Goal: Task Accomplishment & Management: Use online tool/utility

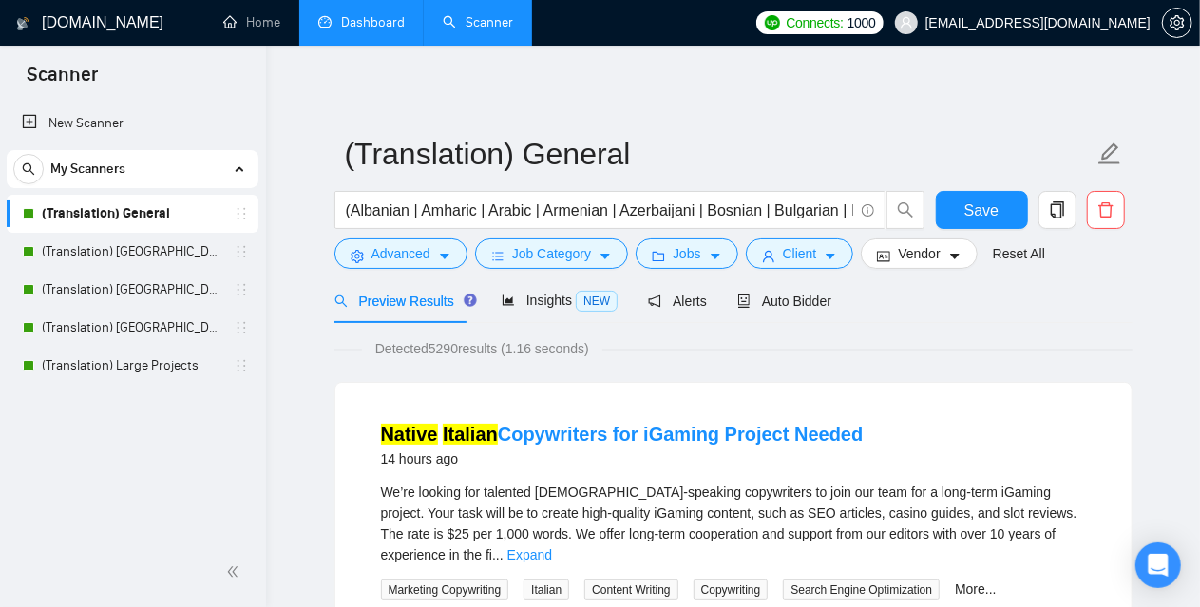
click at [374, 29] on link "Dashboard" at bounding box center [361, 22] width 86 height 16
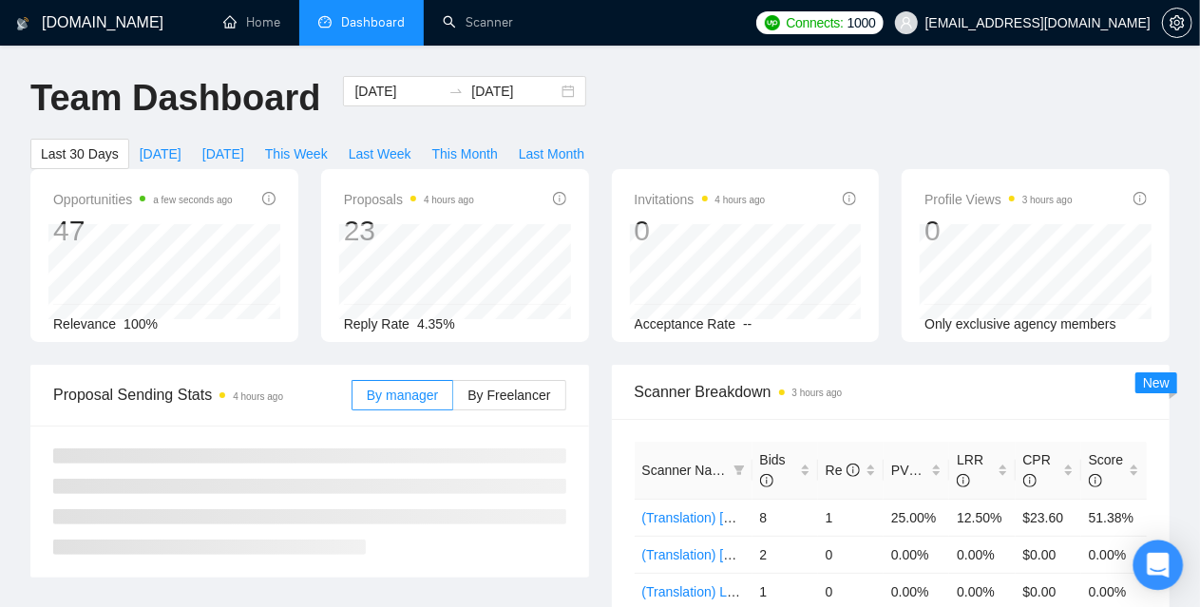
click at [1167, 562] on icon "Open Intercom Messenger" at bounding box center [1158, 565] width 22 height 25
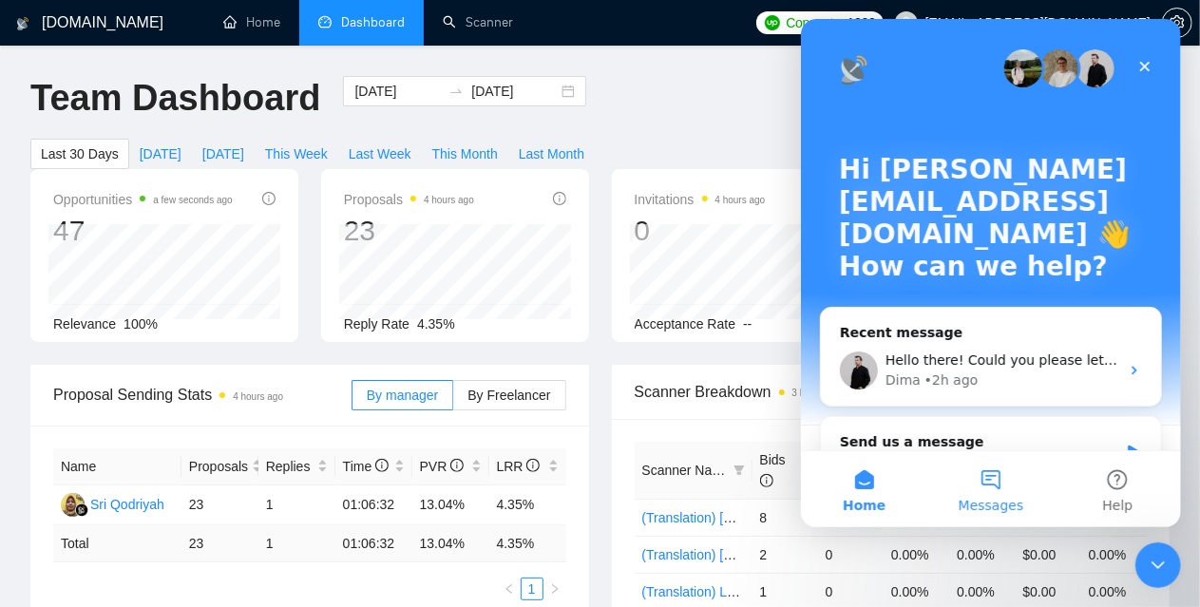
click at [992, 470] on button "Messages" at bounding box center [990, 489] width 126 height 76
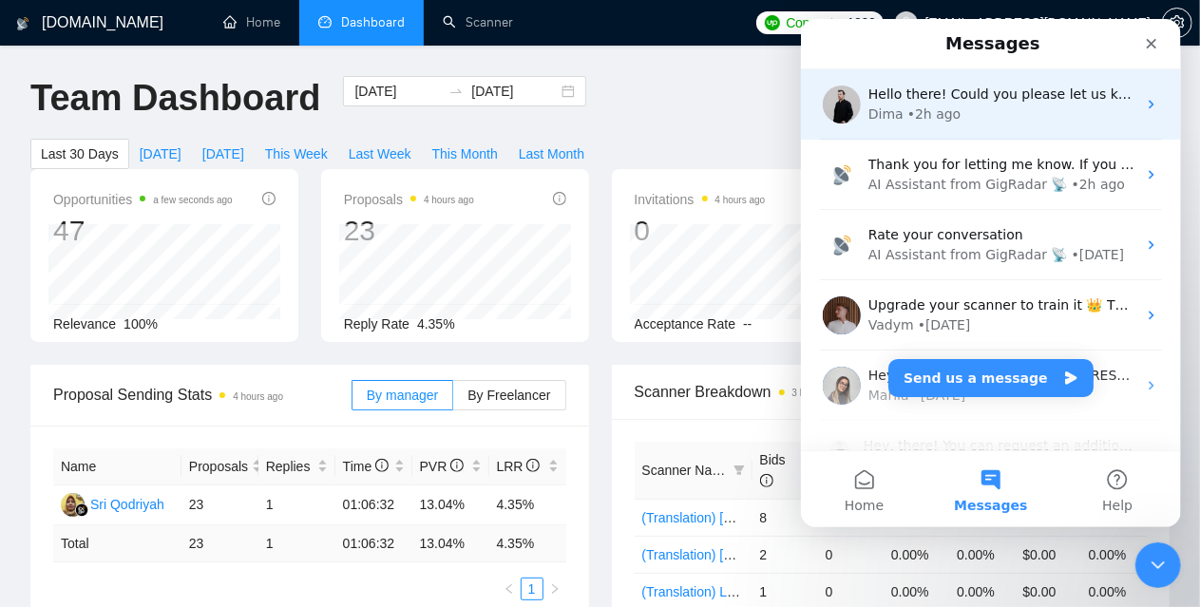
click at [932, 109] on div "• 2h ago" at bounding box center [934, 115] width 54 height 20
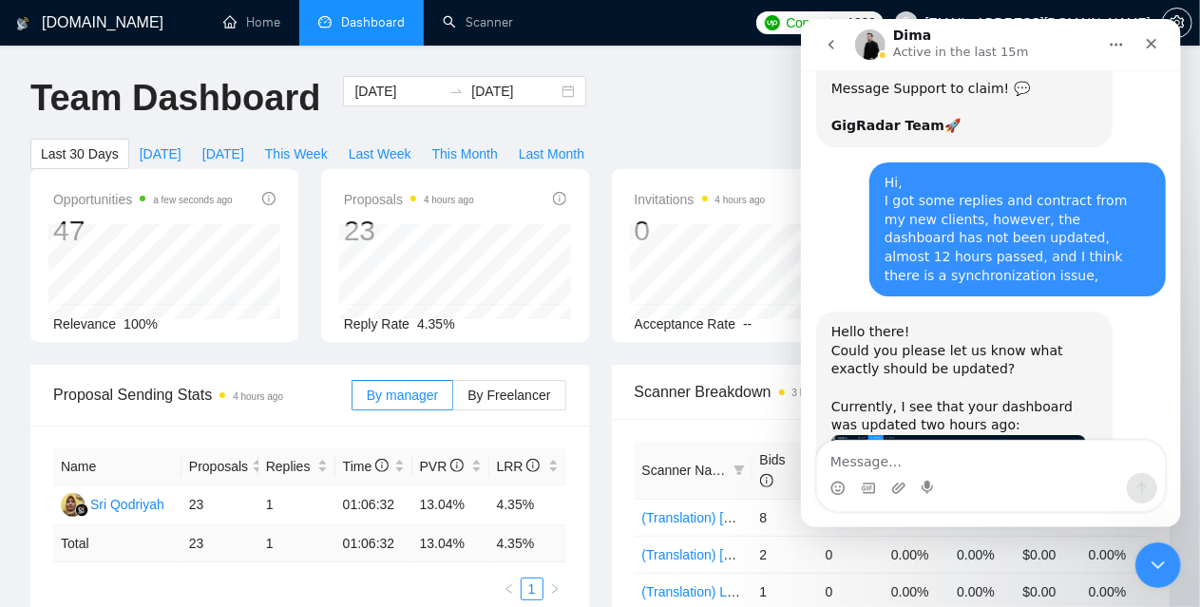
scroll to position [4559, 0]
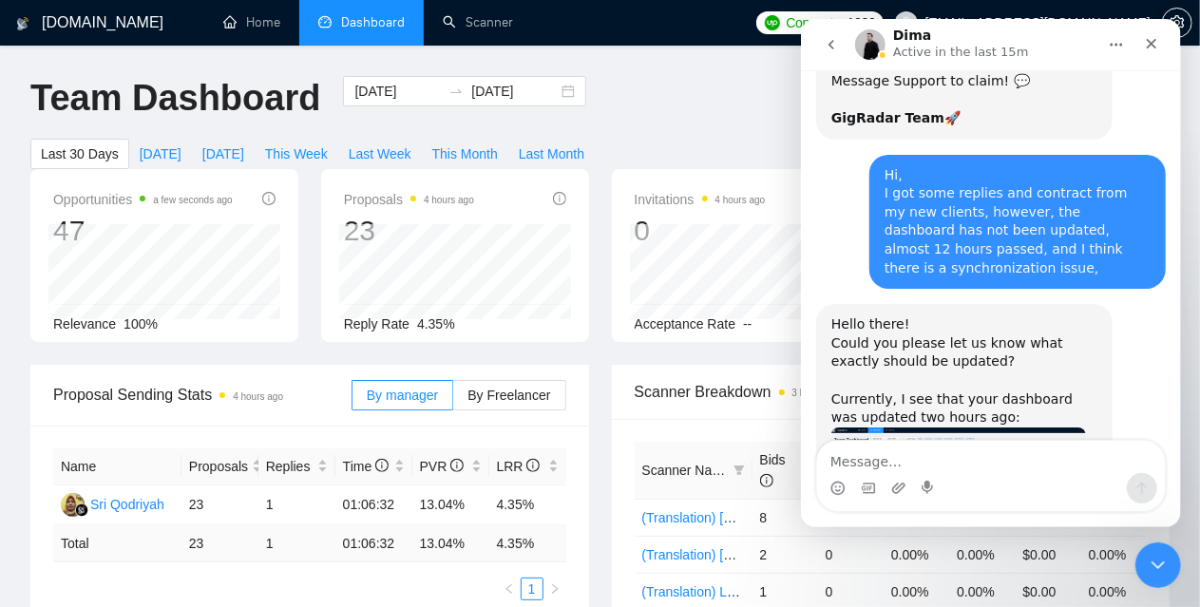
click at [945, 428] on img "Dima says…" at bounding box center [958, 503] width 255 height 150
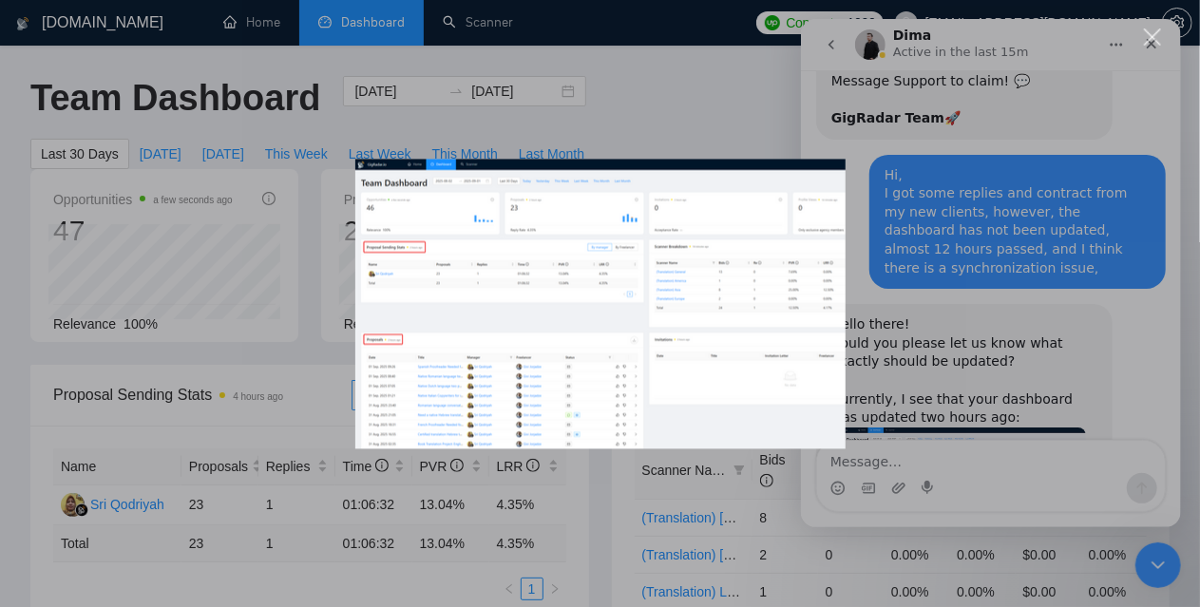
click at [584, 286] on img "Close" at bounding box center [600, 304] width 490 height 290
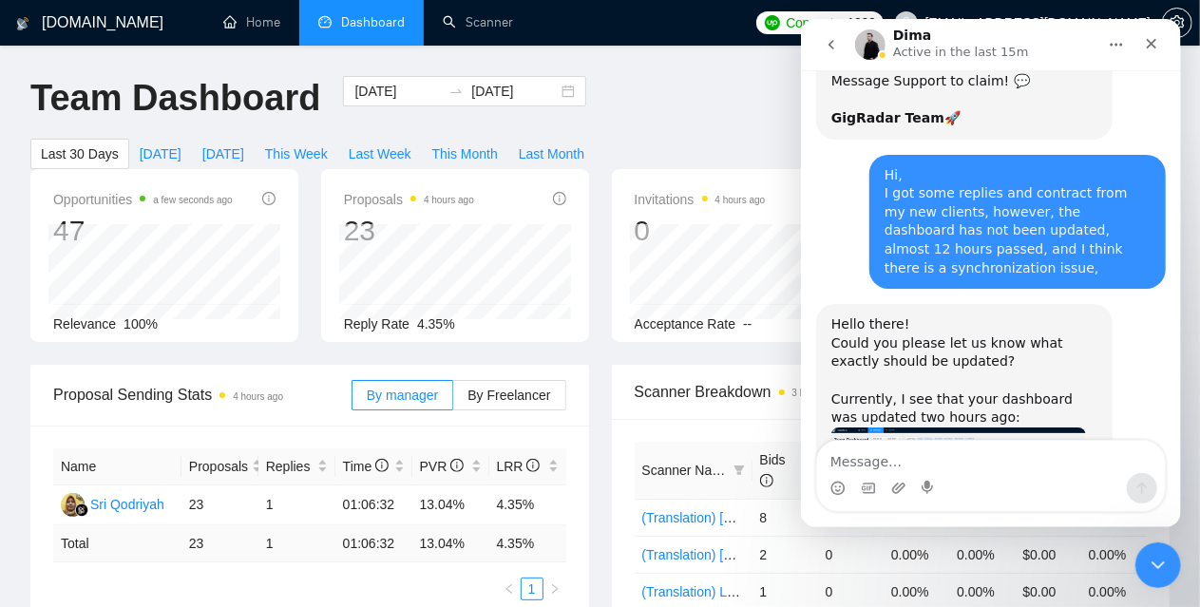
click at [888, 428] on img "Dima says…" at bounding box center [958, 503] width 255 height 150
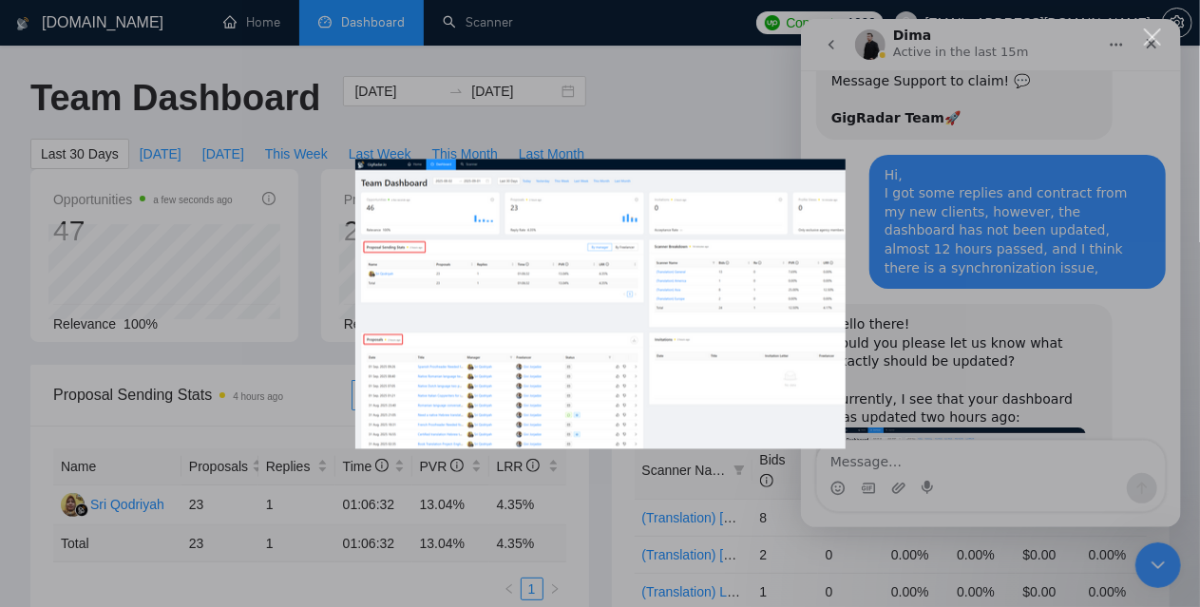
click at [700, 129] on div "Intercom messenger" at bounding box center [600, 303] width 1200 height 607
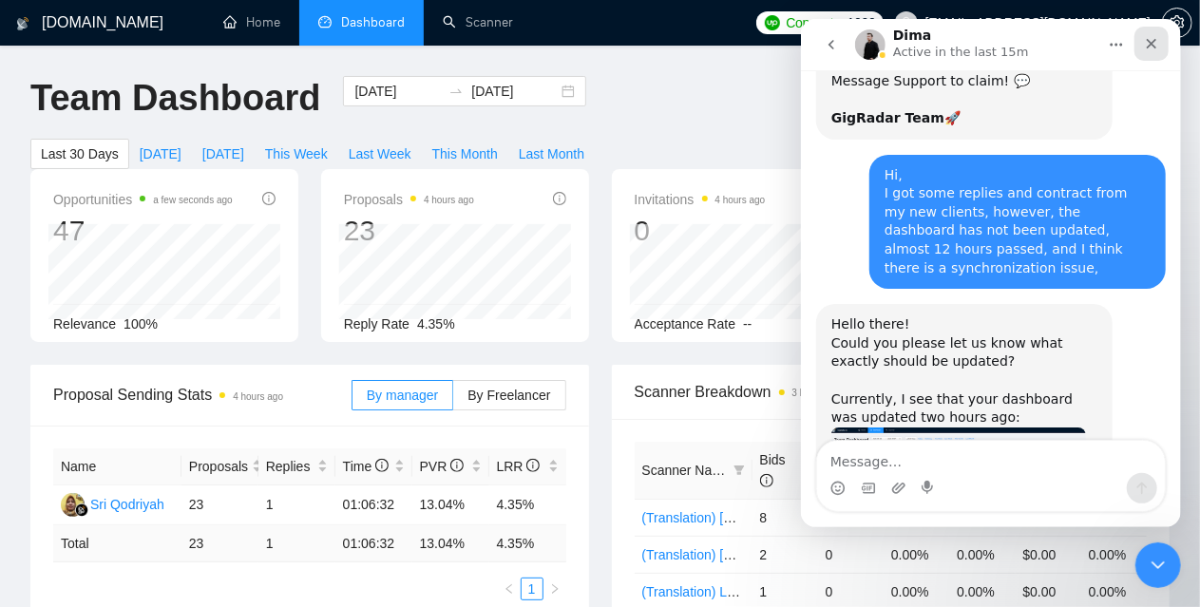
click at [1150, 53] on div "Close" at bounding box center [1151, 44] width 34 height 34
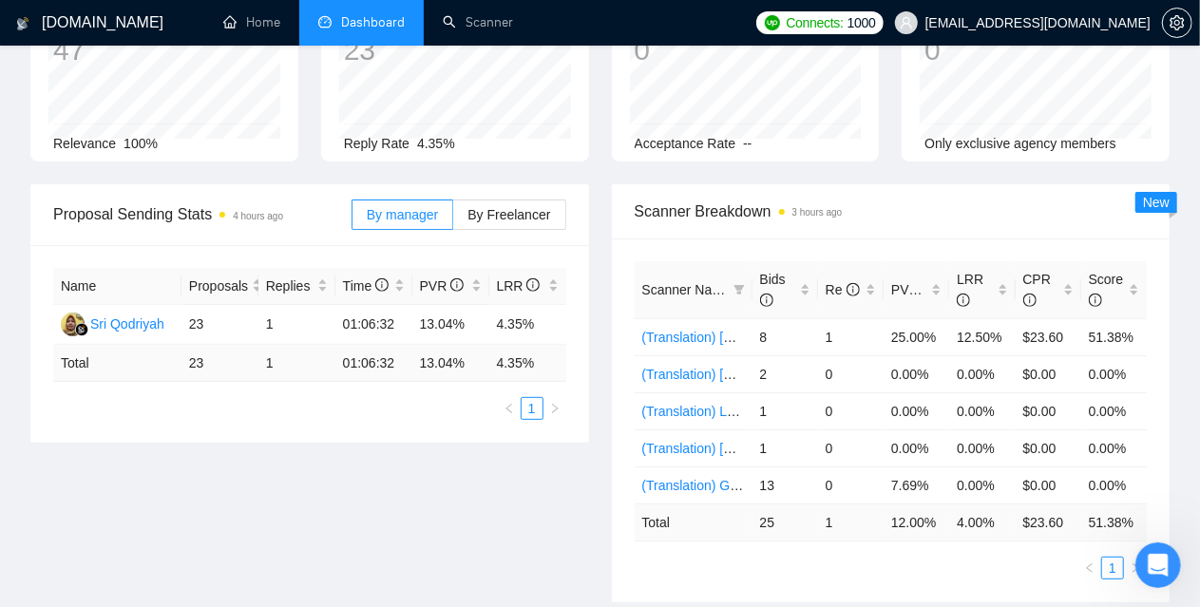
scroll to position [190, 0]
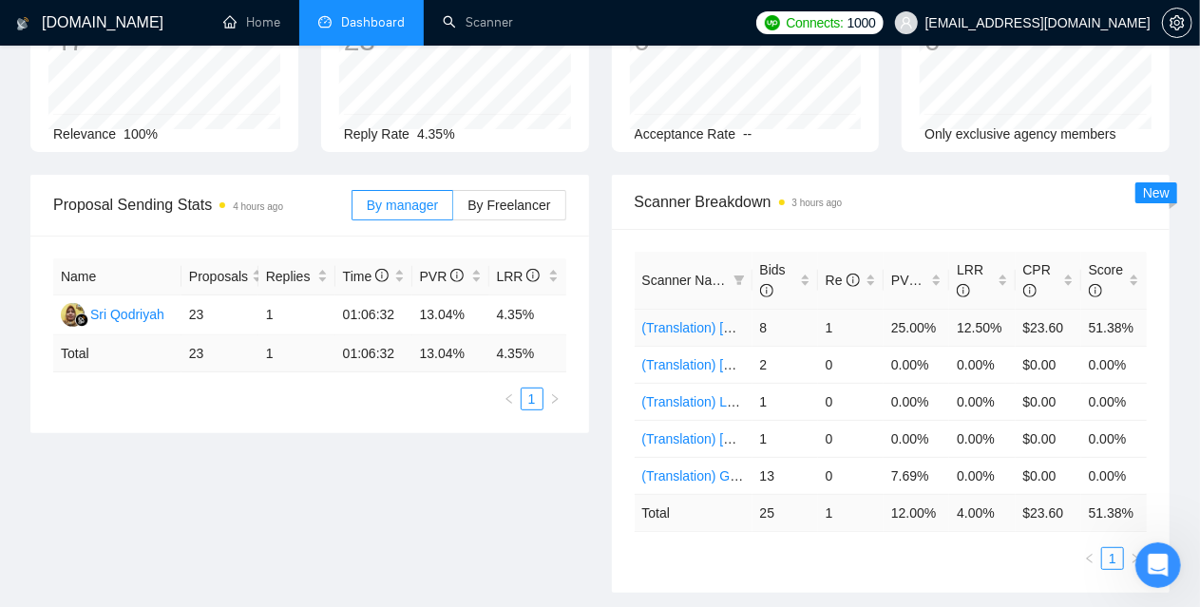
click at [723, 320] on link "(Translation) [GEOGRAPHIC_DATA]" at bounding box center [750, 327] width 217 height 15
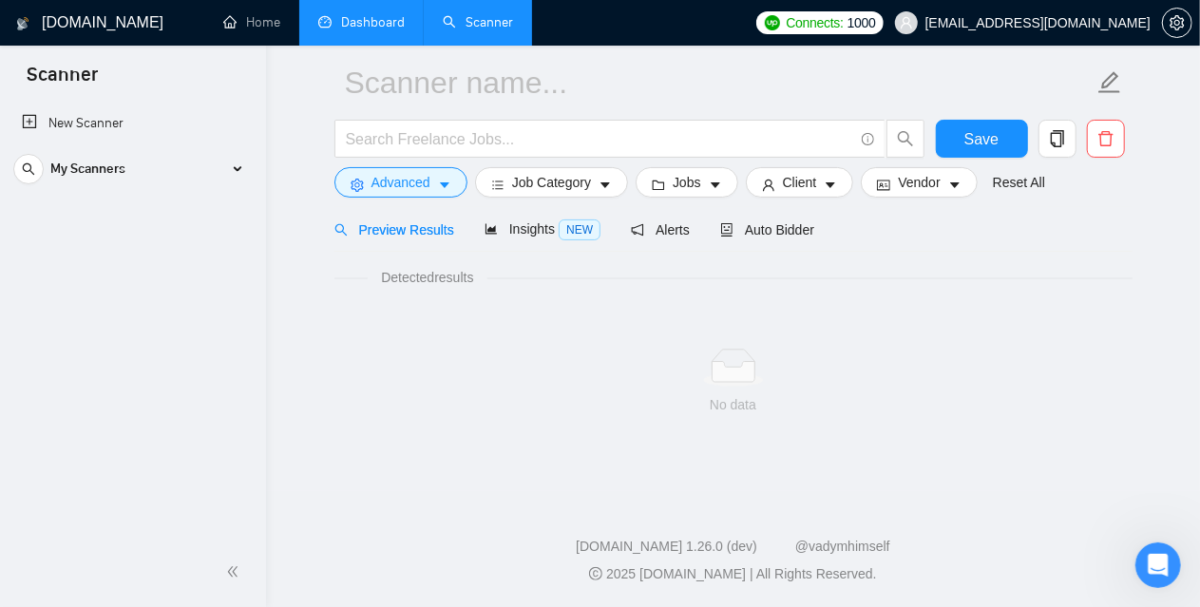
scroll to position [70, 0]
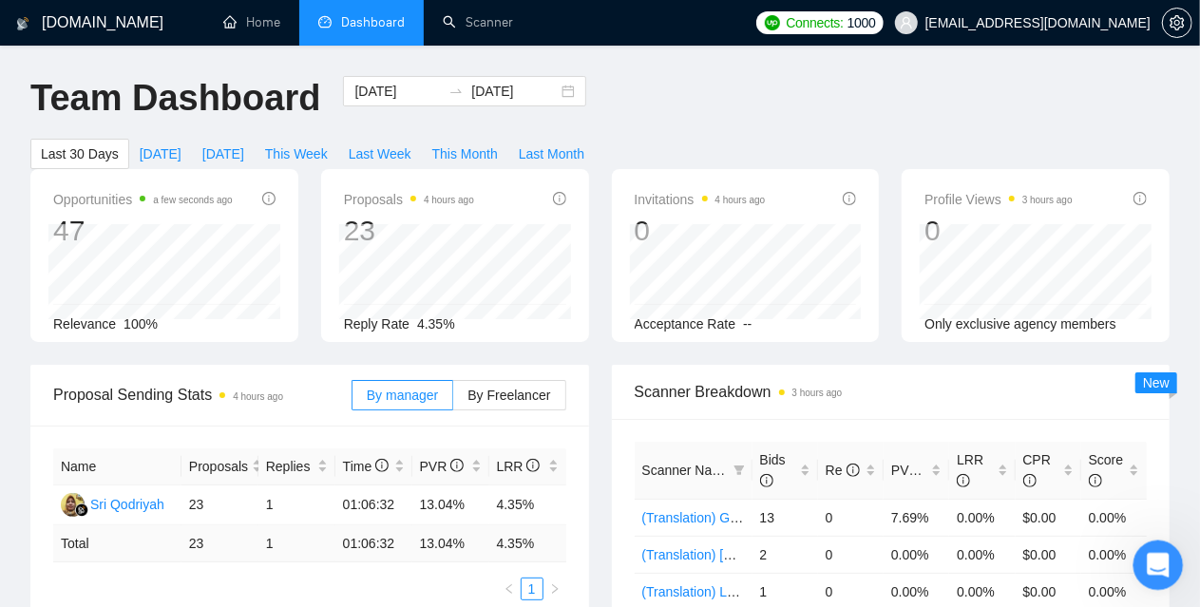
click at [1161, 554] on icon "Open Intercom Messenger" at bounding box center [1155, 562] width 31 height 31
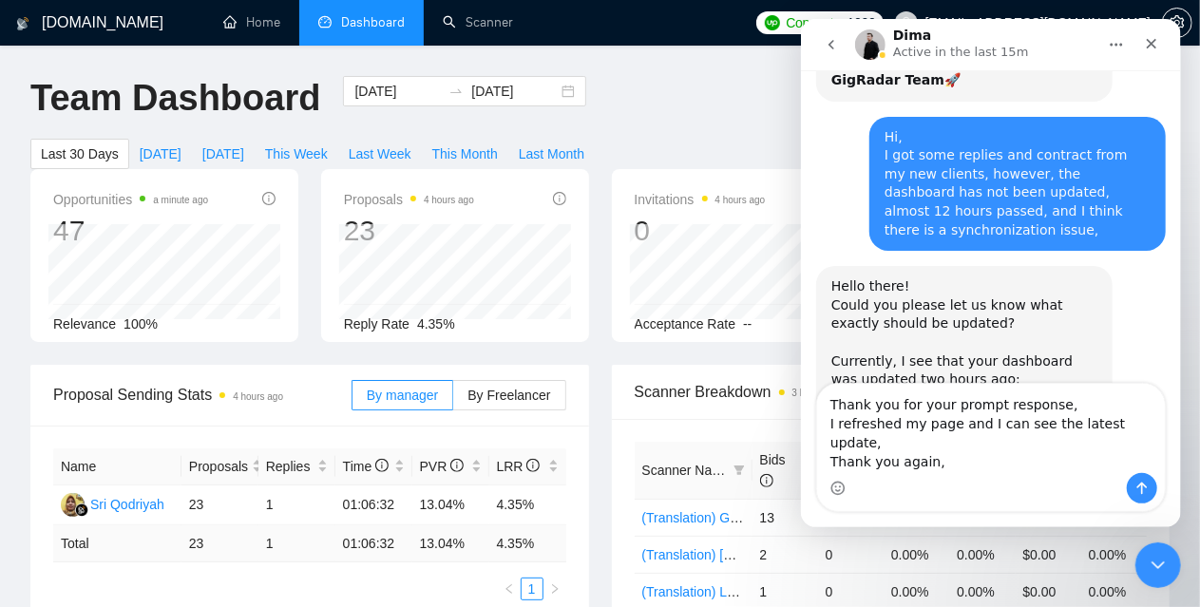
type textarea "Thank you for your prompt response, I refreshed my page and I can see the lates…"
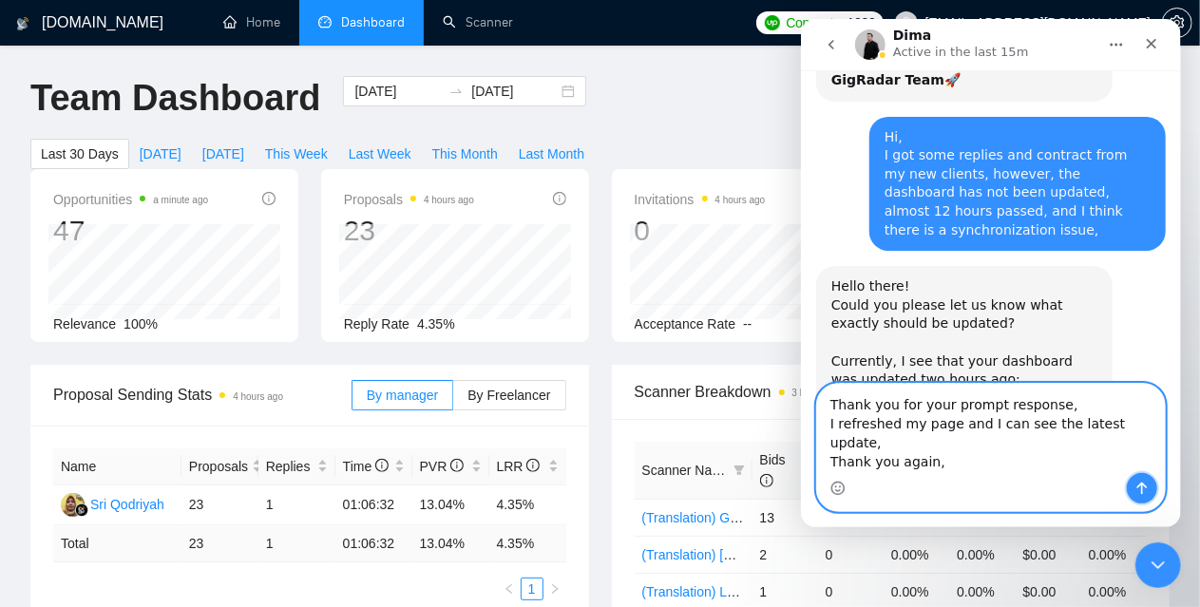
click at [1151, 486] on button "Send a message…" at bounding box center [1141, 488] width 30 height 30
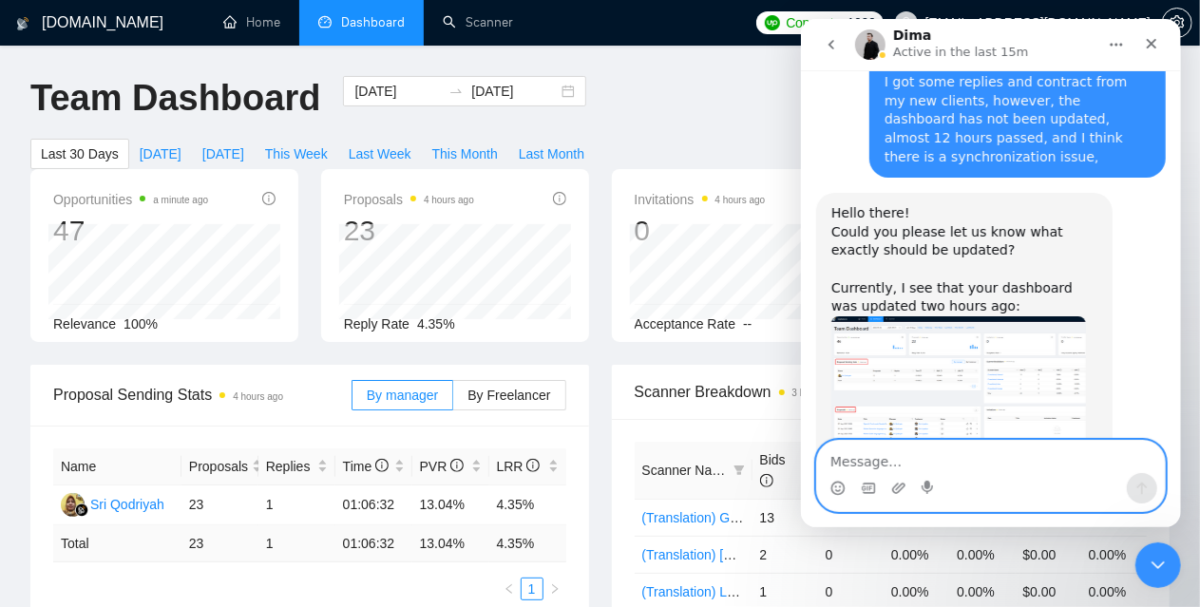
scroll to position [4672, 0]
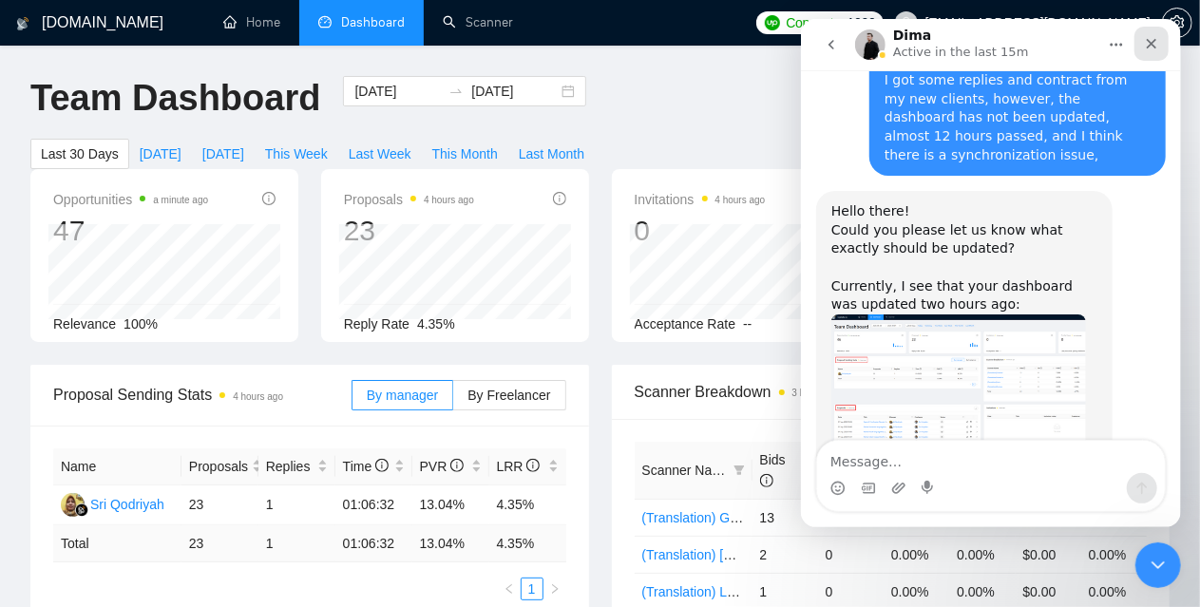
click at [1146, 44] on icon "Close" at bounding box center [1150, 43] width 15 height 15
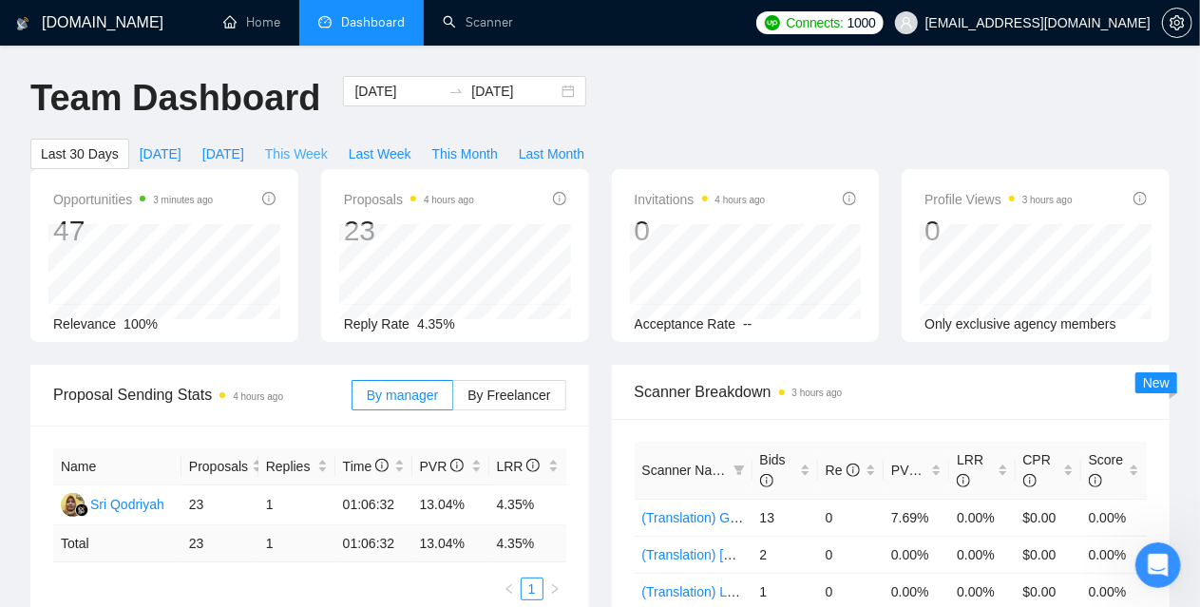
click at [328, 144] on span "This Week" at bounding box center [296, 154] width 63 height 21
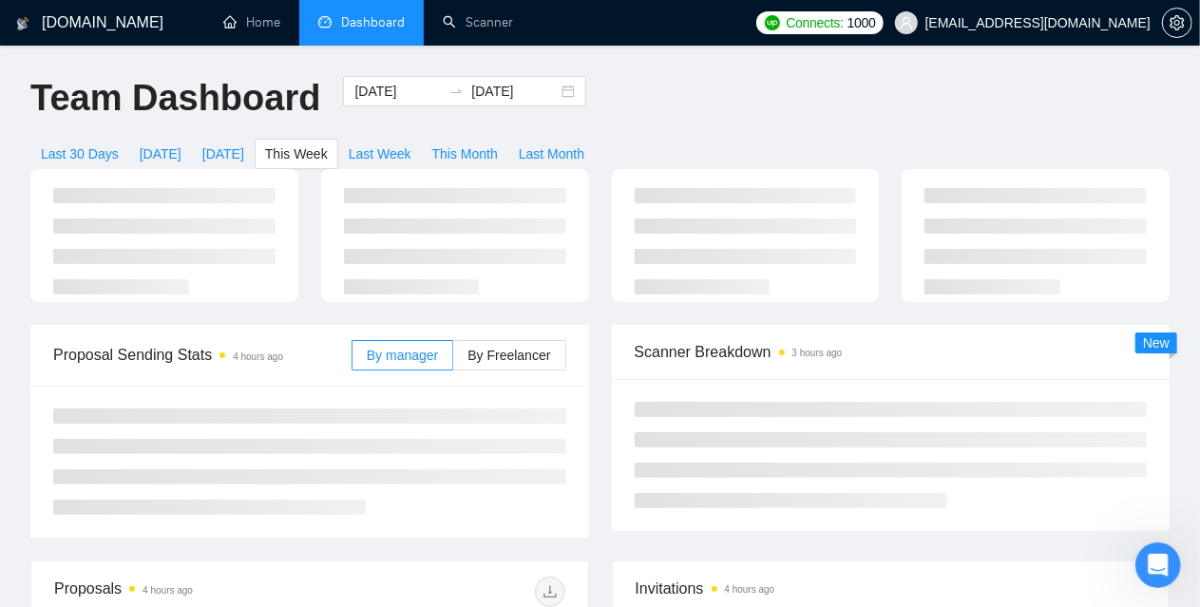
type input "2025-09-01"
type input "2025-09-07"
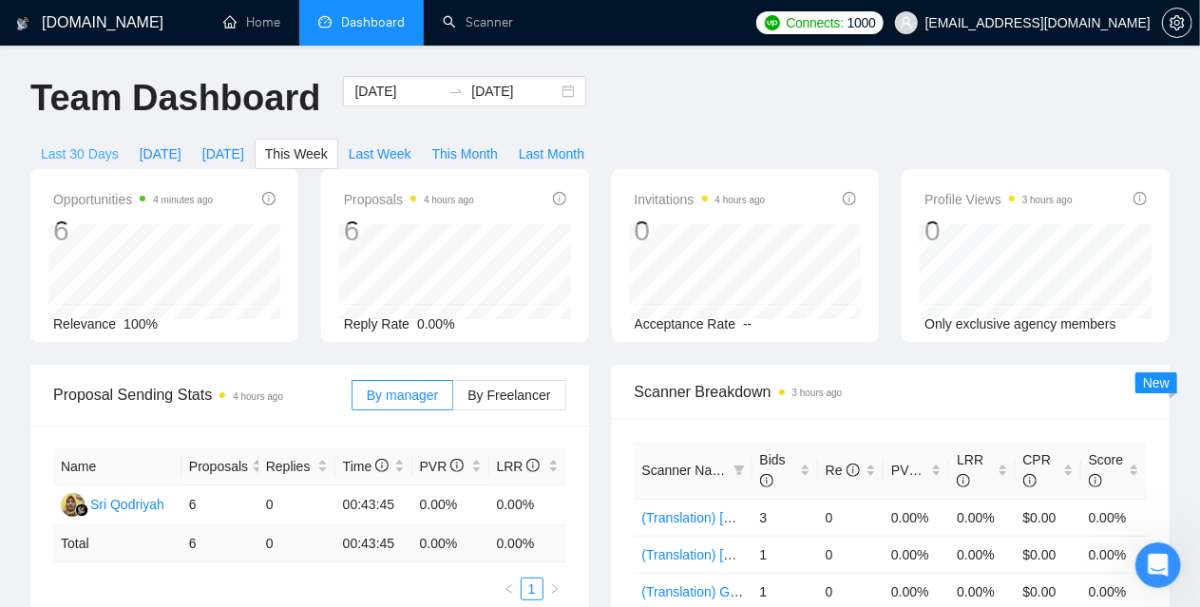
click at [119, 144] on span "Last 30 Days" at bounding box center [80, 154] width 78 height 21
type input "2025-08-02"
type input "2025-09-01"
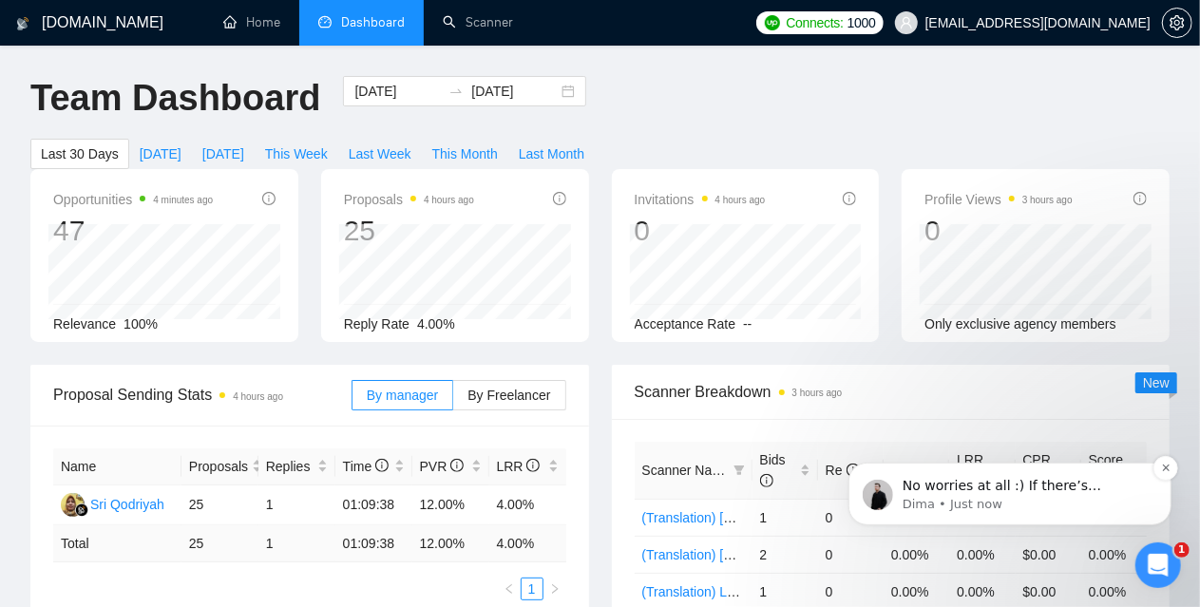
click at [1031, 497] on p "Dima • Just now" at bounding box center [1024, 503] width 245 height 17
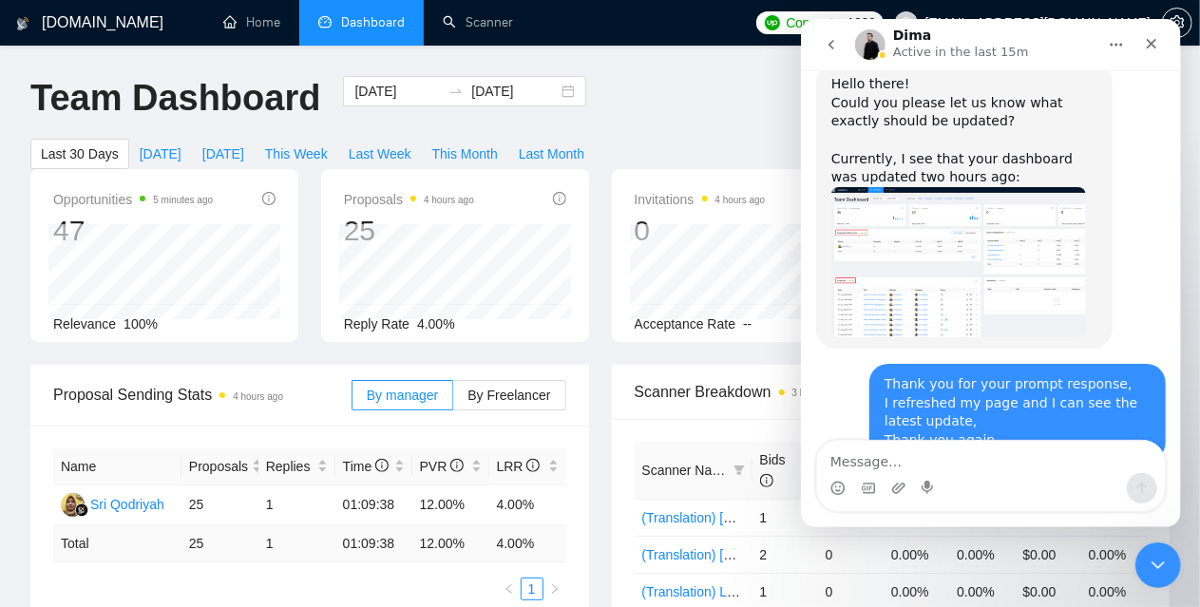
scroll to position [3, 0]
click at [976, 469] on textarea "Message…" at bounding box center [990, 457] width 348 height 32
type textarea "آ"
type textarea "However,"
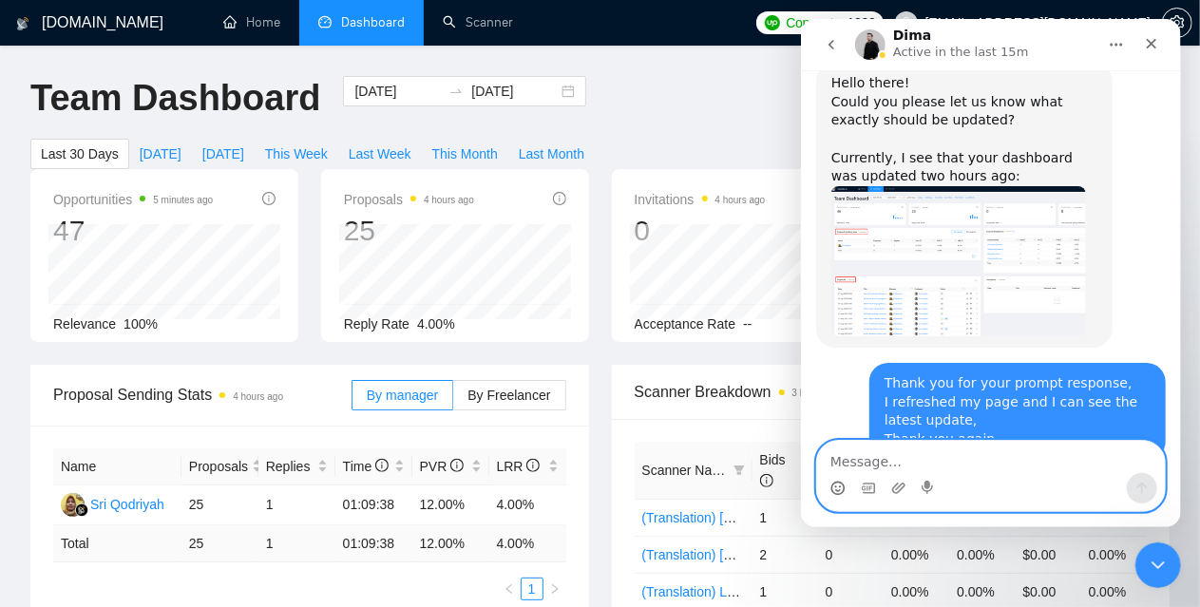
click at [833, 486] on icon "Emoji picker" at bounding box center [837, 488] width 15 height 15
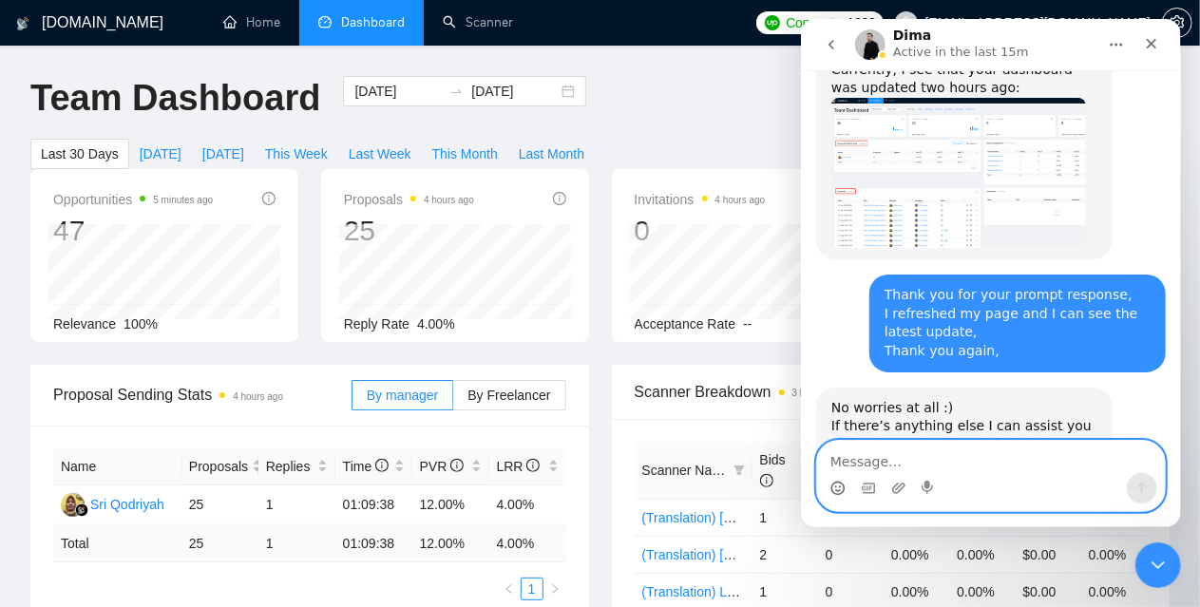
scroll to position [4906, 0]
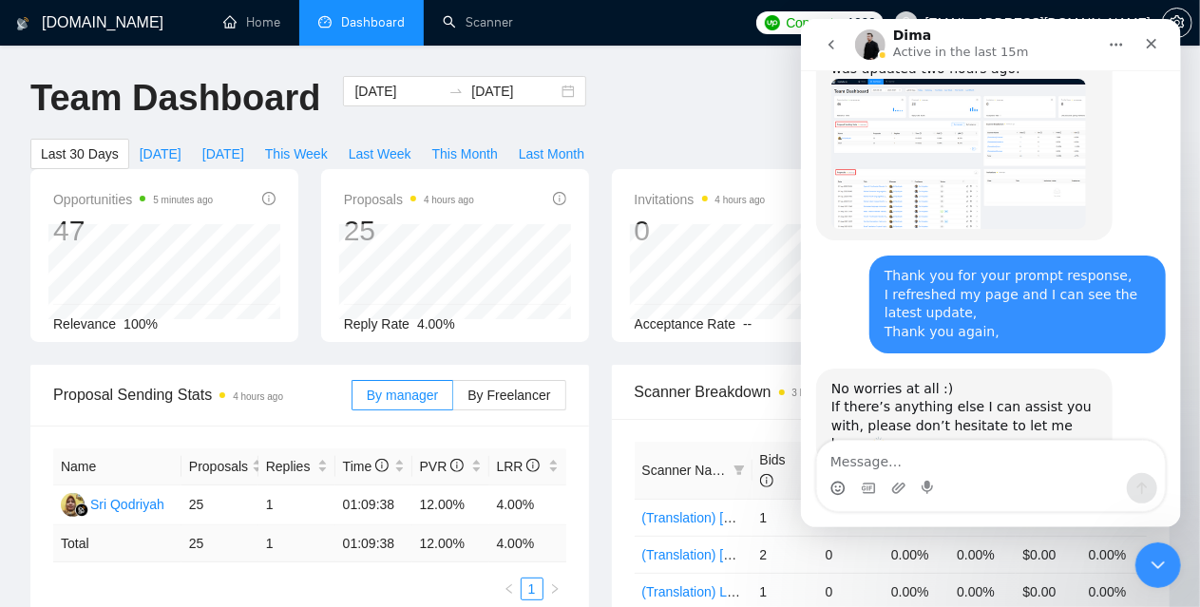
click at [834, 43] on icon "go back" at bounding box center [830, 44] width 15 height 15
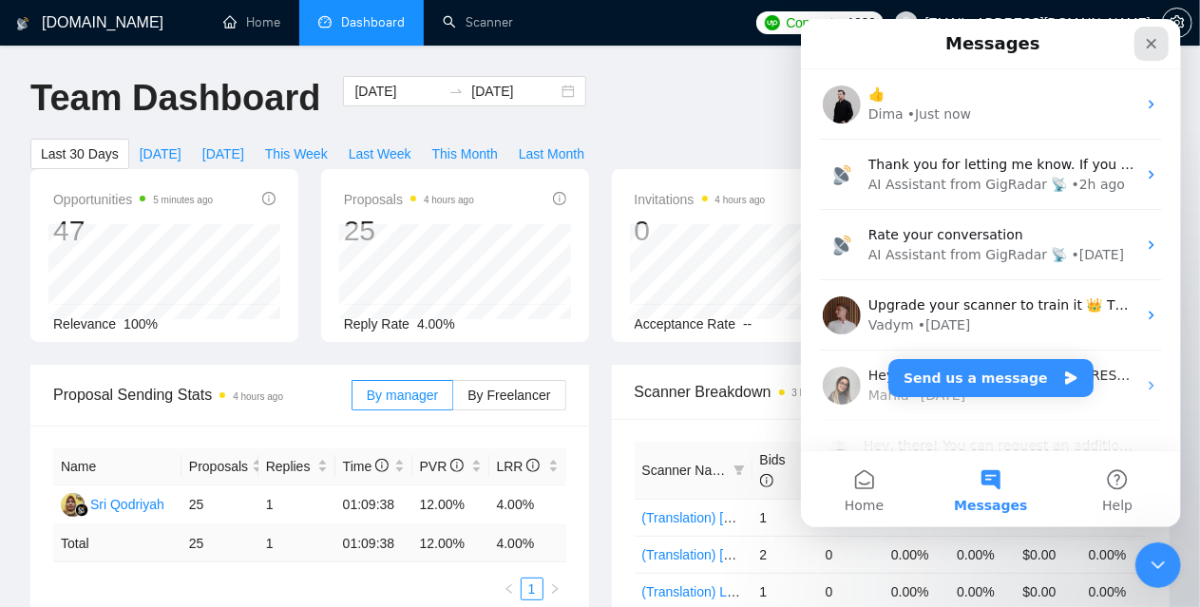
click at [1160, 41] on div "Close" at bounding box center [1151, 44] width 34 height 34
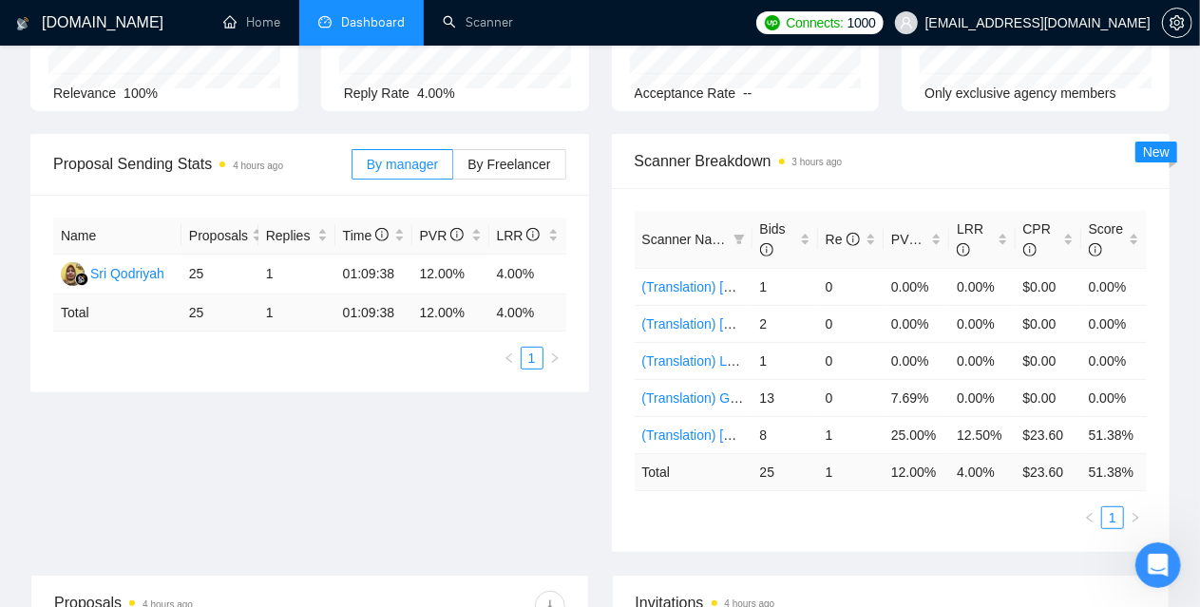
scroll to position [285, 0]
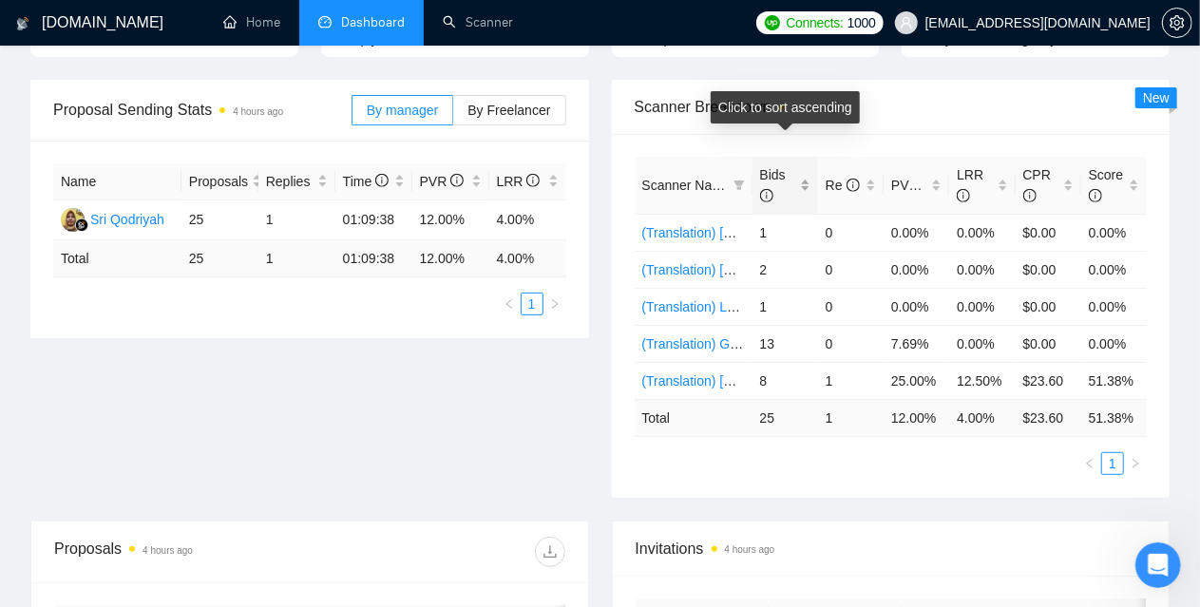
click at [768, 167] on span "Bids" at bounding box center [773, 185] width 26 height 36
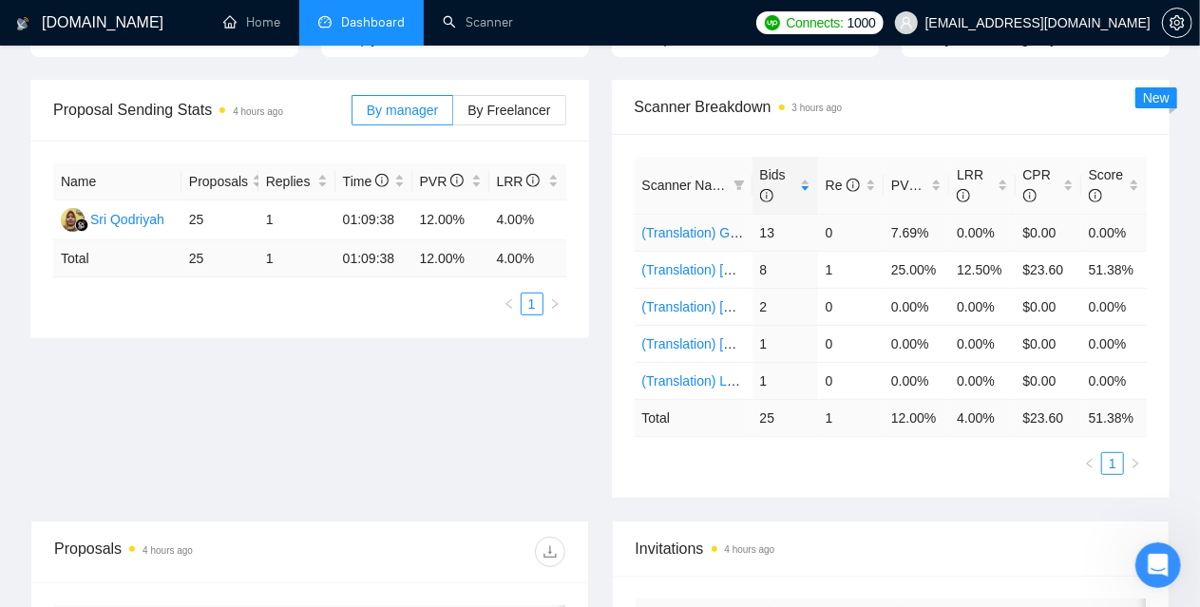
scroll to position [190, 0]
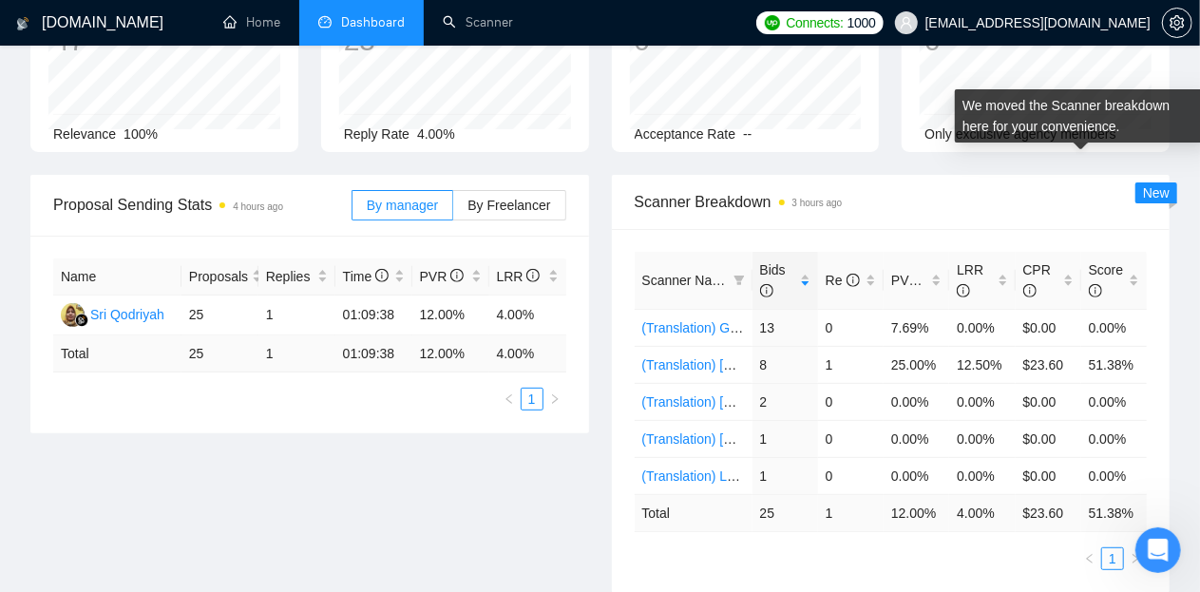
click at [1153, 185] on span "New" at bounding box center [1156, 192] width 27 height 15
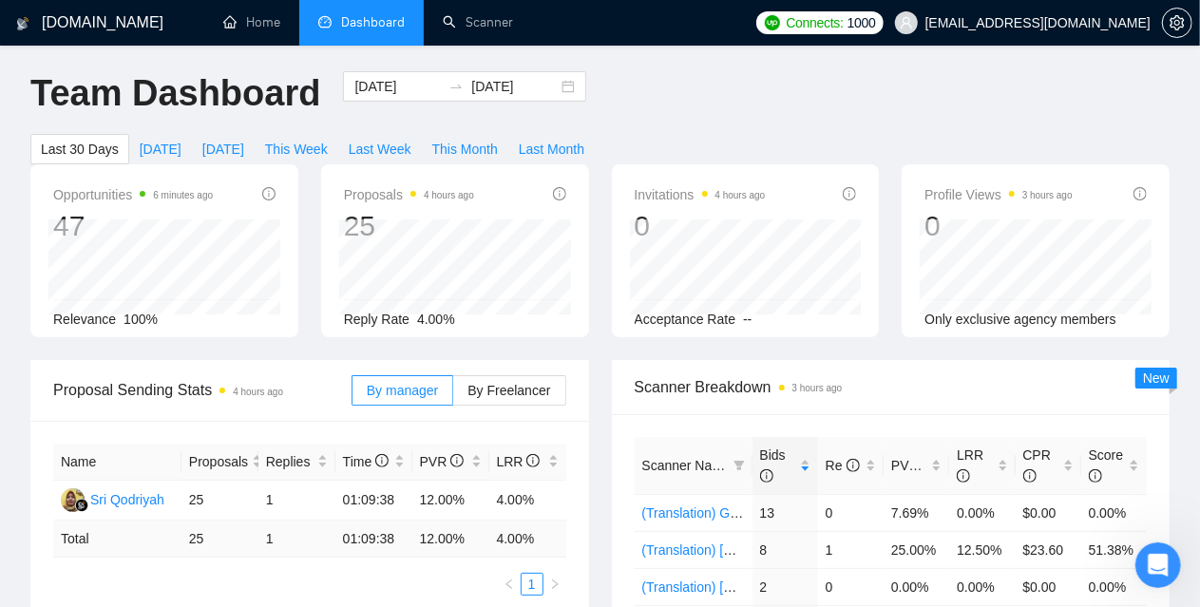
scroll to position [0, 0]
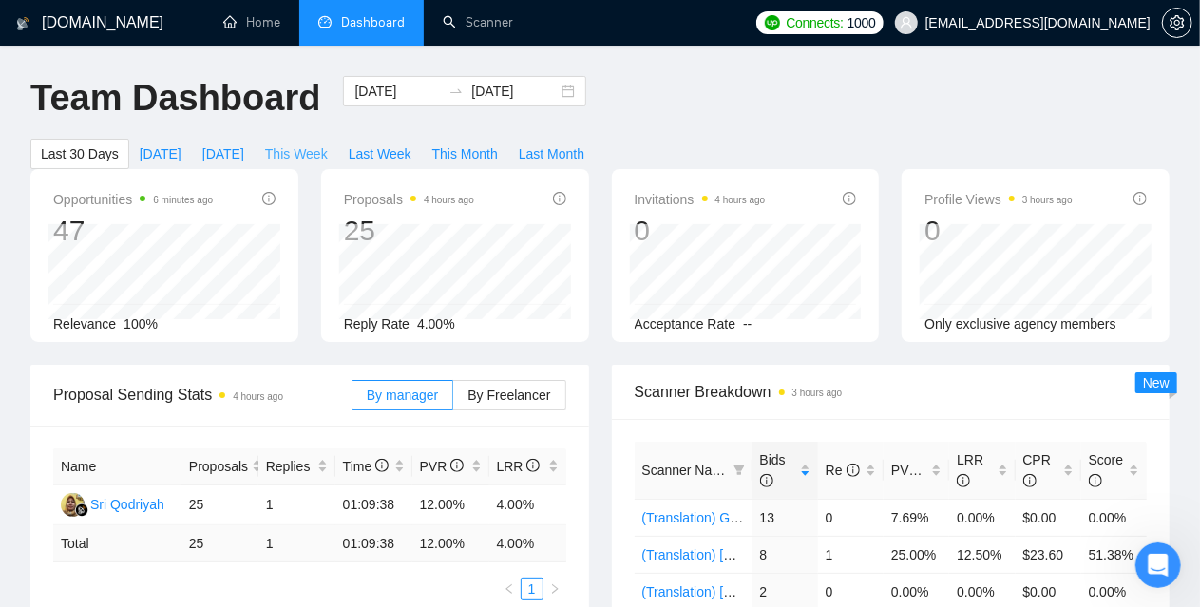
click at [328, 144] on span "This Week" at bounding box center [296, 154] width 63 height 21
type input "2025-09-01"
type input "2025-09-07"
click at [119, 144] on span "Last 30 Days" at bounding box center [80, 154] width 78 height 21
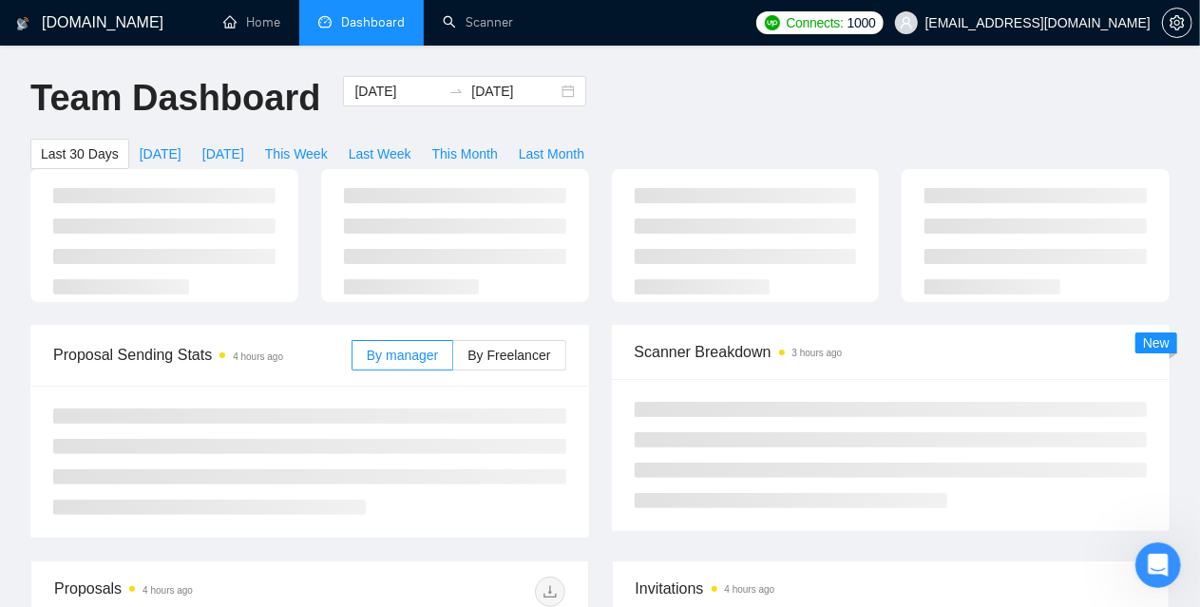
type input "2025-08-02"
type input "2025-09-01"
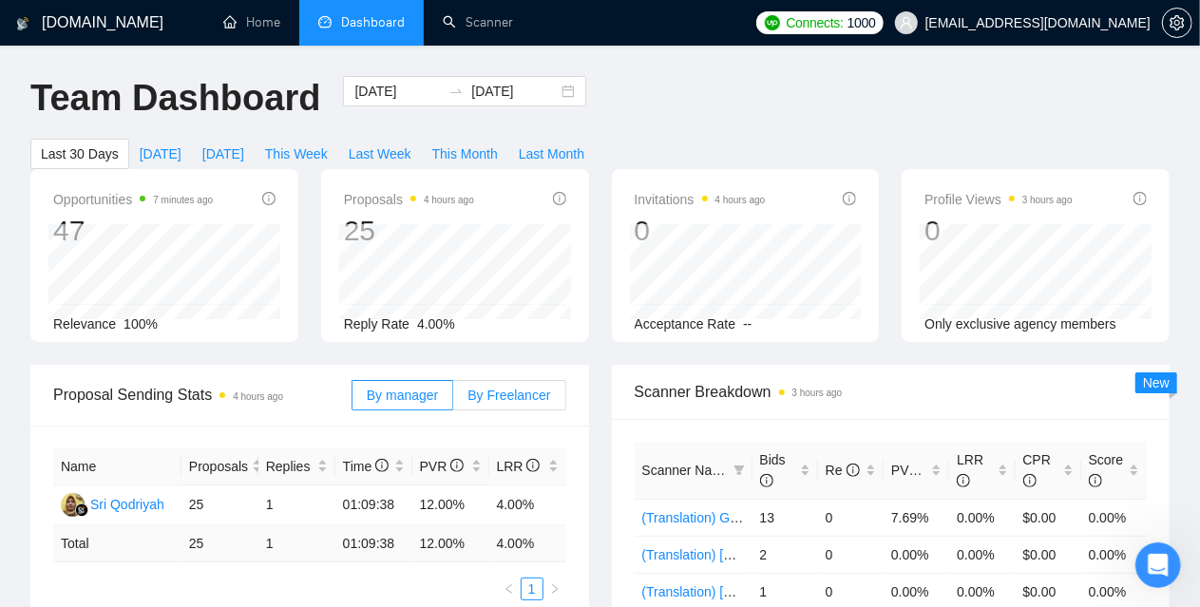
click at [520, 388] on span "By Freelancer" at bounding box center [509, 395] width 83 height 15
click at [453, 400] on input "By Freelancer" at bounding box center [453, 400] width 0 height 0
click at [382, 388] on span "By manager" at bounding box center [402, 395] width 71 height 15
click at [353, 400] on input "By manager" at bounding box center [353, 400] width 0 height 0
click at [502, 388] on span "By Freelancer" at bounding box center [509, 395] width 83 height 15
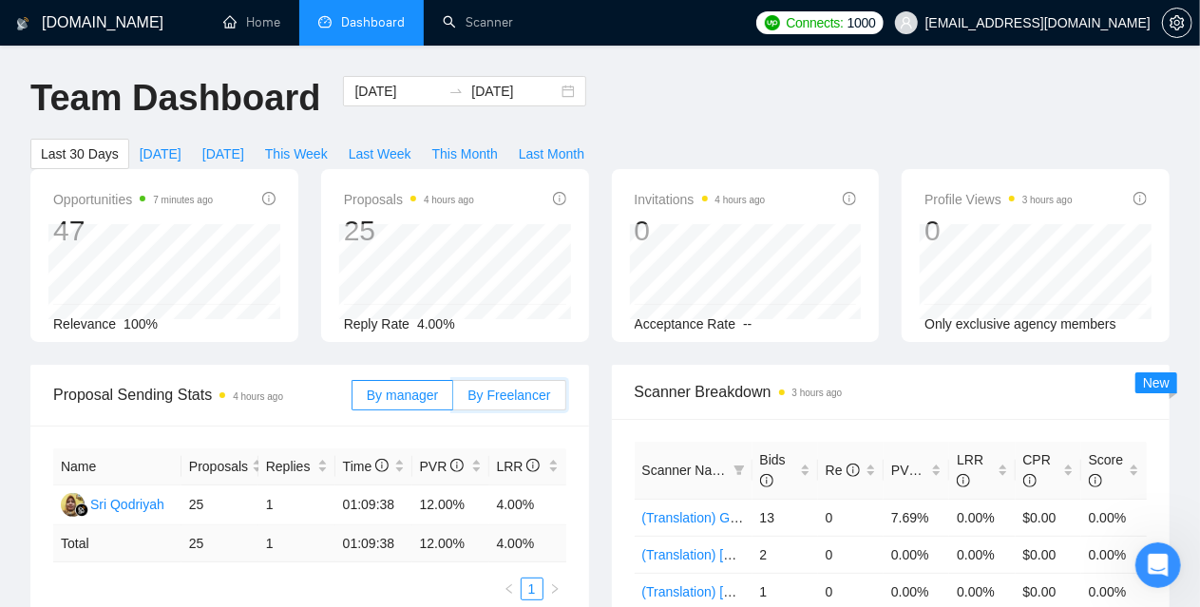
click at [453, 400] on input "By Freelancer" at bounding box center [453, 400] width 0 height 0
click at [427, 388] on span "By manager" at bounding box center [402, 395] width 71 height 15
click at [353, 400] on input "By manager" at bounding box center [353, 400] width 0 height 0
click at [477, 14] on link "Scanner" at bounding box center [478, 22] width 70 height 16
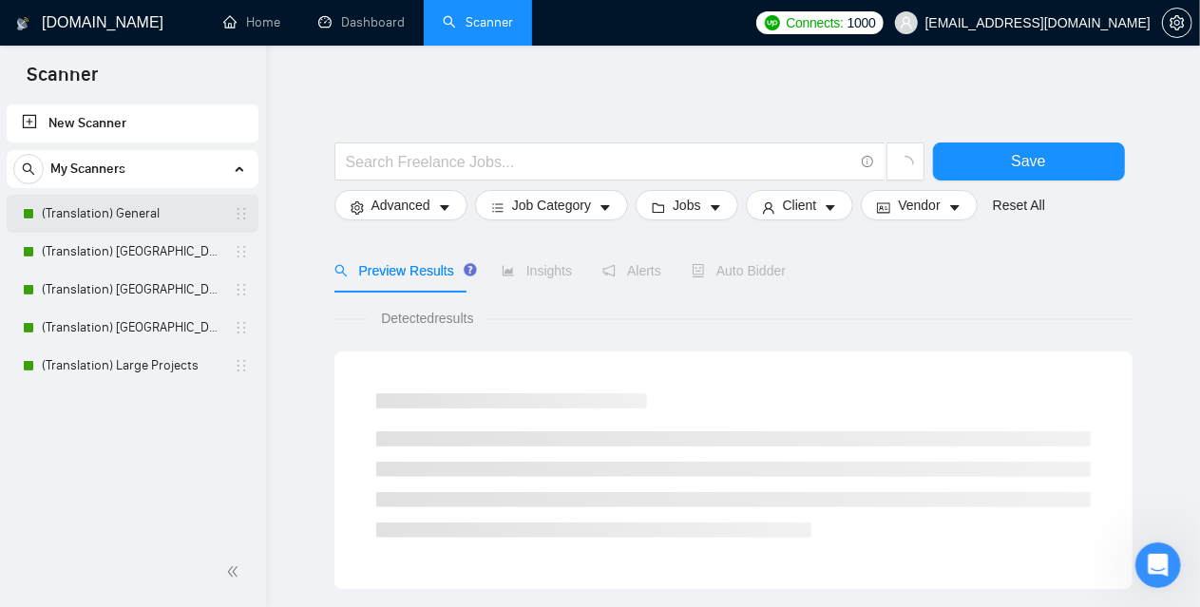
click at [139, 219] on link "(Translation) General" at bounding box center [132, 214] width 181 height 38
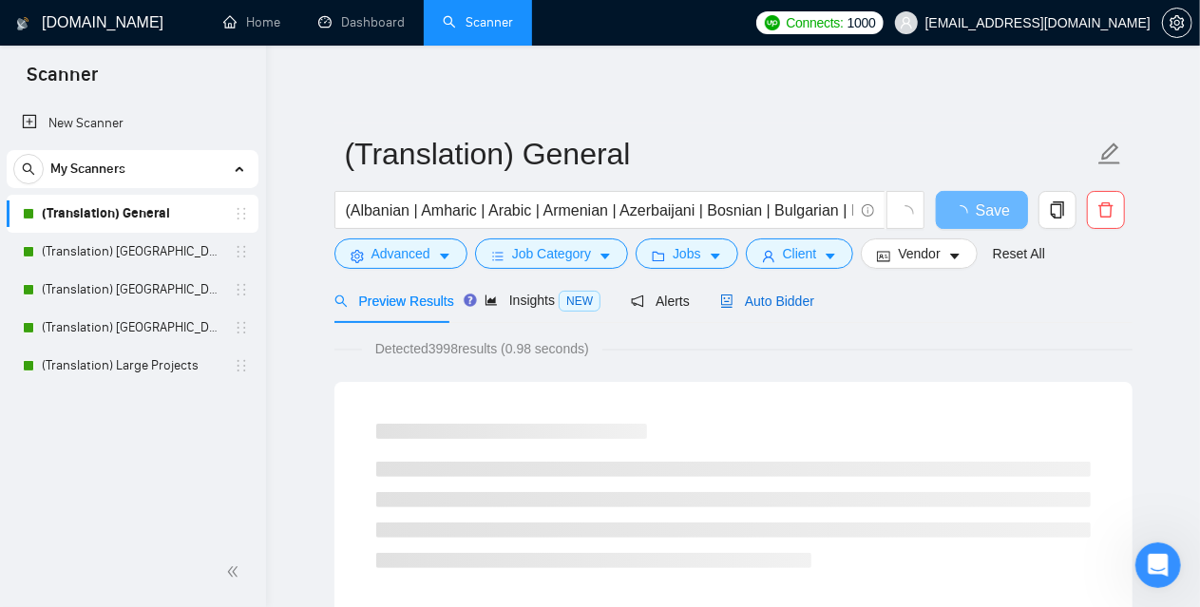
click at [770, 301] on span "Auto Bidder" at bounding box center [767, 301] width 94 height 15
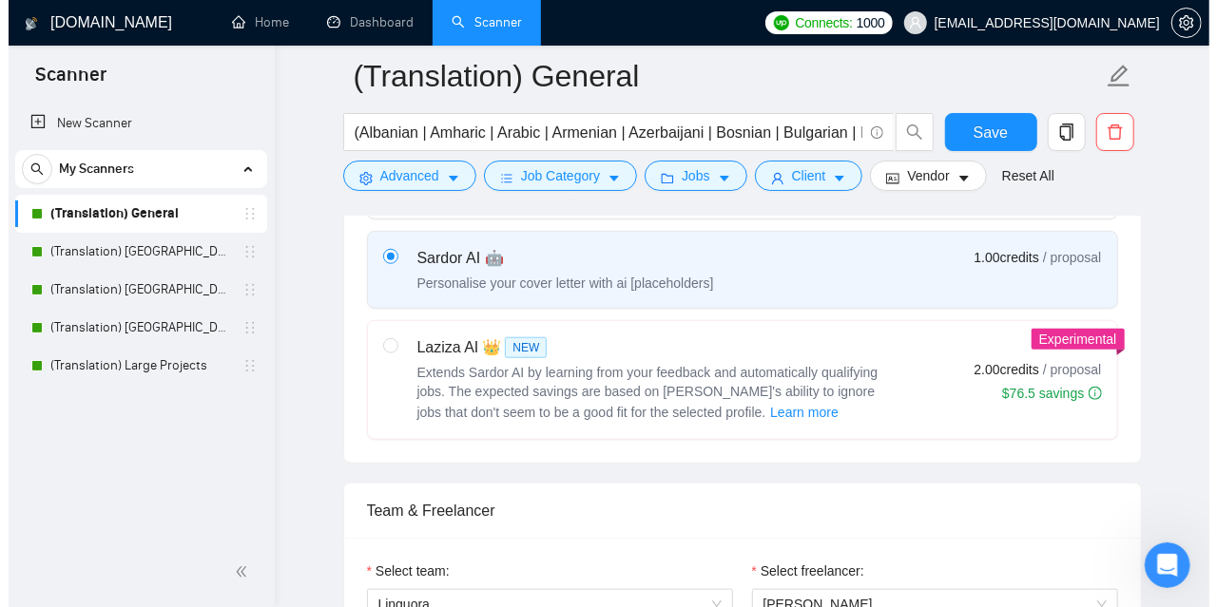
scroll to position [760, 0]
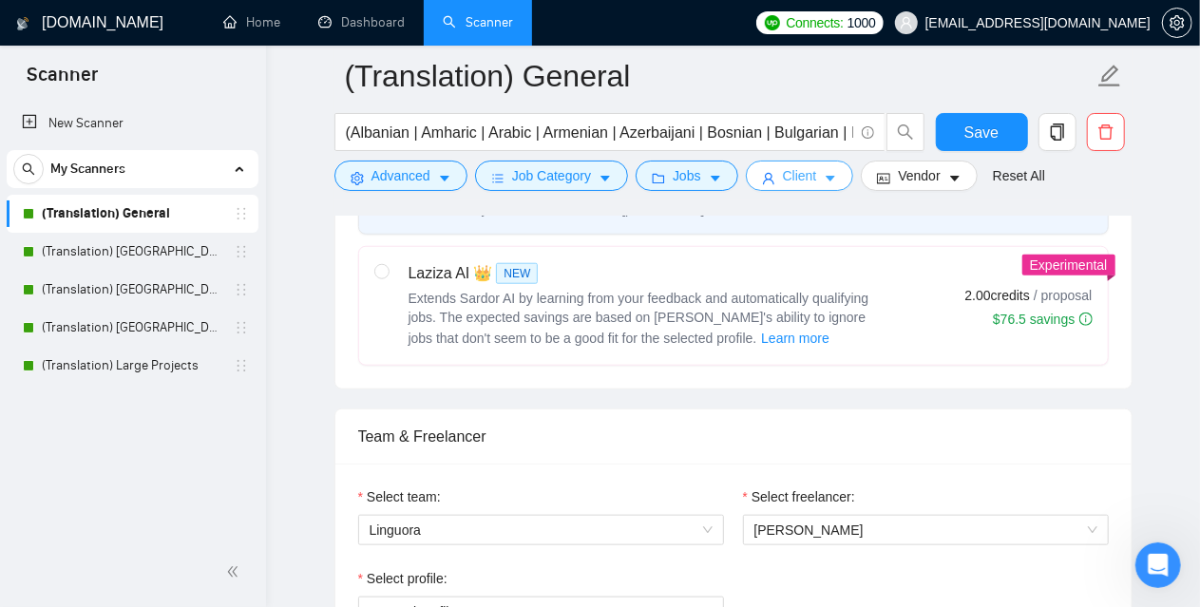
click at [762, 178] on icon "user" at bounding box center [768, 178] width 13 height 13
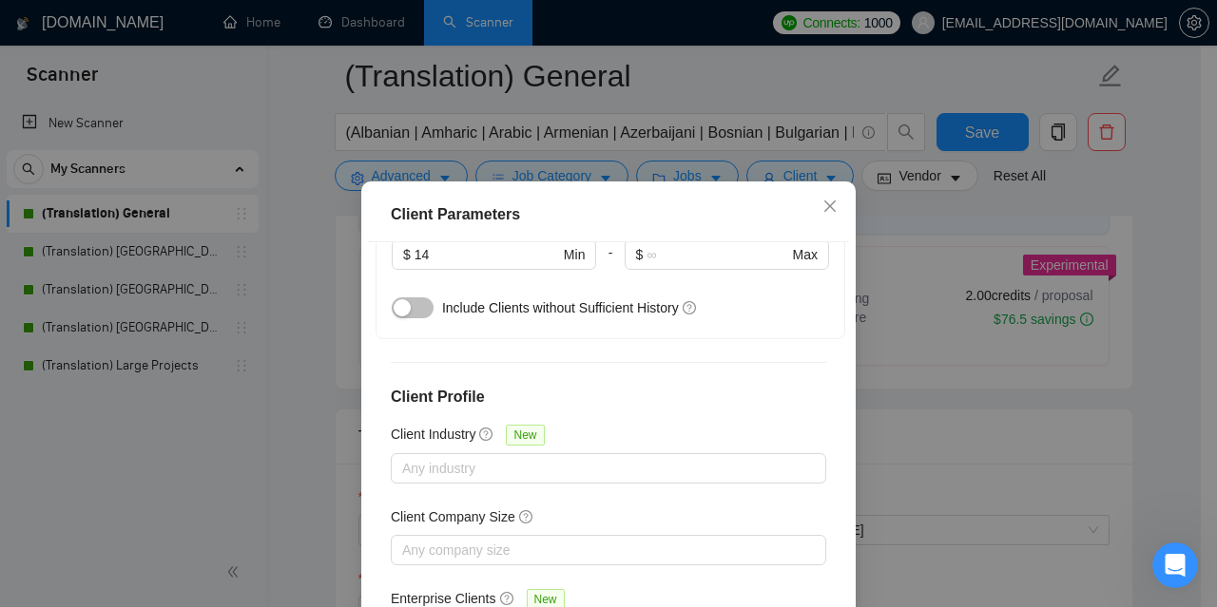
scroll to position [757, 0]
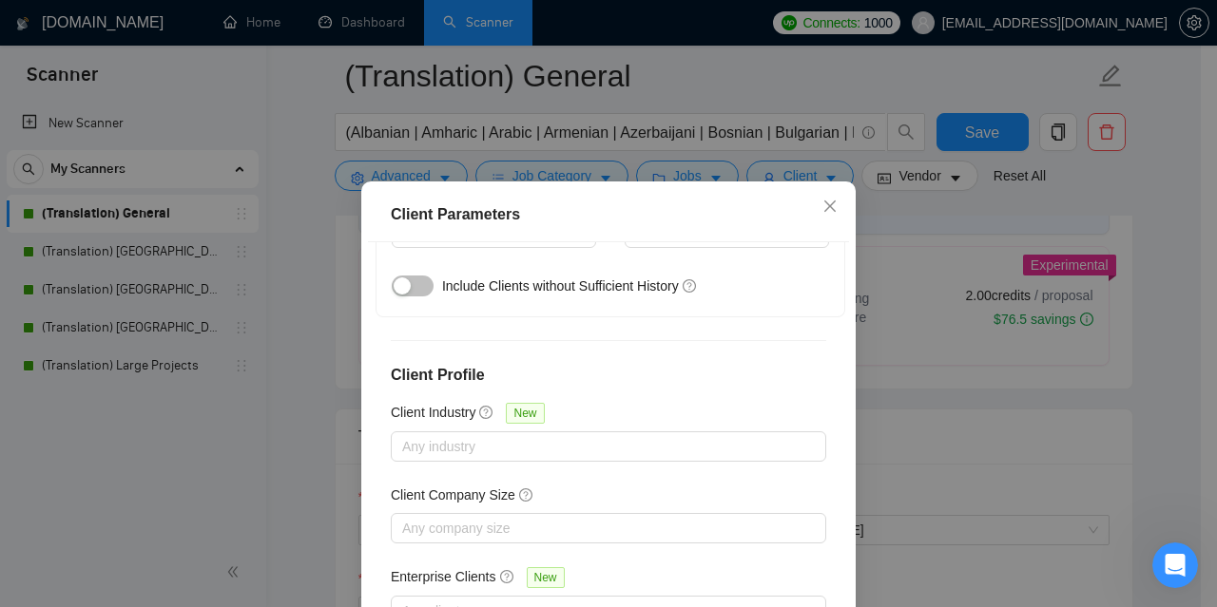
click at [1161, 290] on div "Client Parameters Client Location Include Client Countries Select Exclude Clien…" at bounding box center [608, 303] width 1217 height 607
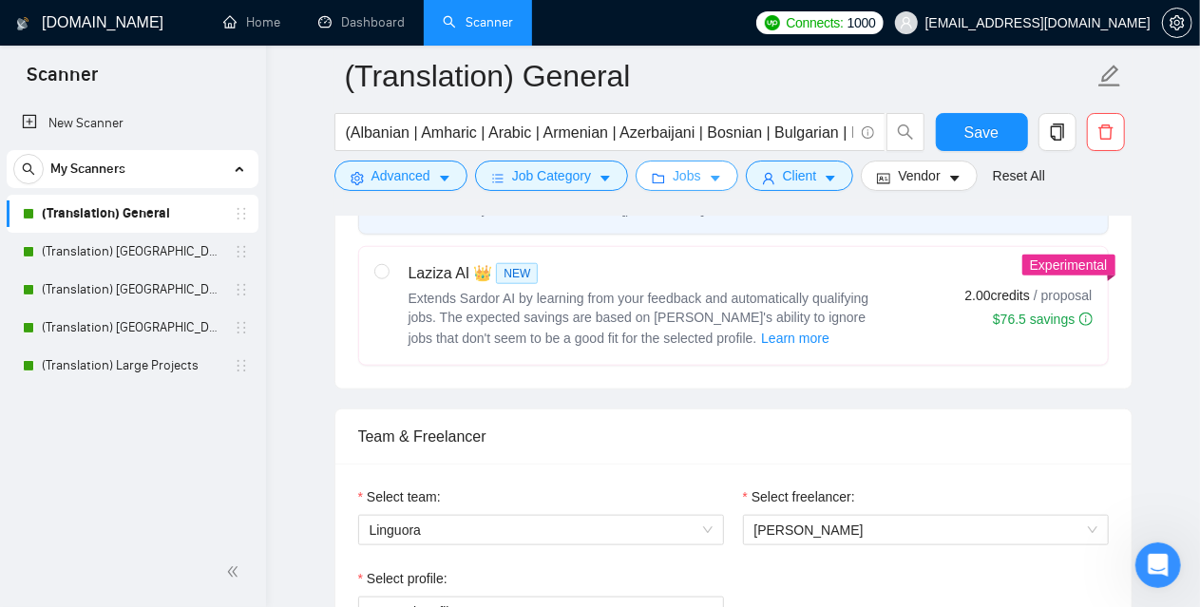
click at [700, 178] on button "Jobs" at bounding box center [687, 176] width 103 height 30
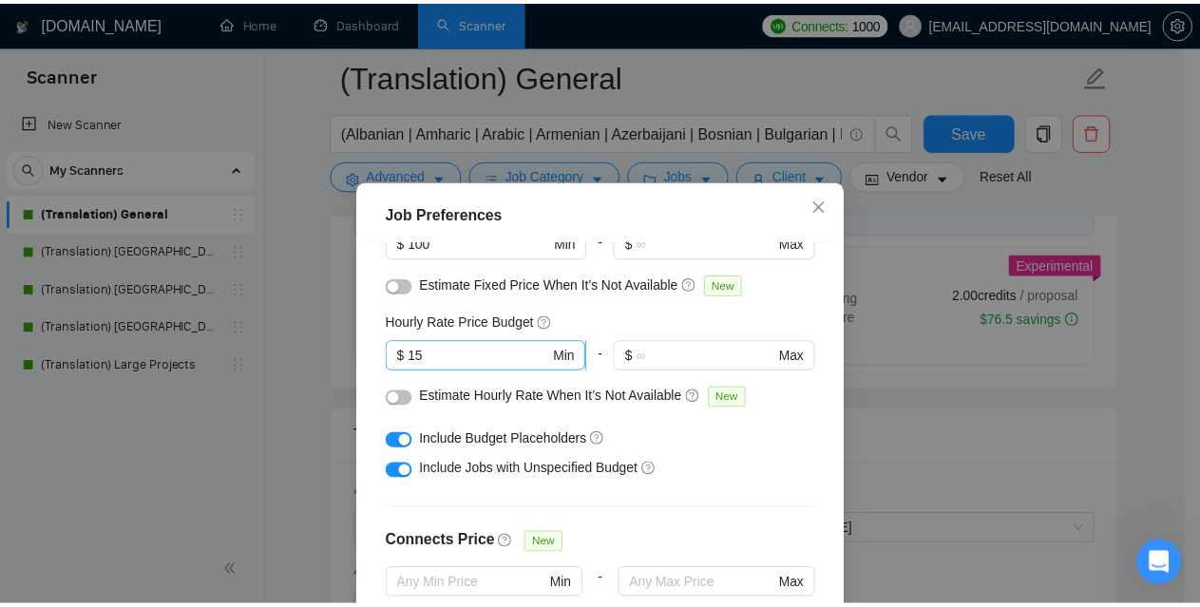
scroll to position [190, 0]
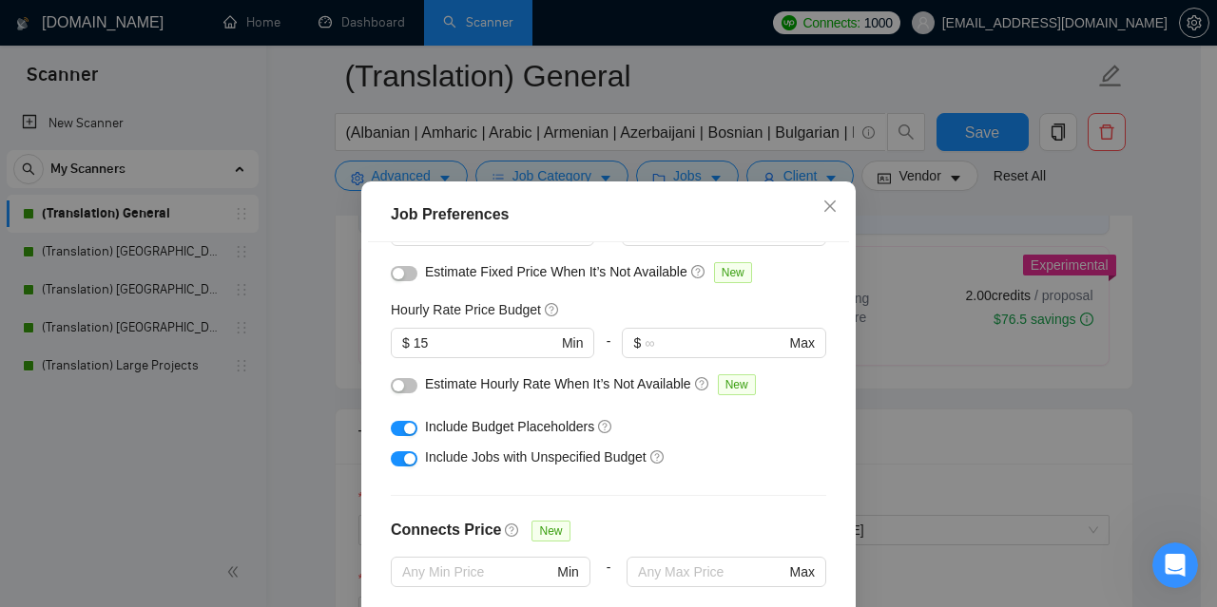
click at [1172, 310] on div "Job Preferences Budget Project Type All Fixed Price Hourly Rate Fixed Price Bud…" at bounding box center [608, 303] width 1217 height 607
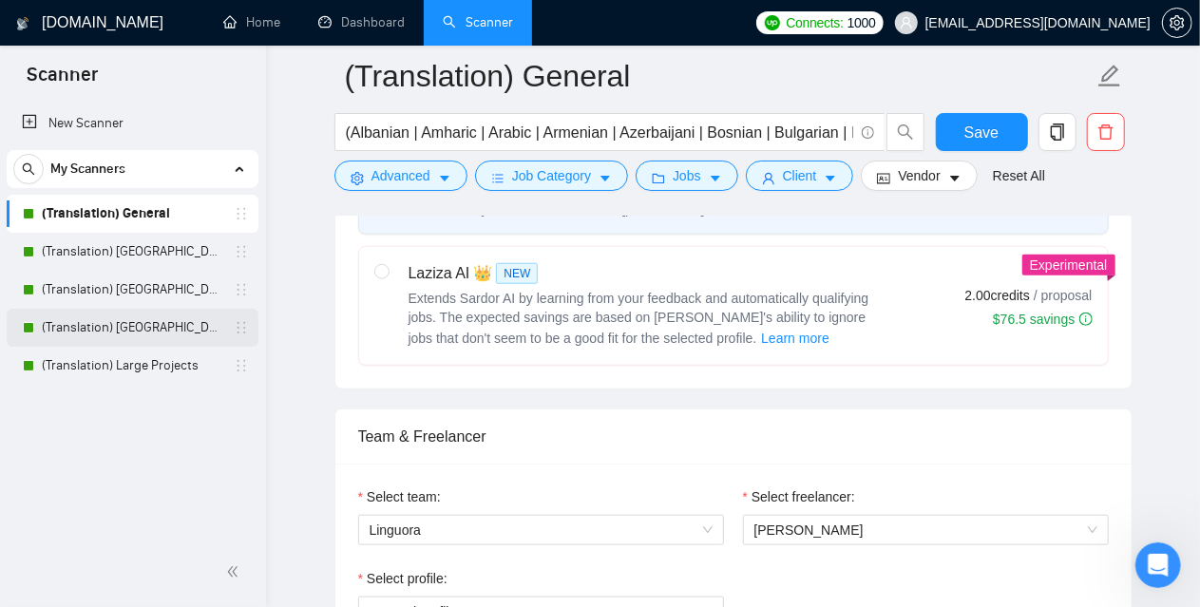
click at [129, 321] on link "(Translation) [GEOGRAPHIC_DATA]" at bounding box center [132, 328] width 181 height 38
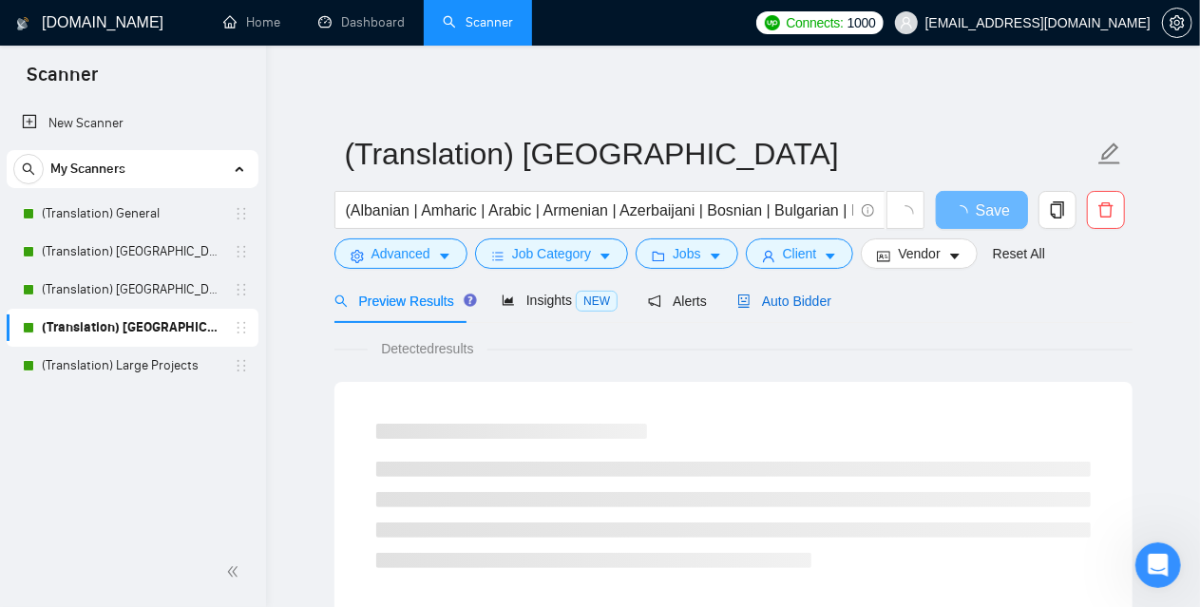
click at [785, 294] on span "Auto Bidder" at bounding box center [785, 301] width 94 height 15
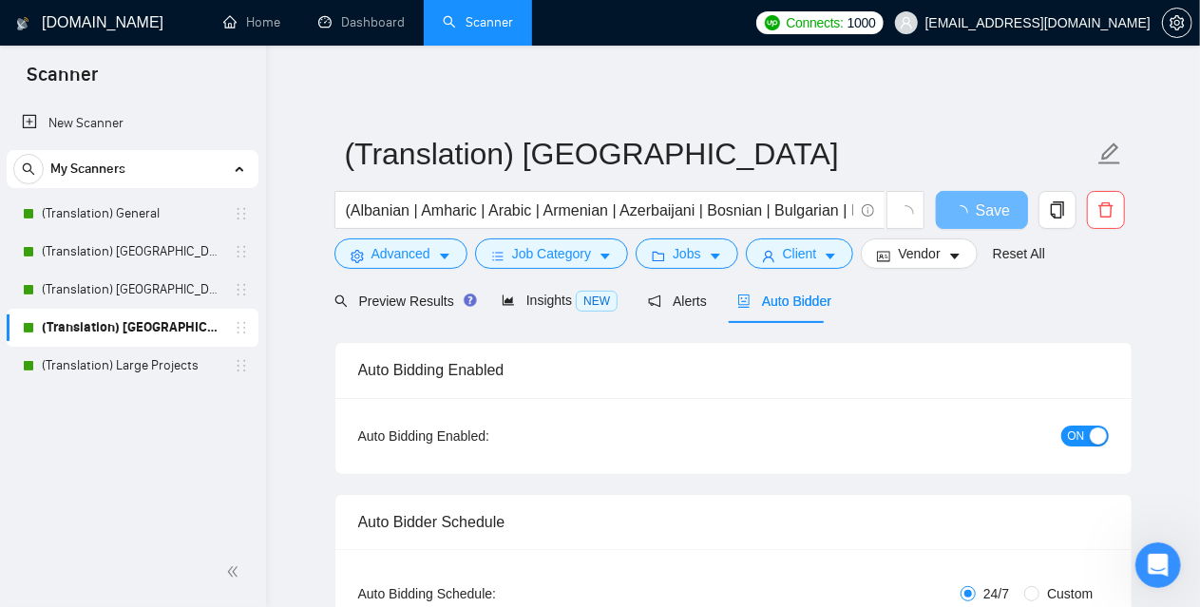
checkbox input "true"
click at [794, 254] on span "Client" at bounding box center [800, 253] width 34 height 21
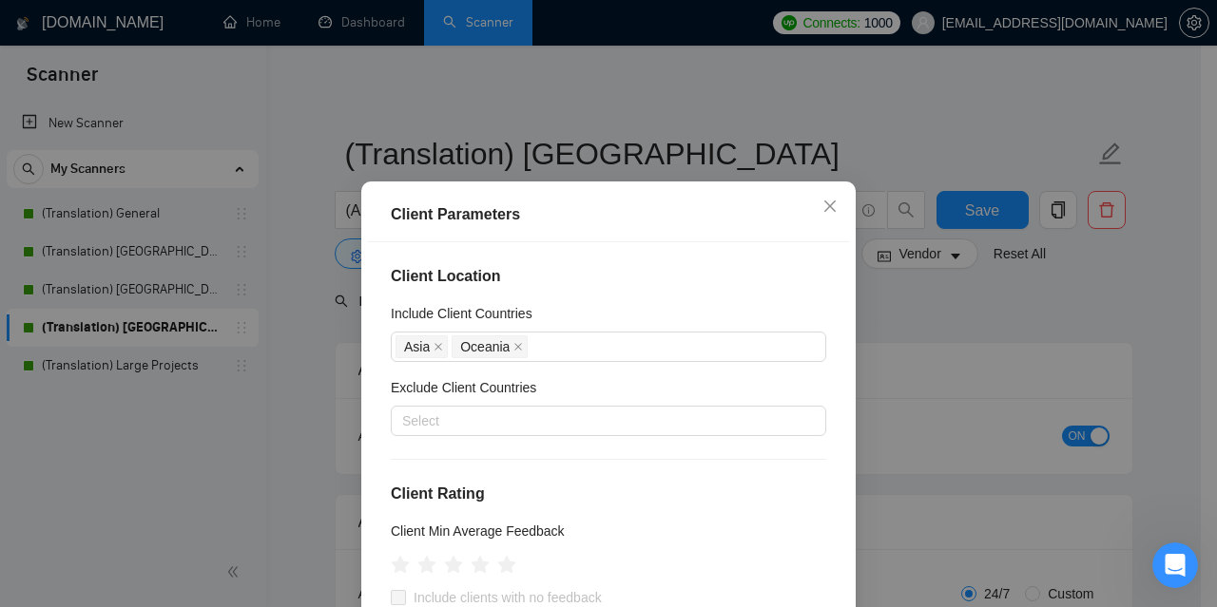
scroll to position [475, 0]
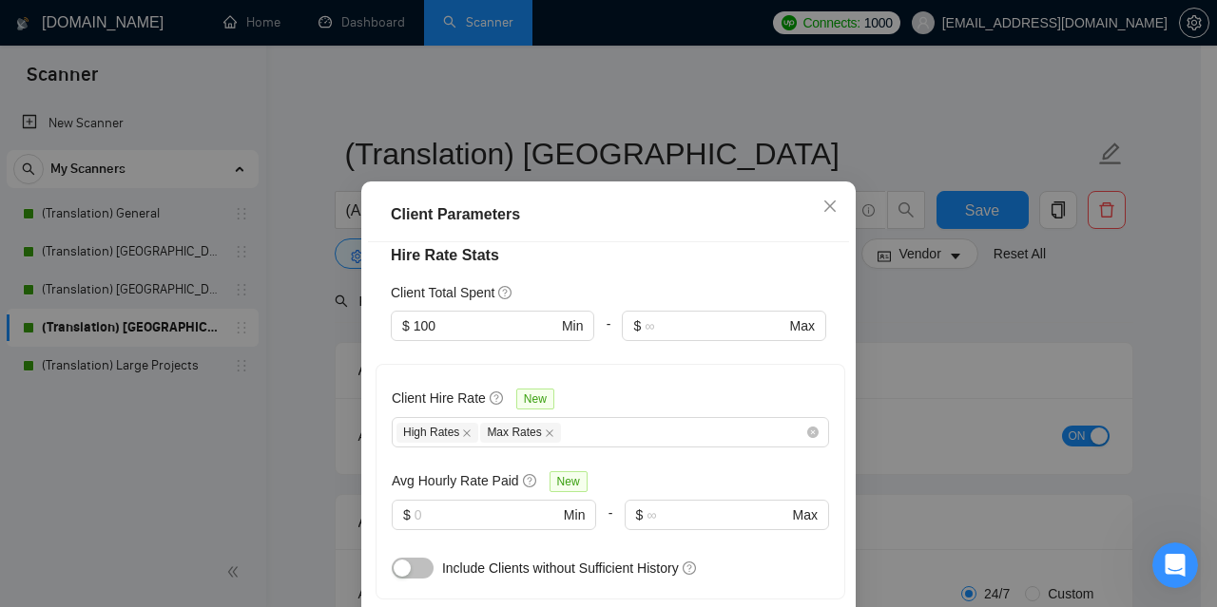
click at [1166, 286] on div "Client Parameters Client Location Include Client Countries [GEOGRAPHIC_DATA] [G…" at bounding box center [608, 303] width 1217 height 607
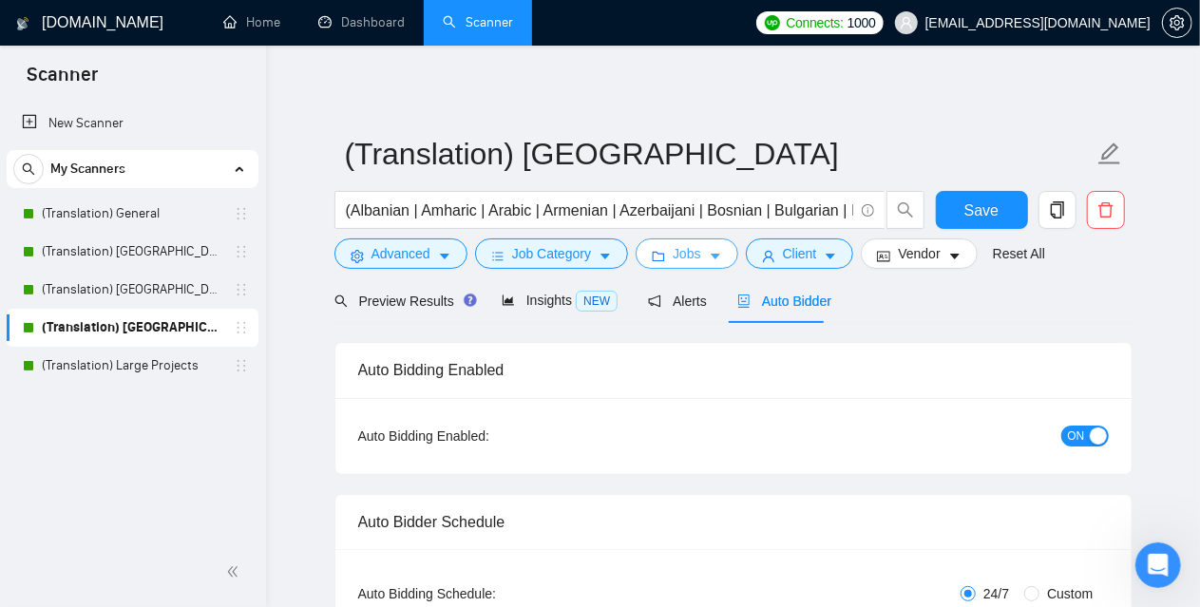
click at [694, 251] on span "Jobs" at bounding box center [687, 253] width 29 height 21
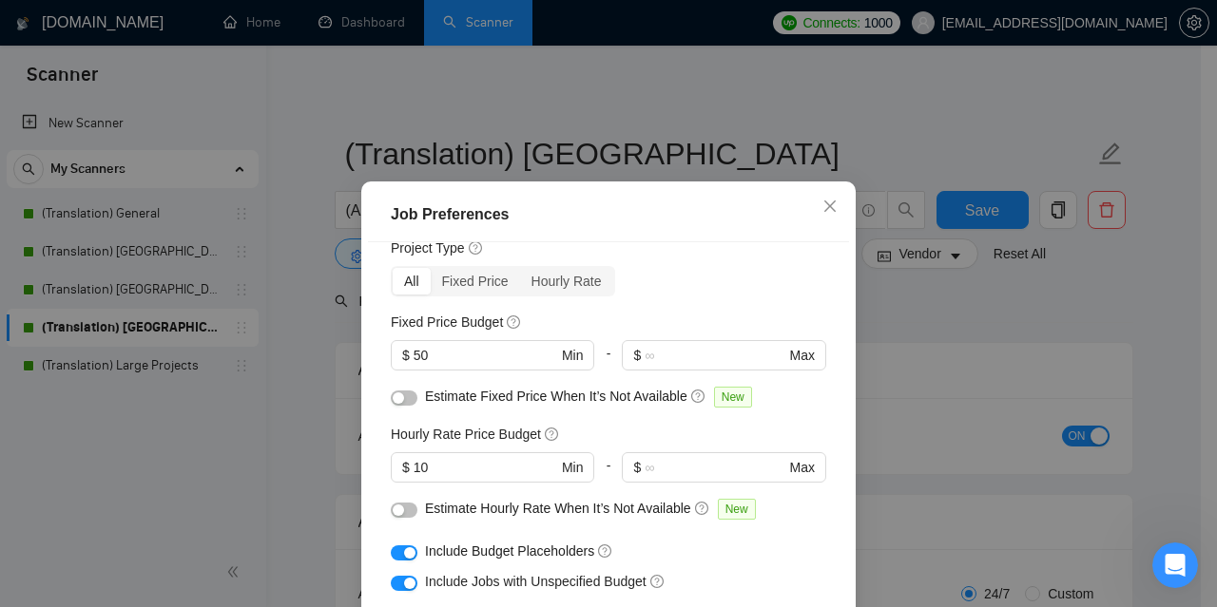
scroll to position [0, 0]
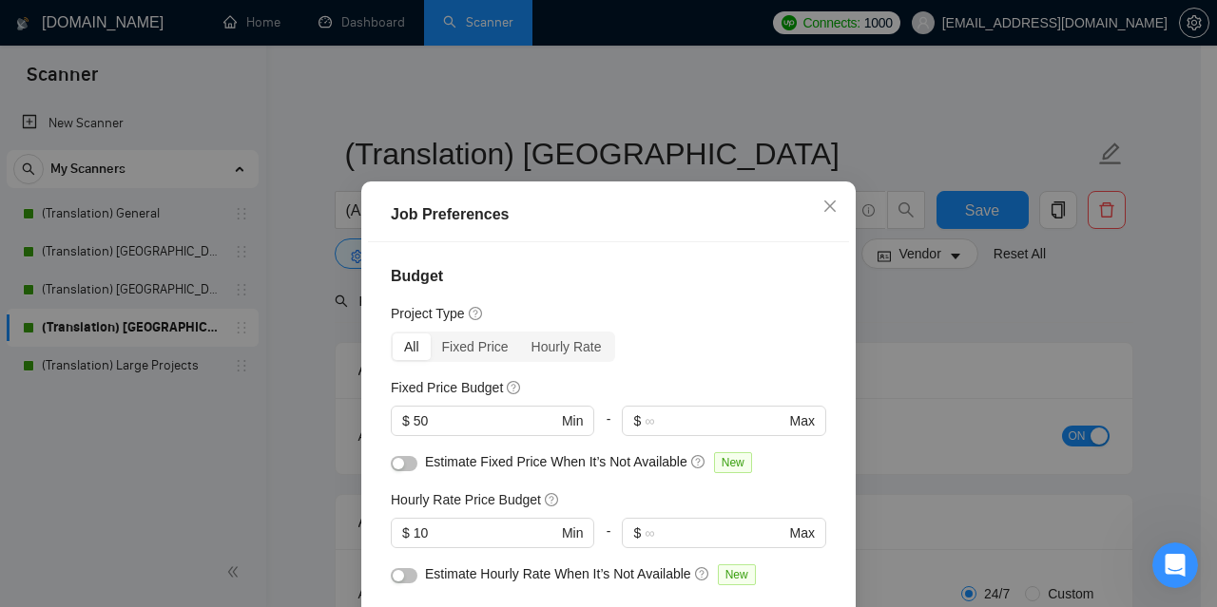
click at [146, 425] on div "Job Preferences Budget Project Type All Fixed Price Hourly Rate Fixed Price Bud…" at bounding box center [608, 303] width 1217 height 607
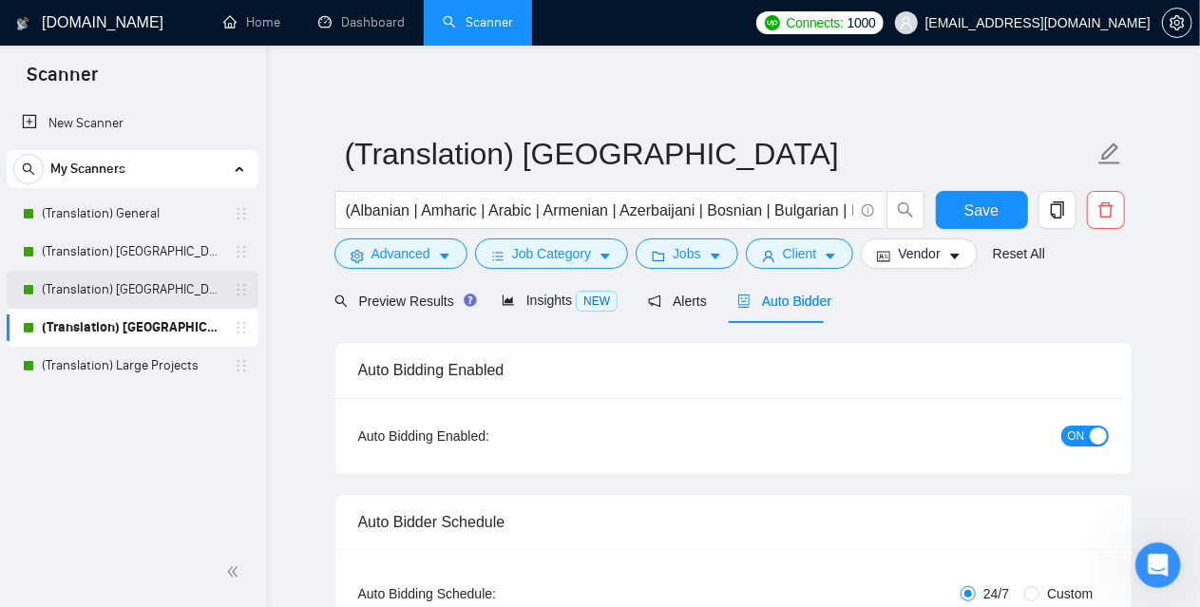
click at [136, 285] on link "(Translation) [GEOGRAPHIC_DATA]" at bounding box center [132, 290] width 181 height 38
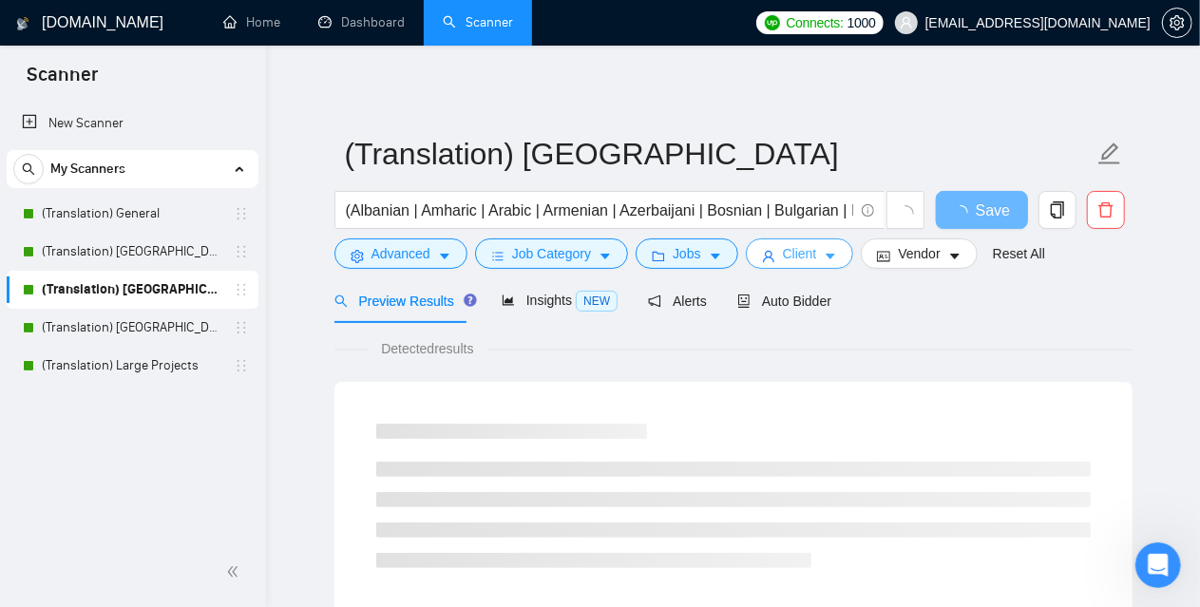
click at [789, 258] on span "Client" at bounding box center [800, 253] width 34 height 21
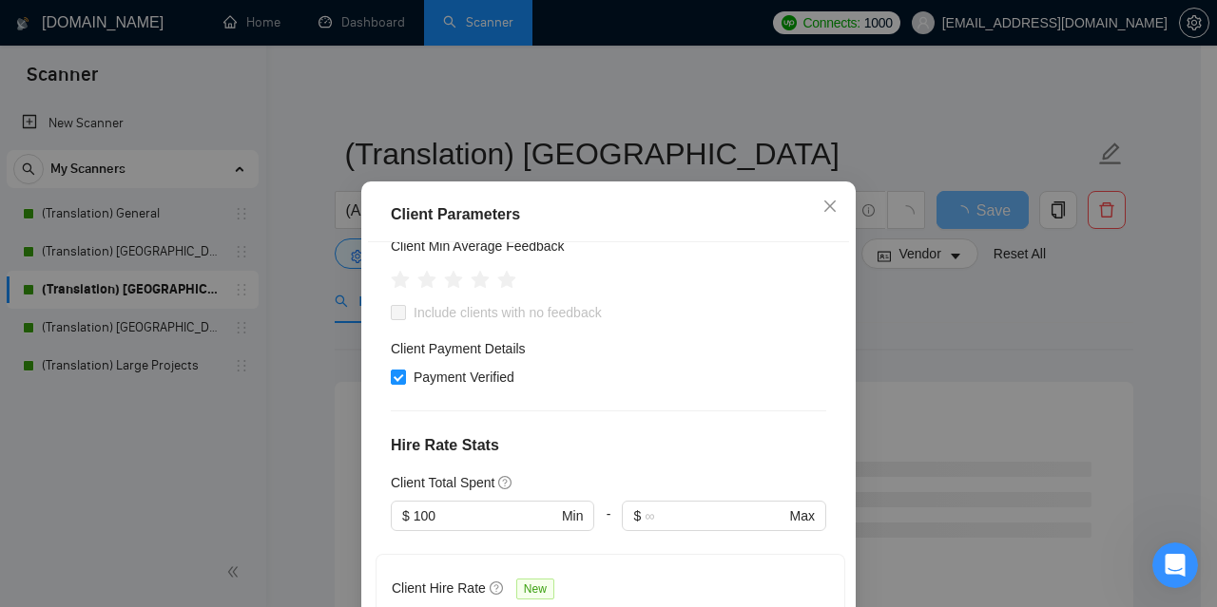
scroll to position [475, 0]
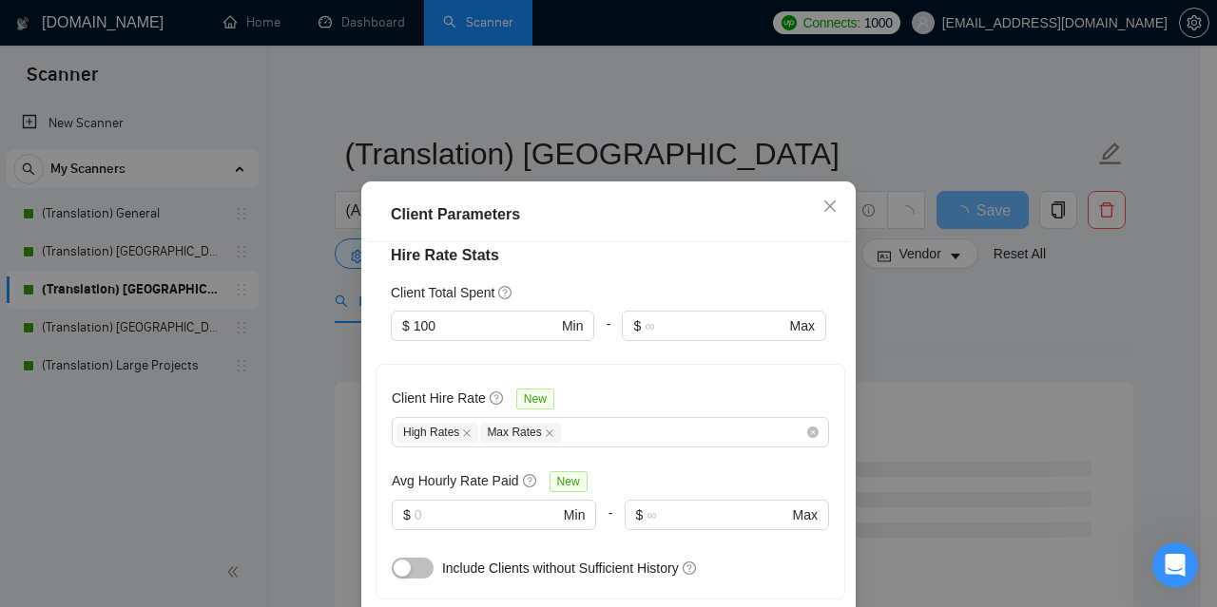
click at [263, 468] on div "Client Parameters Client Location Include Client Countries Europe Exclude Clien…" at bounding box center [608, 303] width 1217 height 607
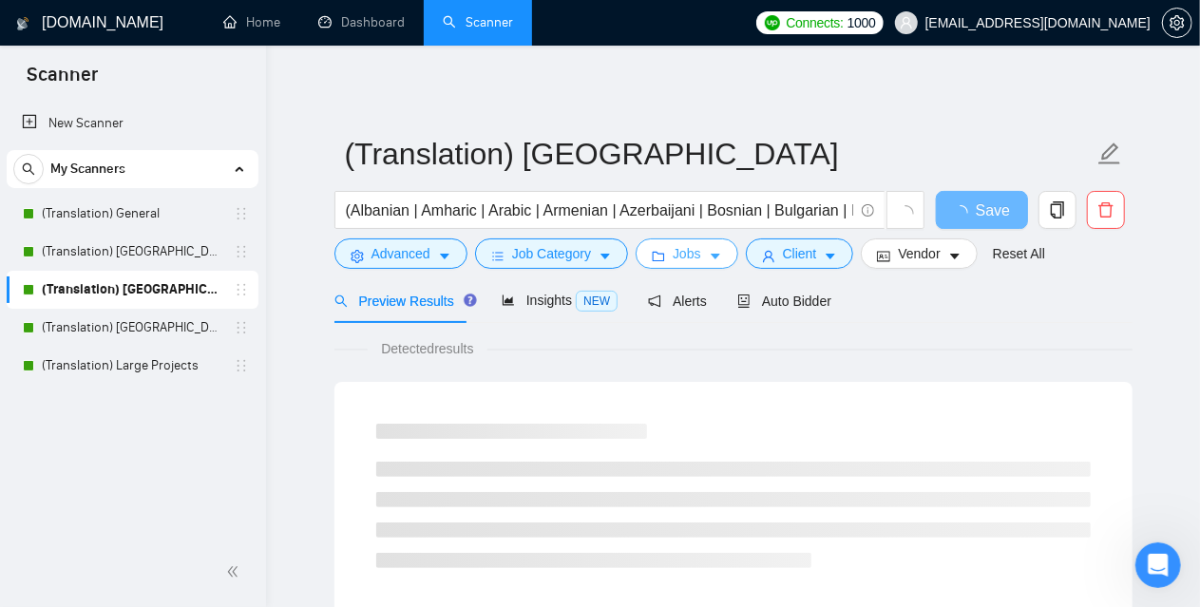
click at [689, 256] on span "Jobs" at bounding box center [687, 253] width 29 height 21
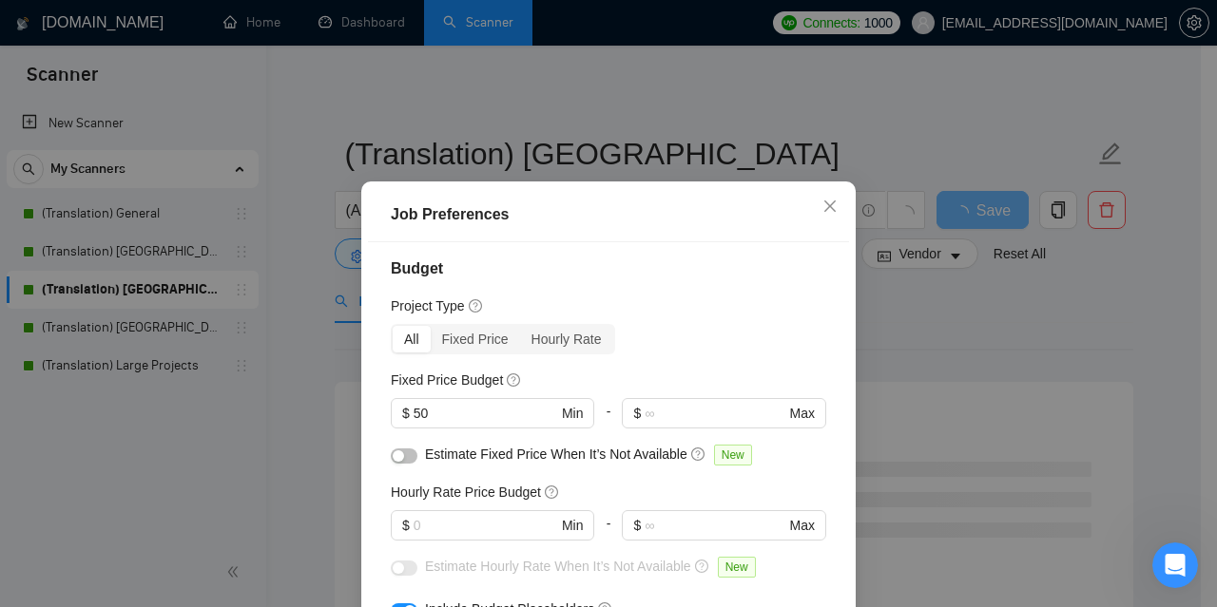
scroll to position [0, 0]
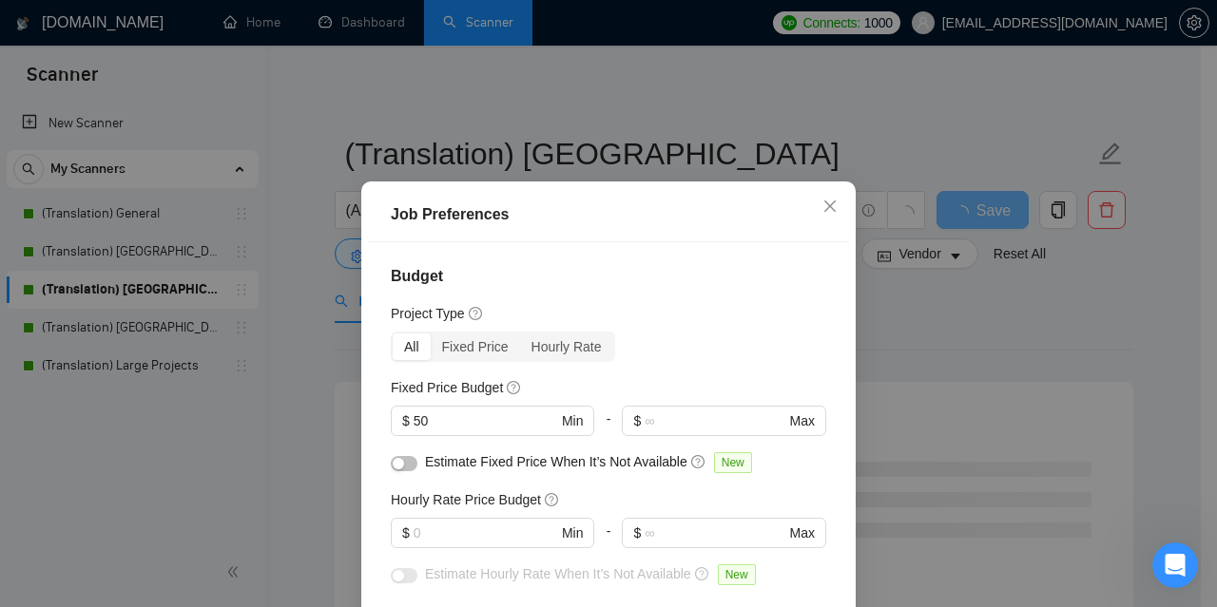
click at [184, 451] on div "Job Preferences Budget Project Type All Fixed Price Hourly Rate Fixed Price Bud…" at bounding box center [608, 303] width 1217 height 607
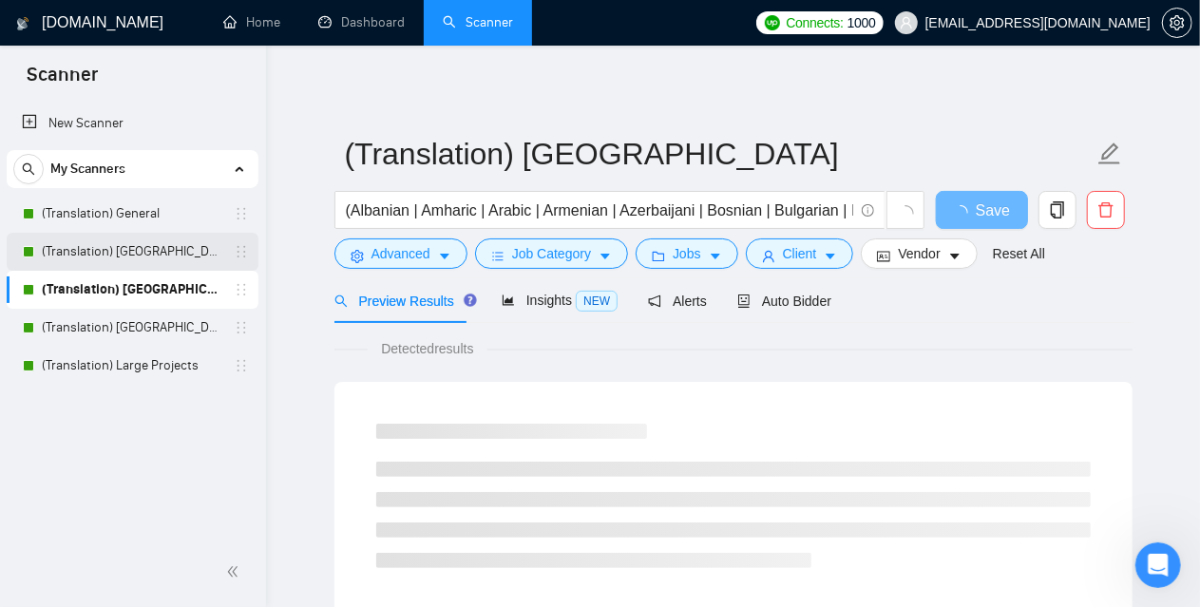
click at [159, 253] on link "(Translation) [GEOGRAPHIC_DATA]" at bounding box center [132, 252] width 181 height 38
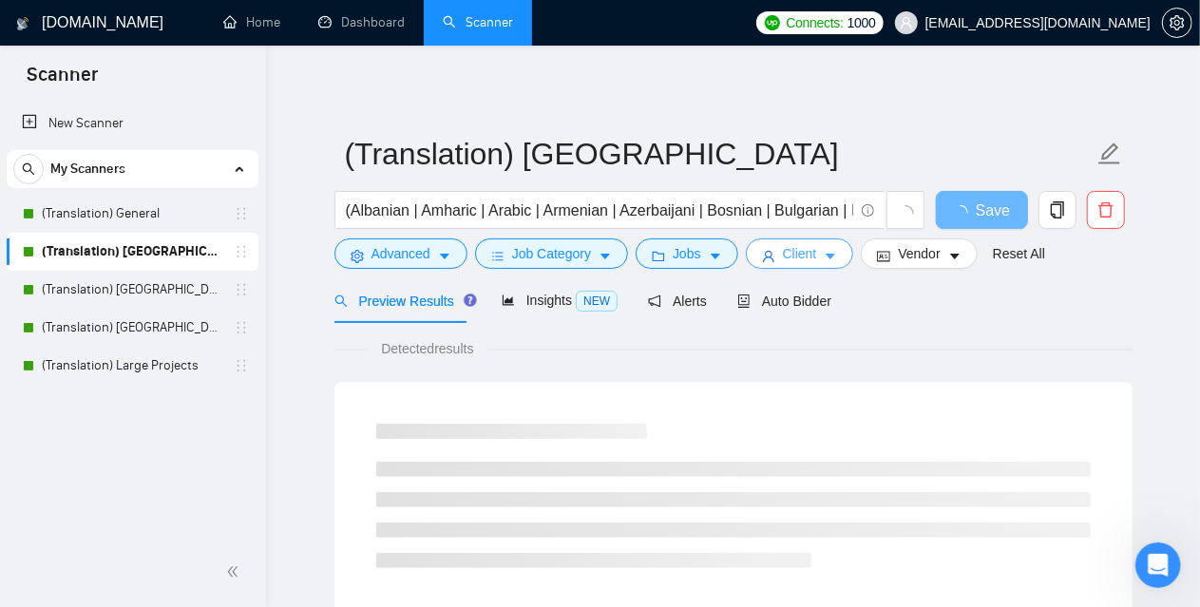
click at [788, 253] on span "Client" at bounding box center [800, 253] width 34 height 21
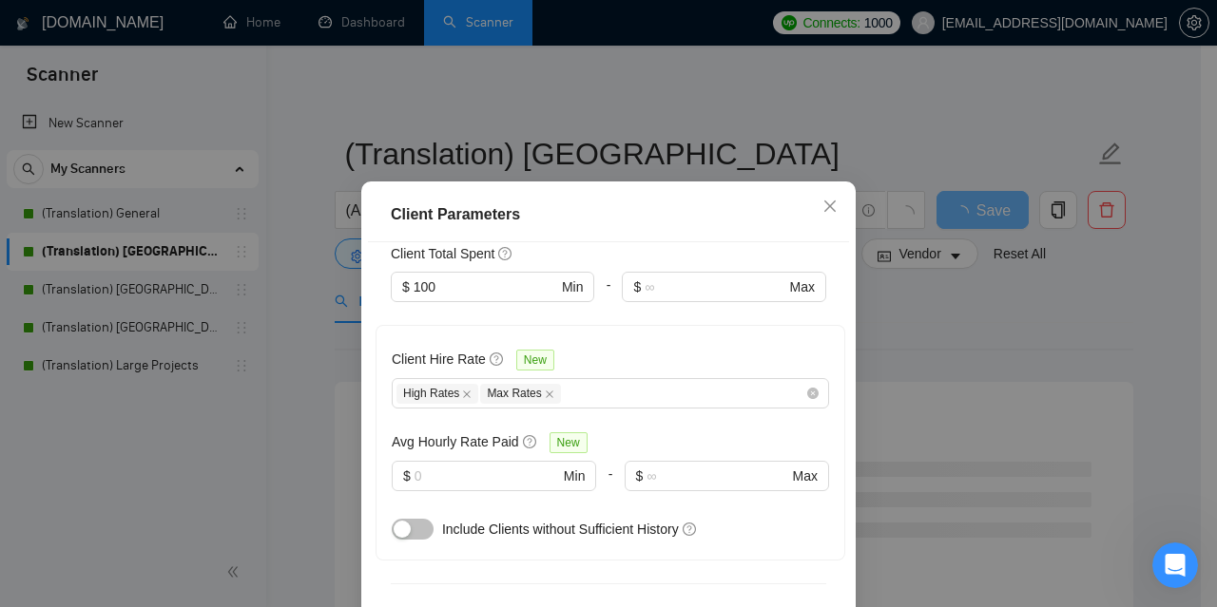
scroll to position [570, 0]
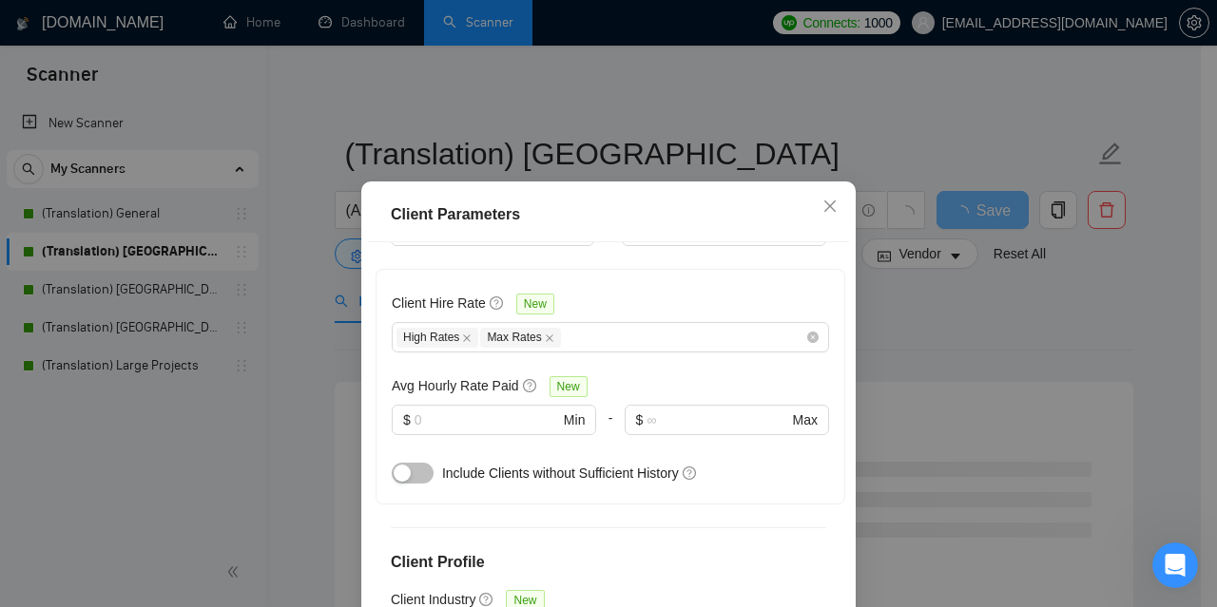
click at [80, 417] on div "Client Parameters Client Location Include Client Countries Americas Exclude Cli…" at bounding box center [608, 303] width 1217 height 607
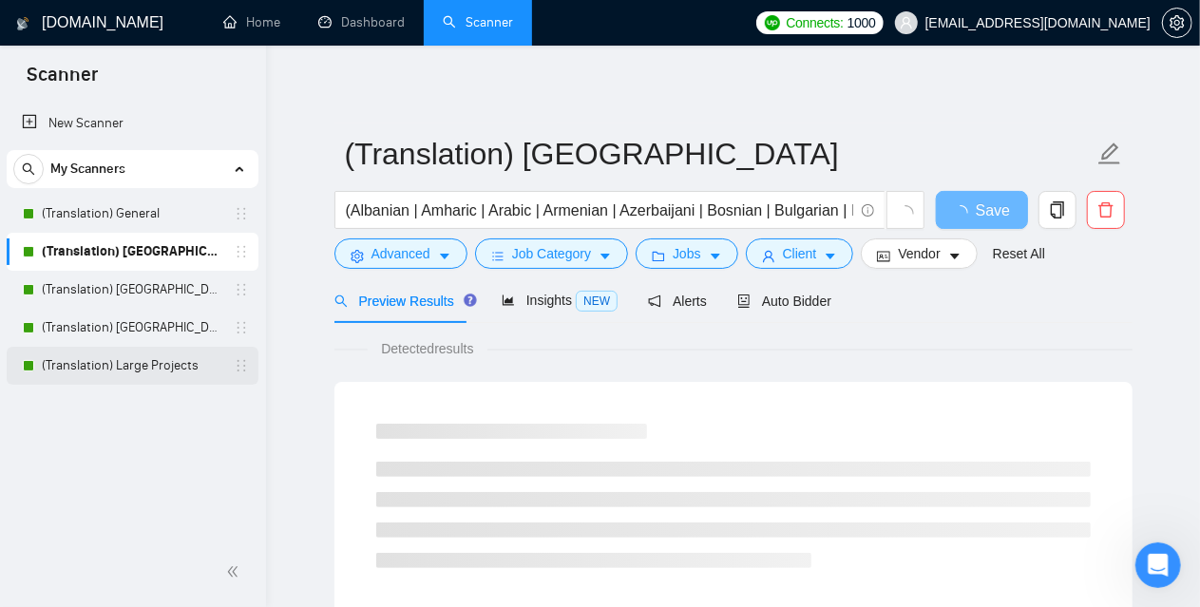
click at [120, 368] on link "(Translation) Large Projects" at bounding box center [132, 366] width 181 height 38
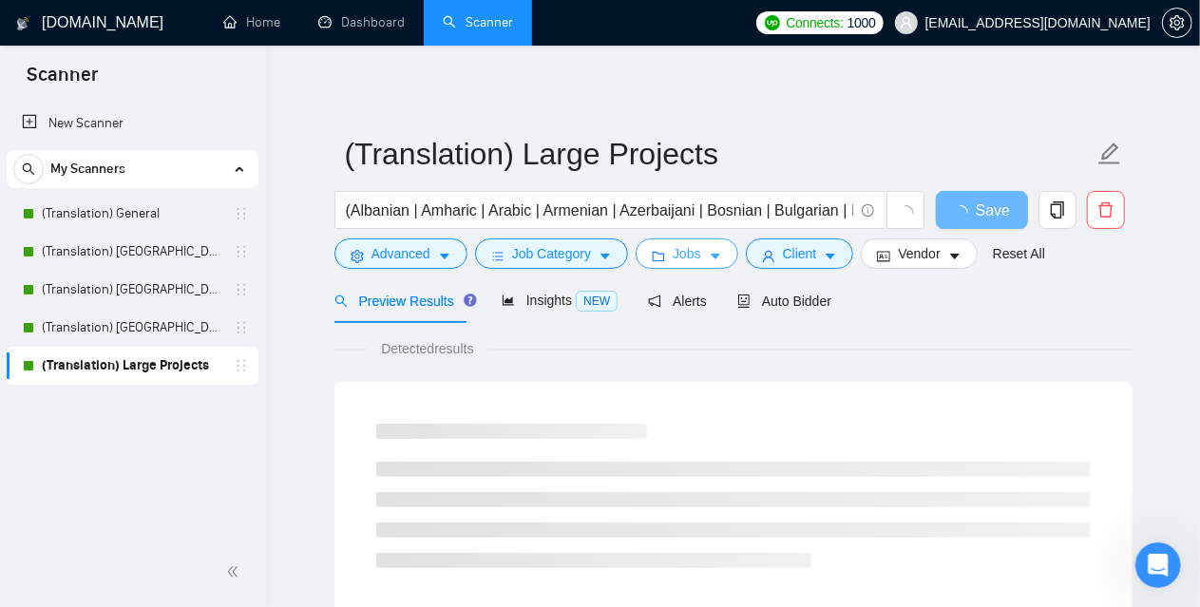
click at [686, 249] on span "Jobs" at bounding box center [687, 253] width 29 height 21
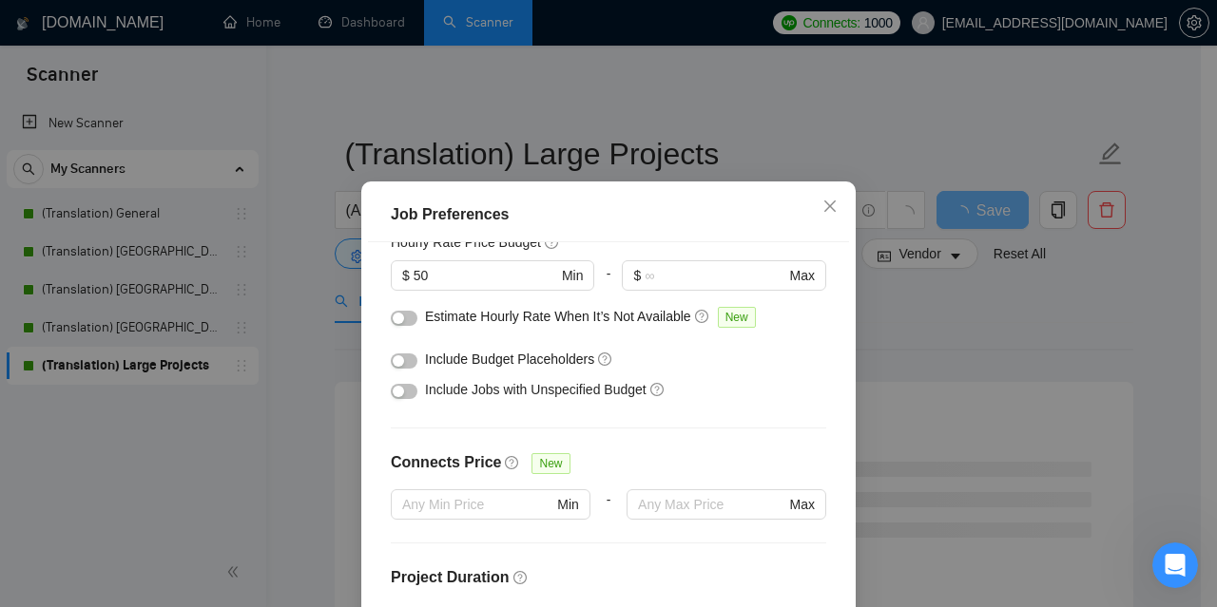
scroll to position [285, 0]
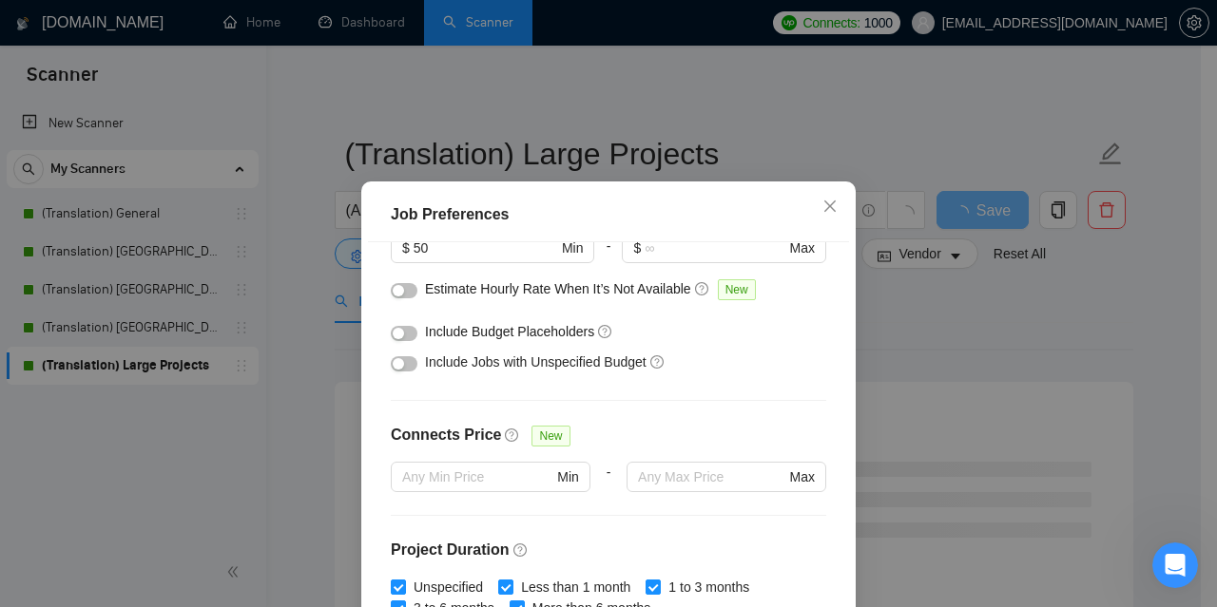
click at [186, 508] on div "Job Preferences Budget Project Type All Fixed Price Hourly Rate Fixed Price Bud…" at bounding box center [608, 303] width 1217 height 607
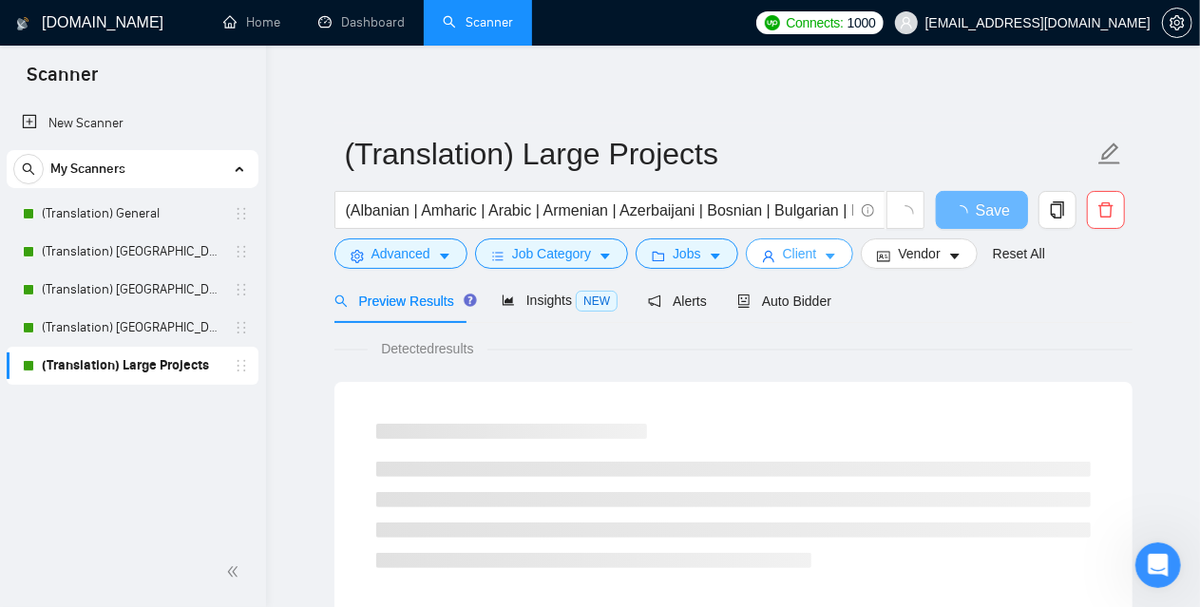
click at [796, 261] on span "Client" at bounding box center [800, 253] width 34 height 21
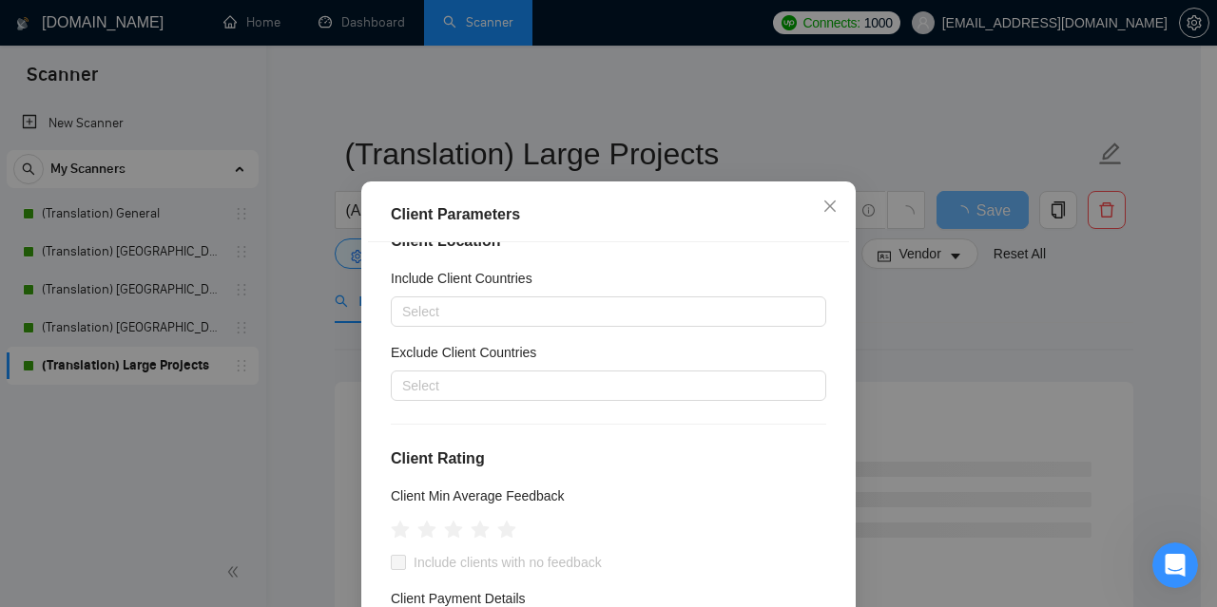
scroll to position [0, 0]
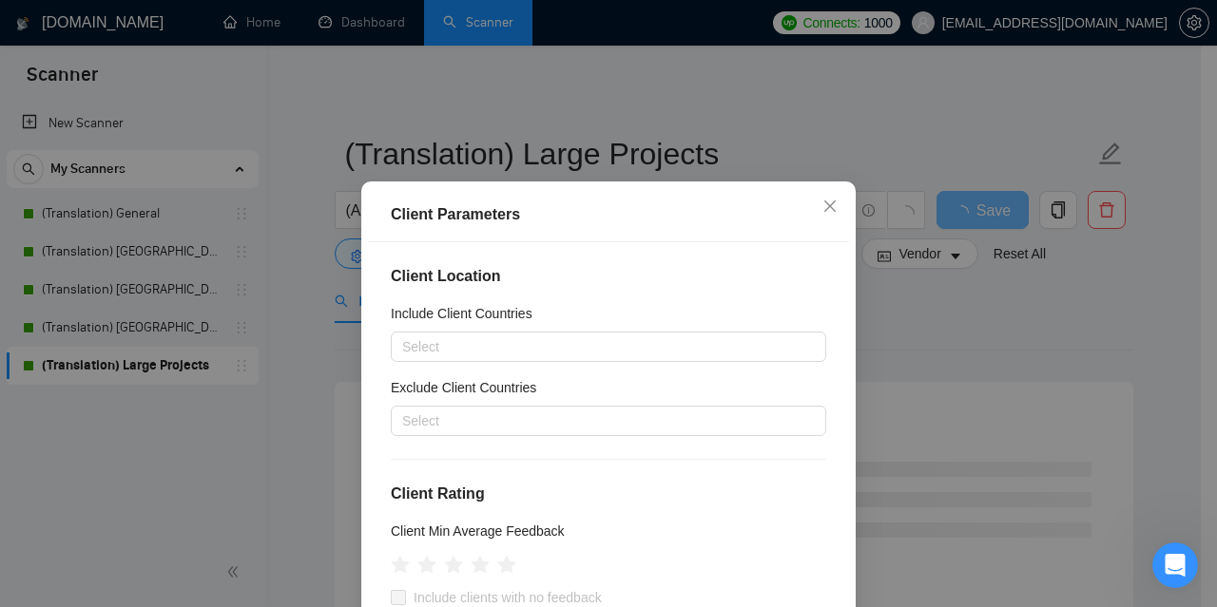
click at [157, 495] on div "Client Parameters Client Location Include Client Countries Select Exclude Clien…" at bounding box center [608, 303] width 1217 height 607
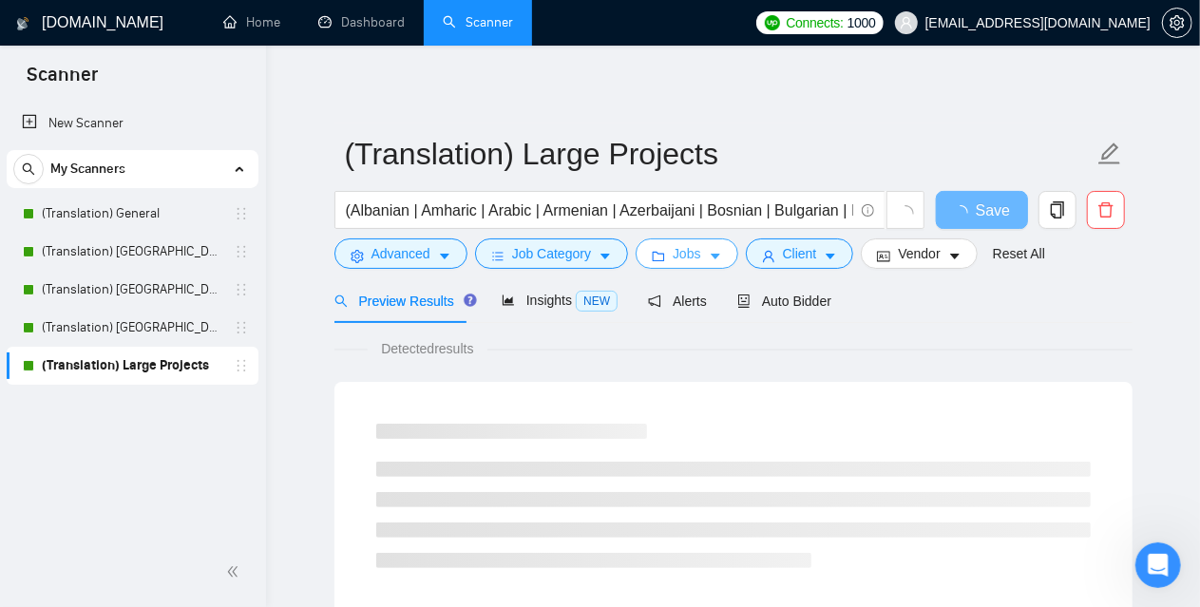
click at [690, 262] on span "Jobs" at bounding box center [687, 253] width 29 height 21
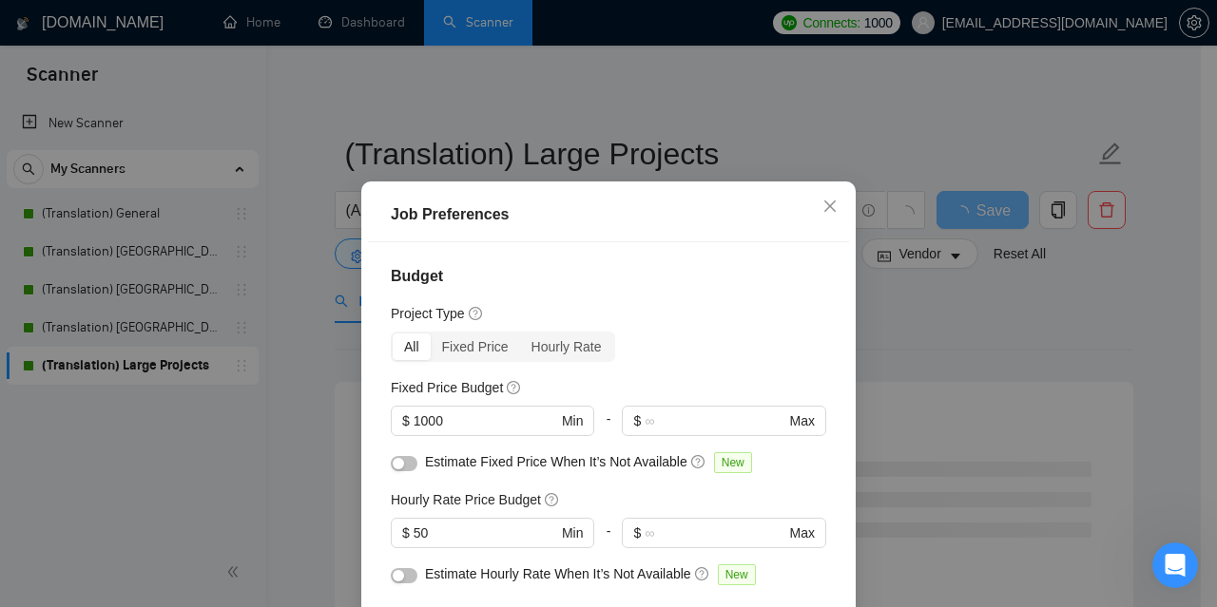
click at [165, 479] on div "Job Preferences Budget Project Type All Fixed Price Hourly Rate Fixed Price Bud…" at bounding box center [608, 303] width 1217 height 607
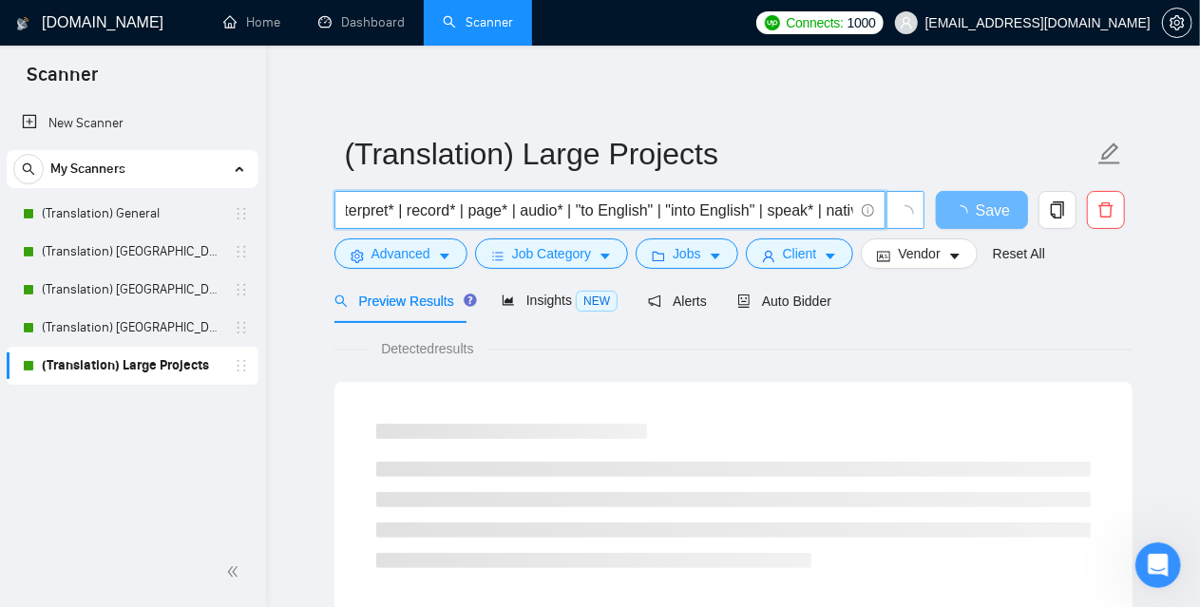
scroll to position [0, 4155]
drag, startPoint x: 650, startPoint y: 213, endPoint x: 908, endPoint y: 210, distance: 257.6
click at [908, 210] on span "(Albanian | Amharic | Arabic | Armenian | Azerbaijani | Bosnian | Bulgarian | B…" at bounding box center [630, 210] width 591 height 38
click at [808, 203] on input "(Albanian | Amharic | Arabic | Armenian | Azerbaijani | Bosnian | Bulgarian | B…" at bounding box center [600, 211] width 508 height 24
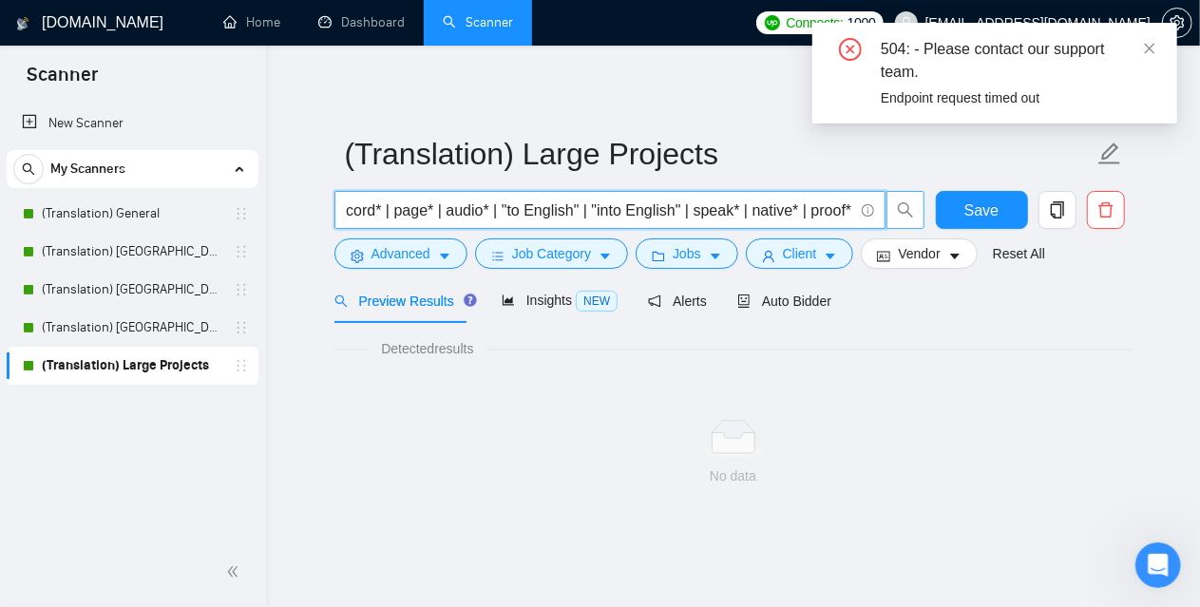
scroll to position [0, 4067]
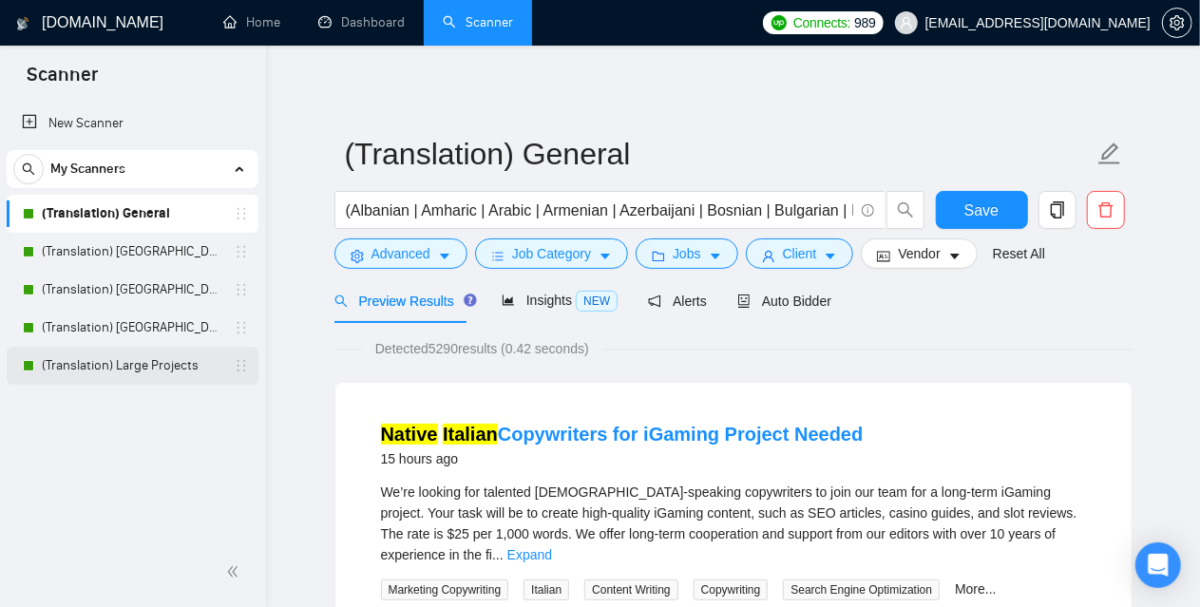
click at [109, 368] on link "(Translation) Large Projects" at bounding box center [132, 366] width 181 height 38
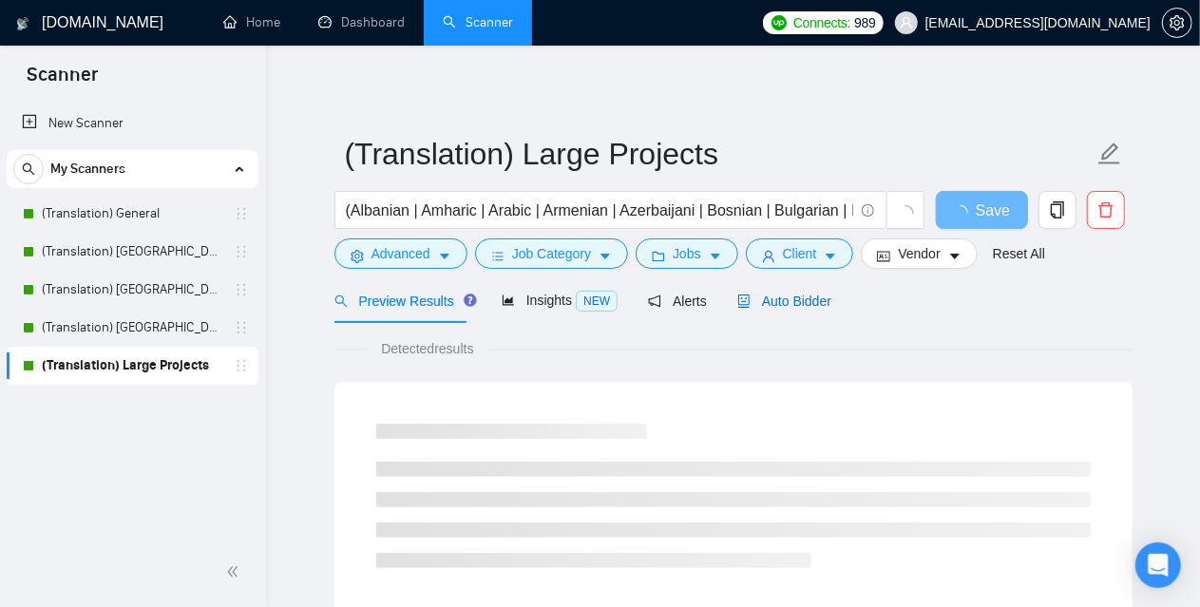
click at [769, 309] on span "Auto Bidder" at bounding box center [785, 301] width 94 height 15
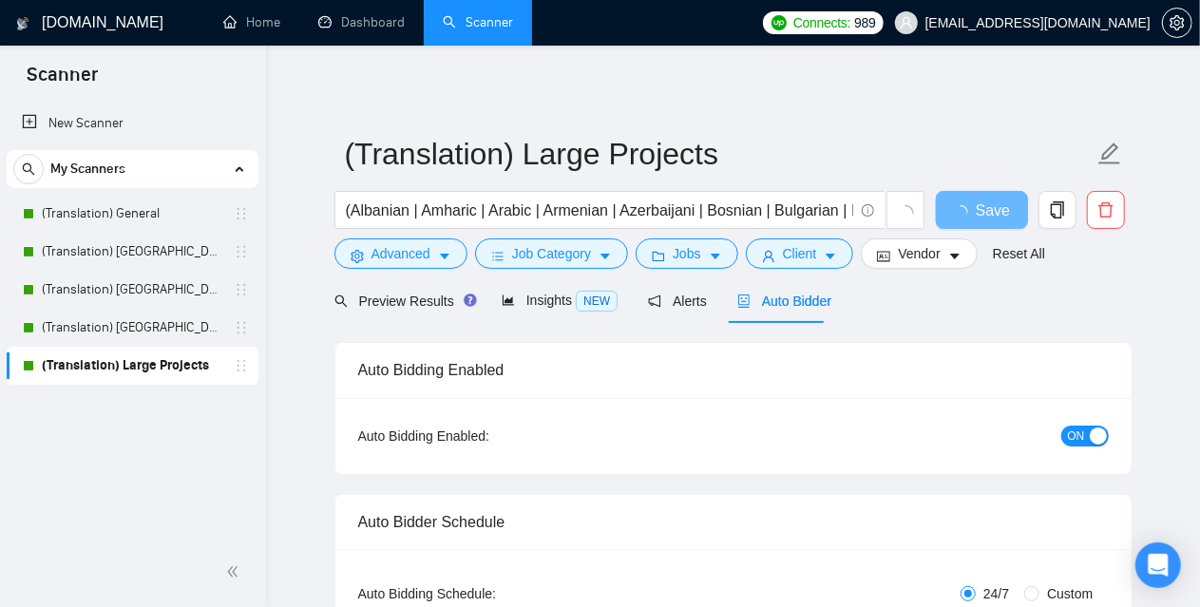
checkbox input "true"
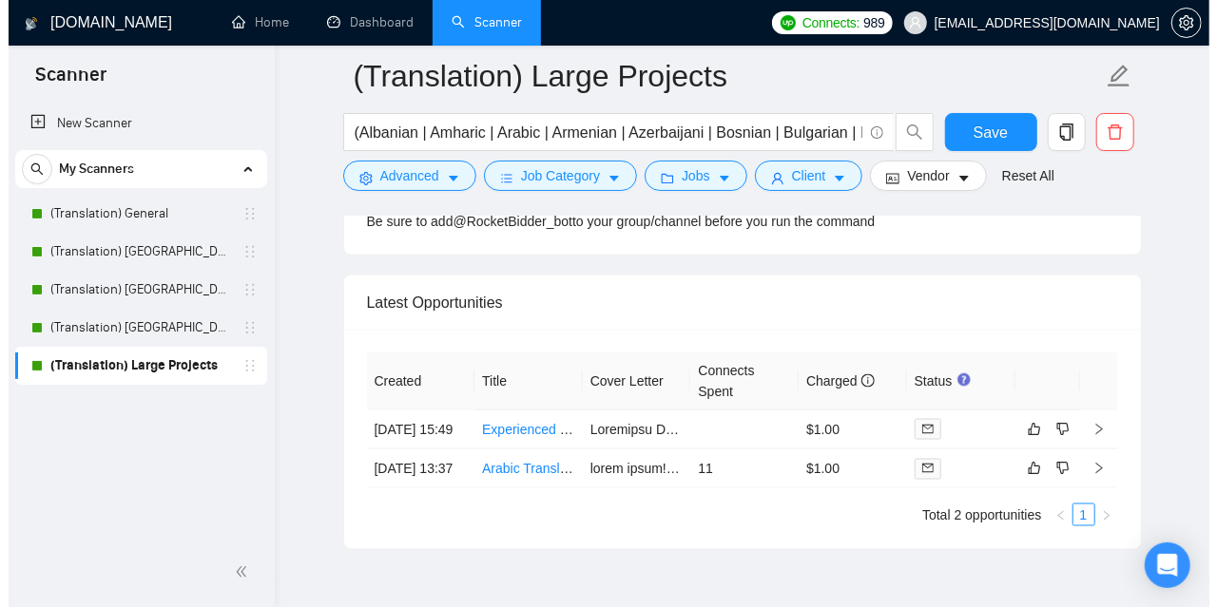
scroll to position [4942, 0]
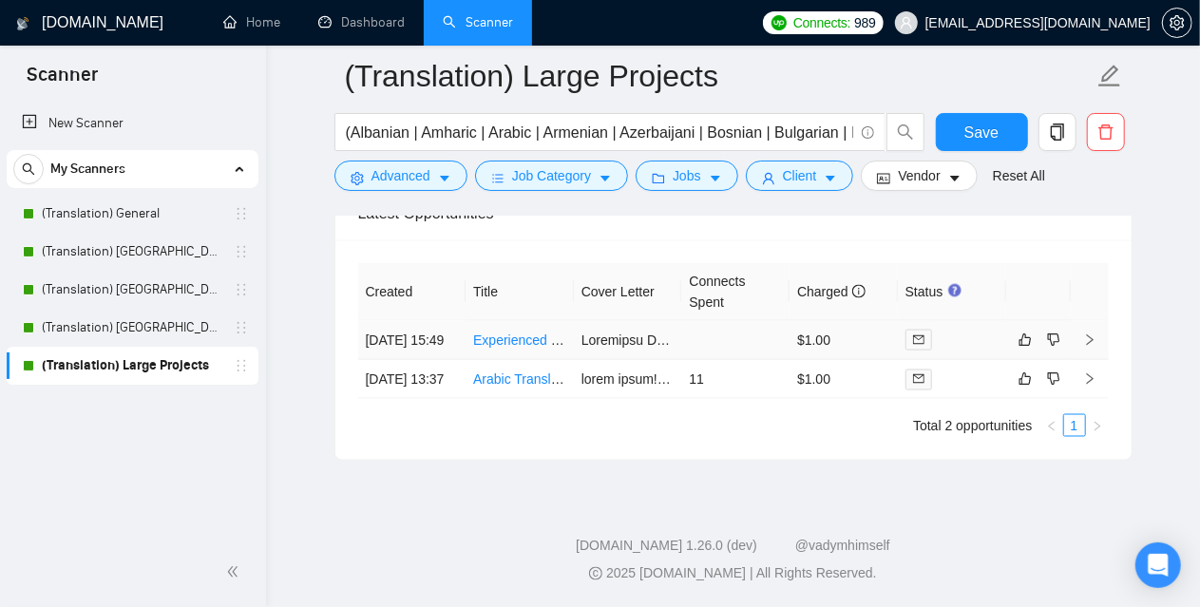
click at [502, 338] on link "Experienced Dutch ([GEOGRAPHIC_DATA]) Translators, Writers and Editors (Fintech…" at bounding box center [759, 340] width 573 height 15
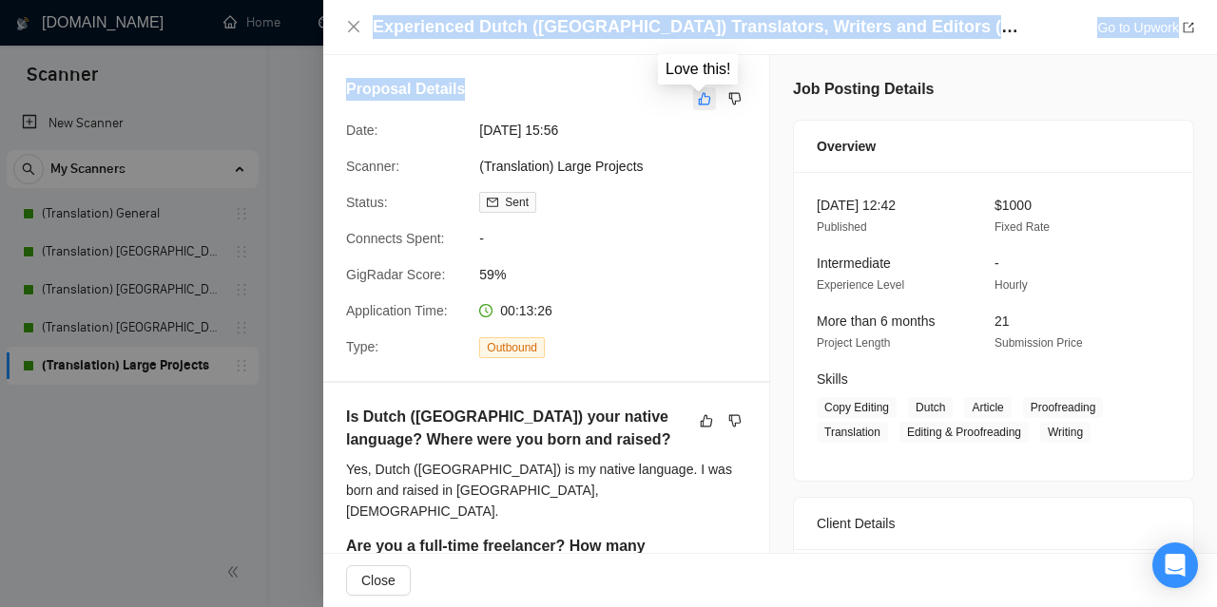
drag, startPoint x: 374, startPoint y: 33, endPoint x: 707, endPoint y: 108, distance: 341.9
click at [707, 108] on div "Experienced Dutch ([GEOGRAPHIC_DATA]) Translators, Writers and Editors (Fintech…" at bounding box center [769, 303] width 893 height 607
click at [592, 94] on div "Proposal Details" at bounding box center [546, 99] width 400 height 42
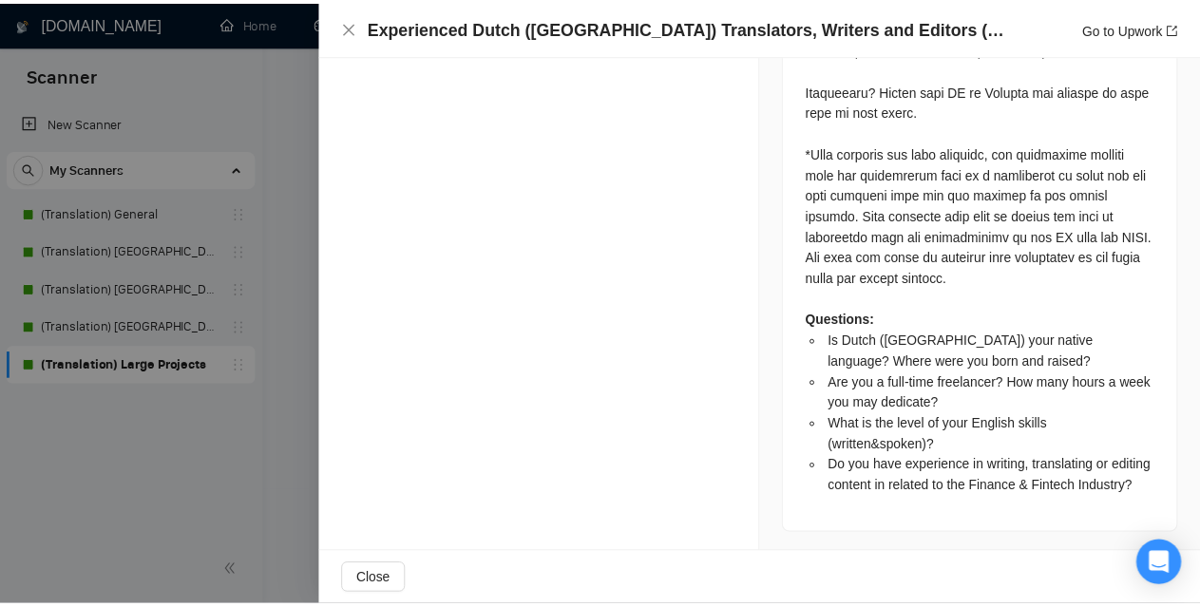
scroll to position [1912, 0]
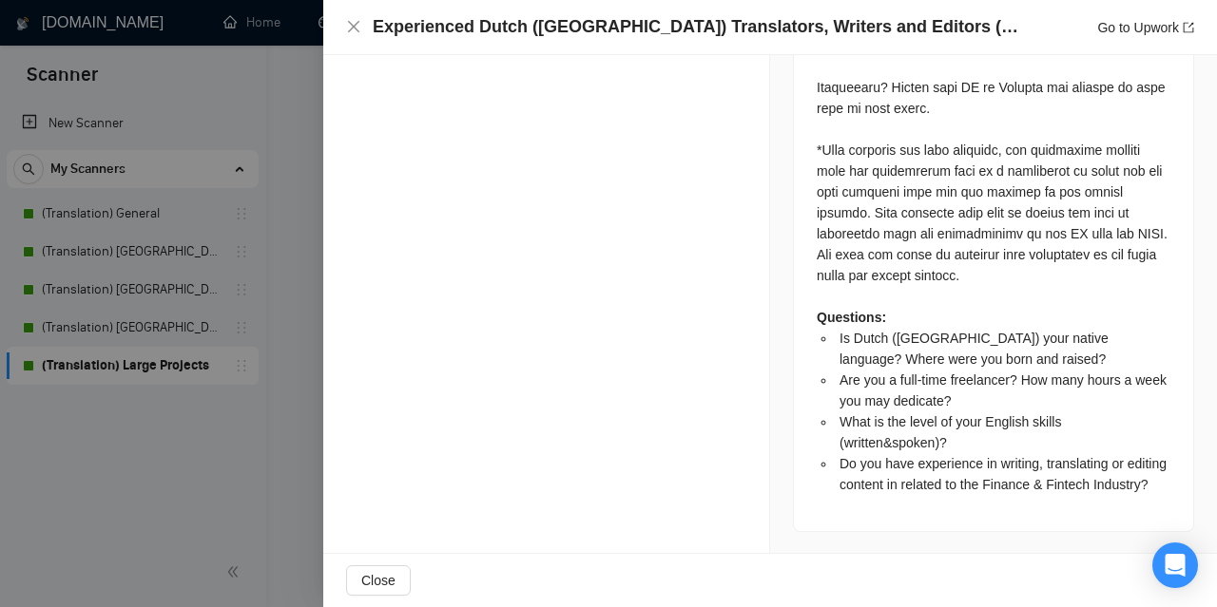
click at [217, 479] on div at bounding box center [608, 303] width 1217 height 607
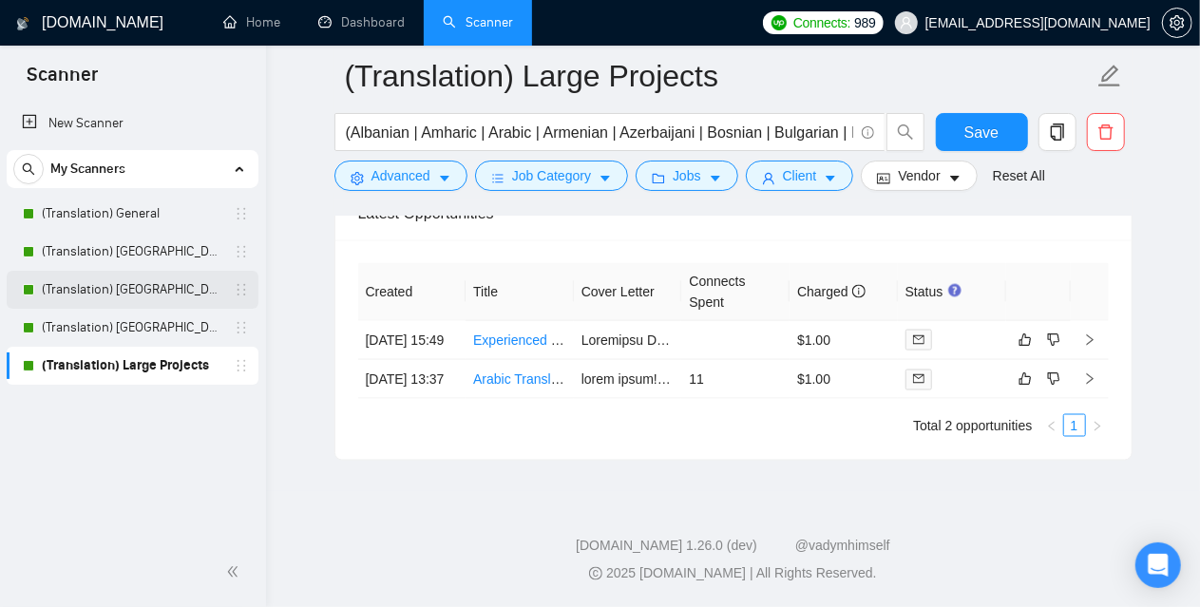
click at [108, 284] on link "(Translation) [GEOGRAPHIC_DATA]" at bounding box center [132, 290] width 181 height 38
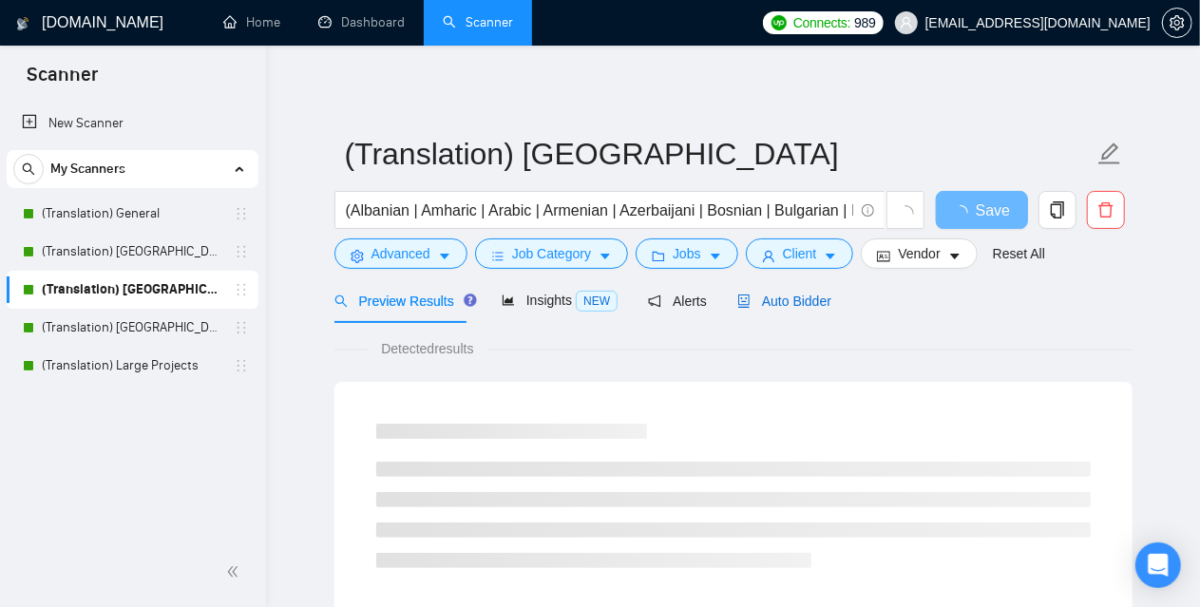
click at [801, 302] on span "Auto Bidder" at bounding box center [785, 301] width 94 height 15
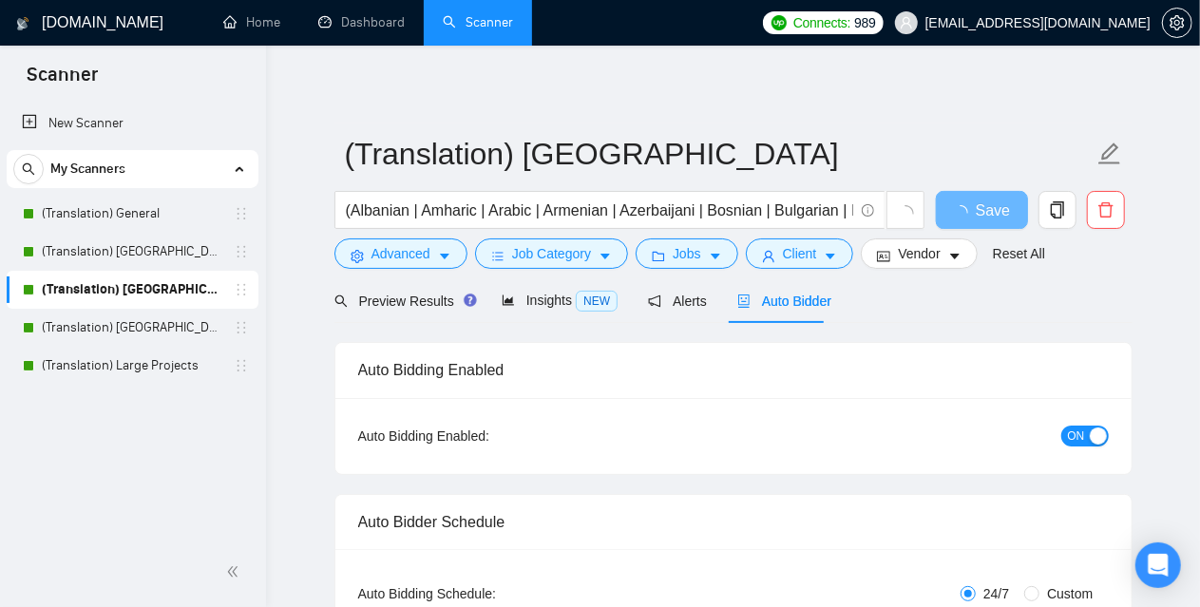
checkbox input "true"
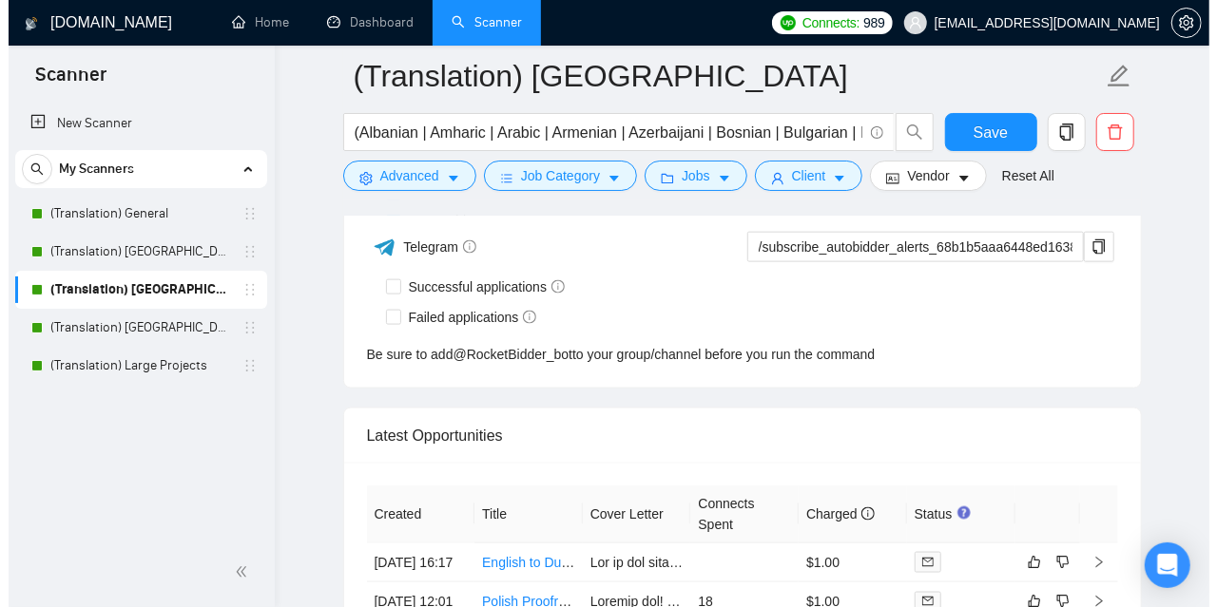
scroll to position [4942, 0]
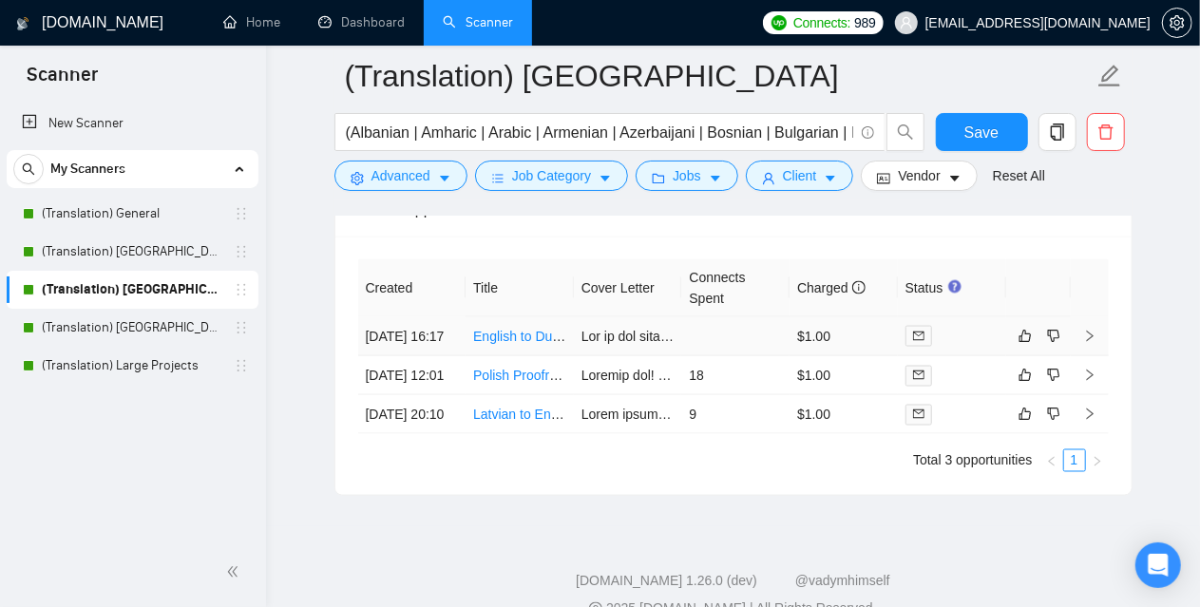
click at [633, 341] on td at bounding box center [628, 336] width 108 height 39
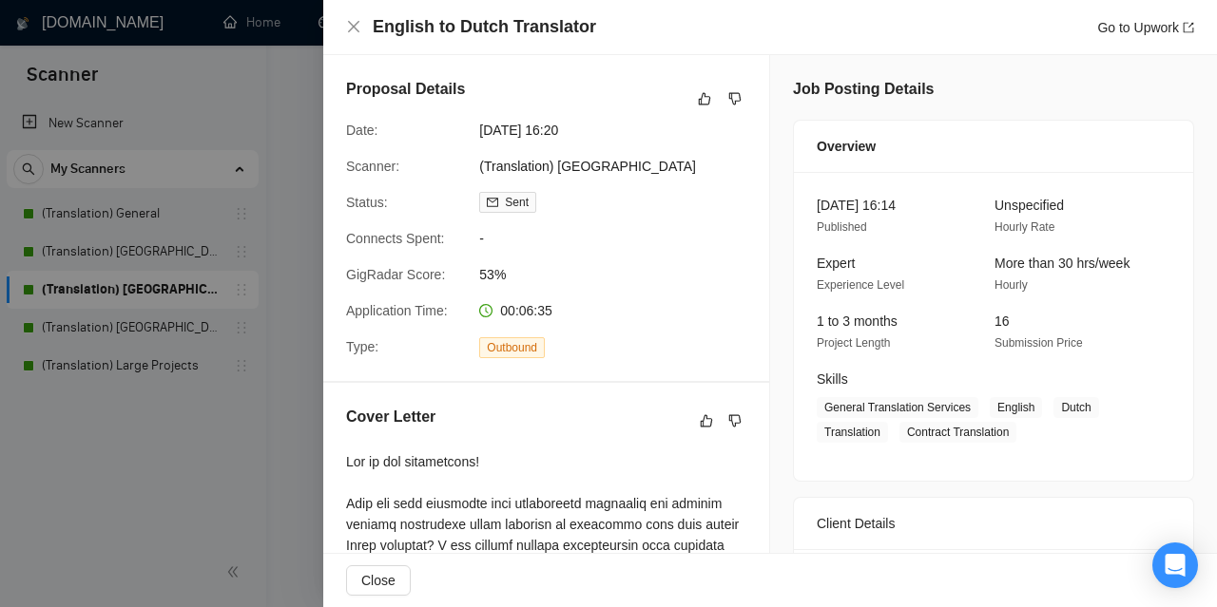
click at [936, 325] on div "1 to 3 months Project Length" at bounding box center [890, 332] width 163 height 43
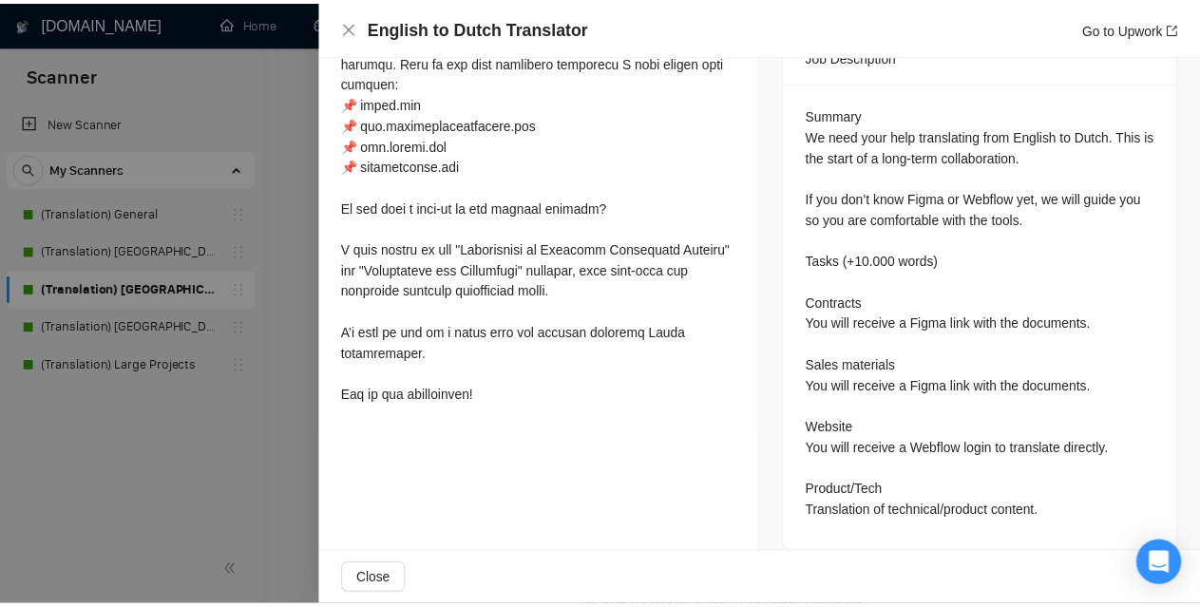
scroll to position [798, 0]
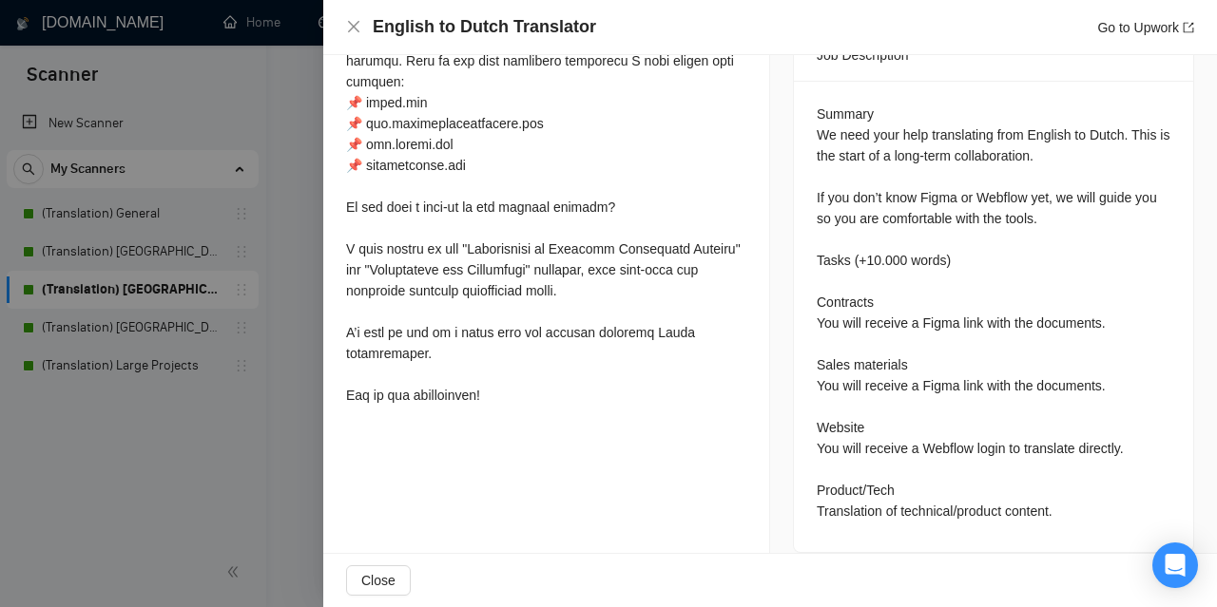
click at [185, 429] on div at bounding box center [608, 303] width 1217 height 607
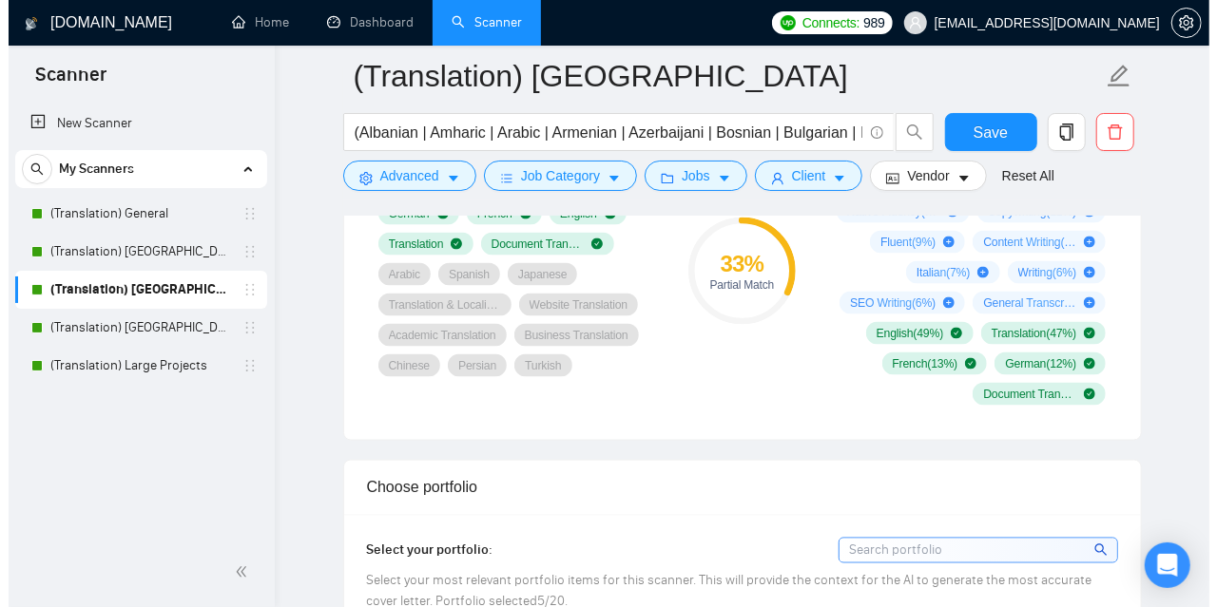
scroll to position [950, 0]
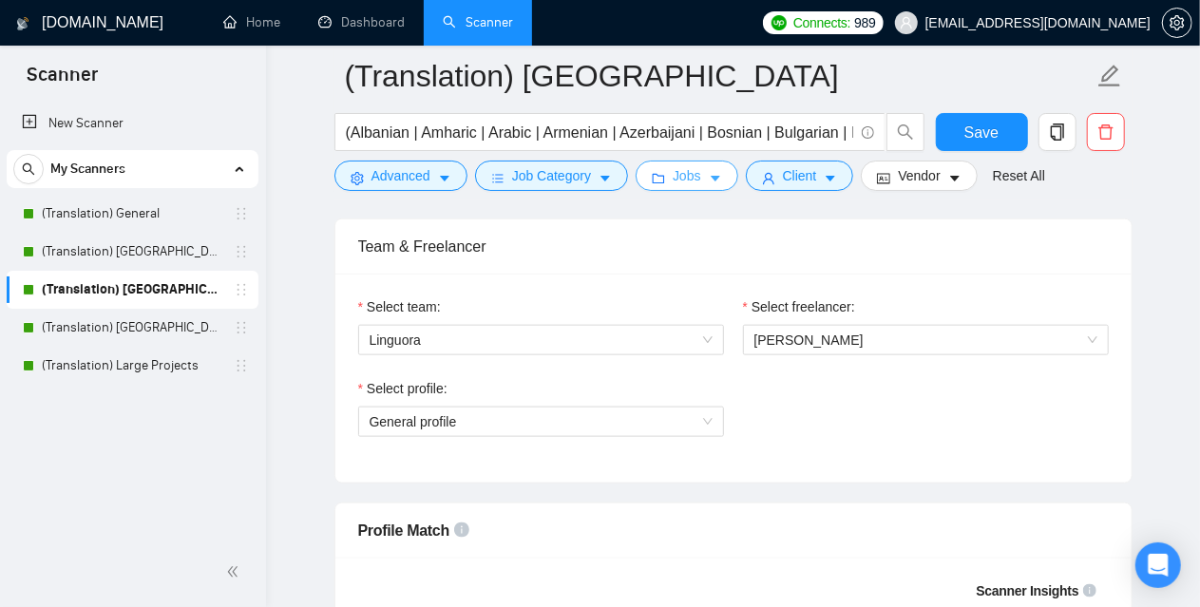
click at [706, 163] on button "Jobs" at bounding box center [687, 176] width 103 height 30
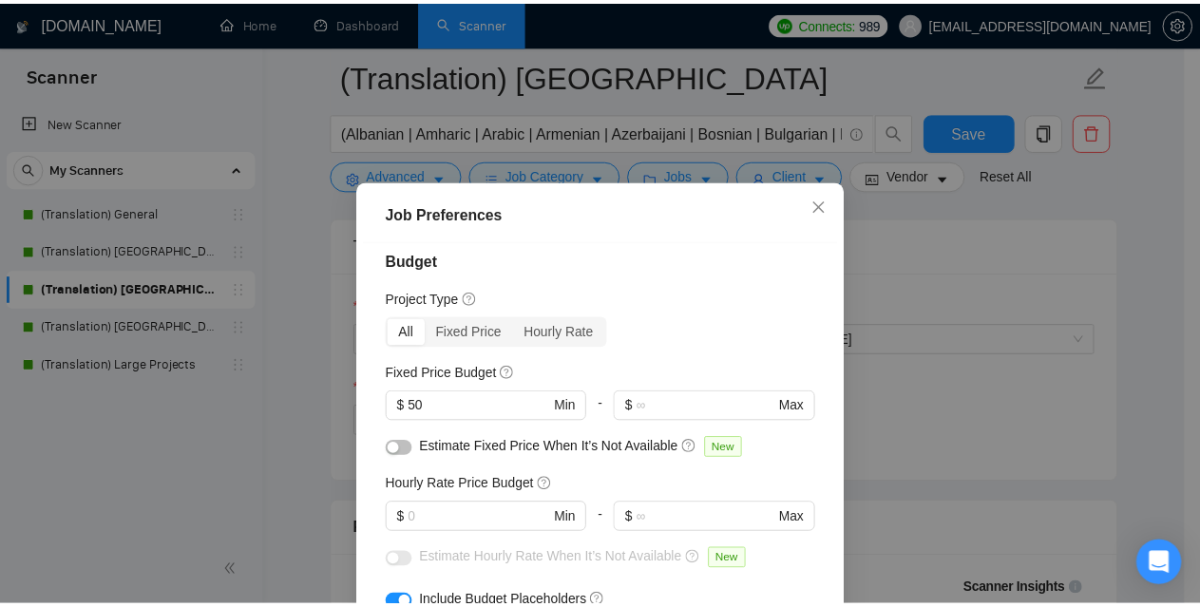
scroll to position [0, 0]
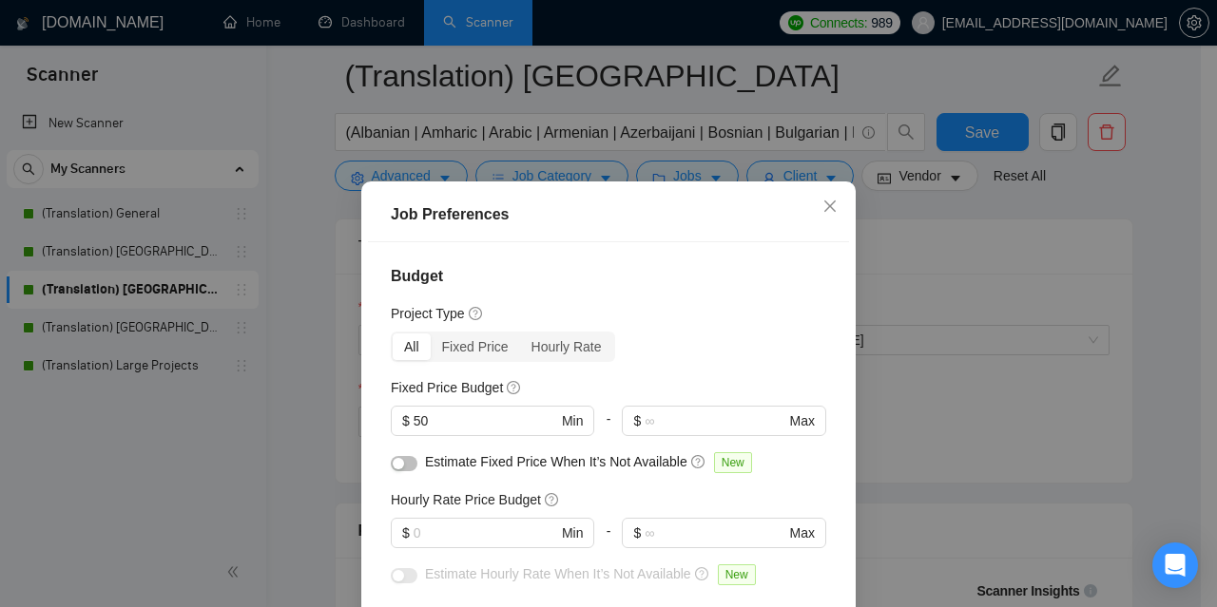
click at [80, 427] on div "Job Preferences Budget Project Type All Fixed Price Hourly Rate Fixed Price Bud…" at bounding box center [608, 303] width 1217 height 607
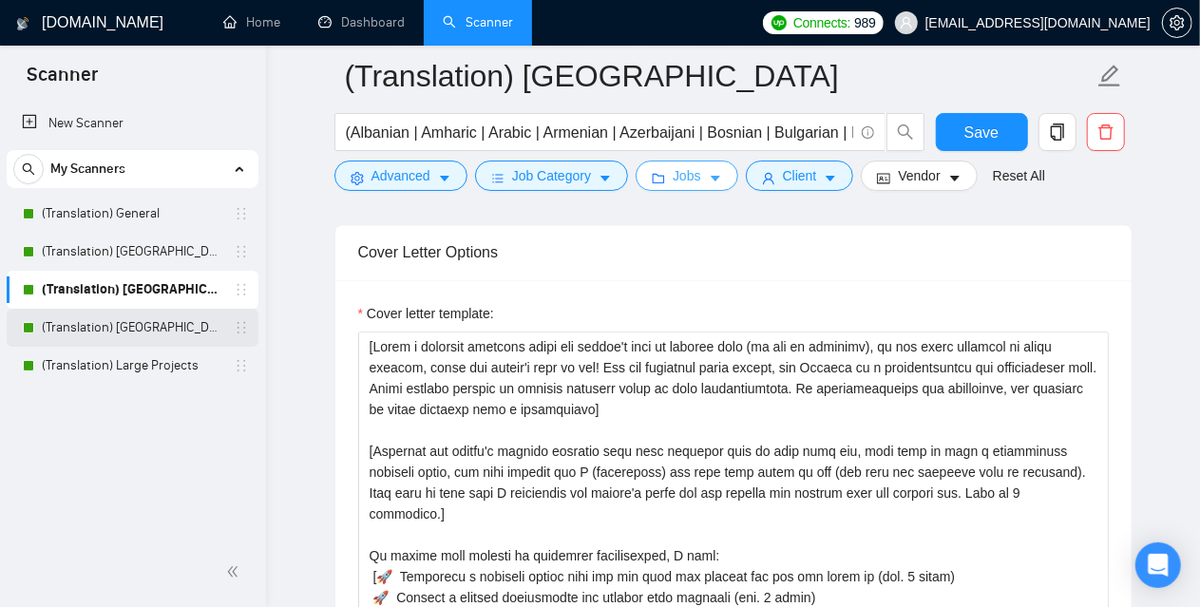
scroll to position [2566, 0]
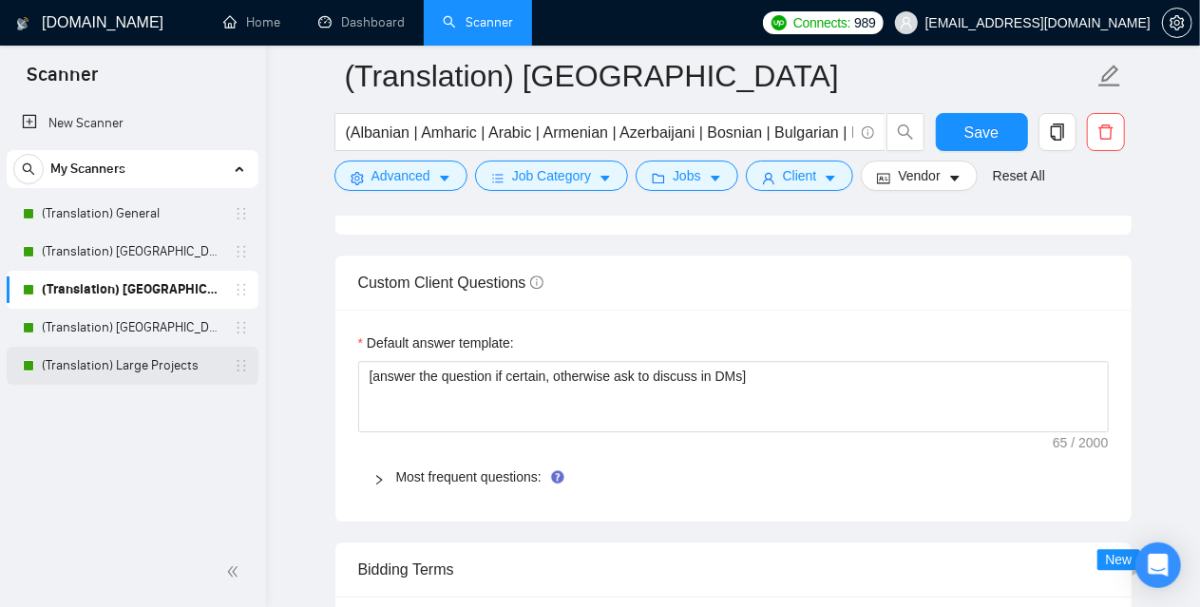
click at [152, 358] on link "(Translation) Large Projects" at bounding box center [132, 366] width 181 height 38
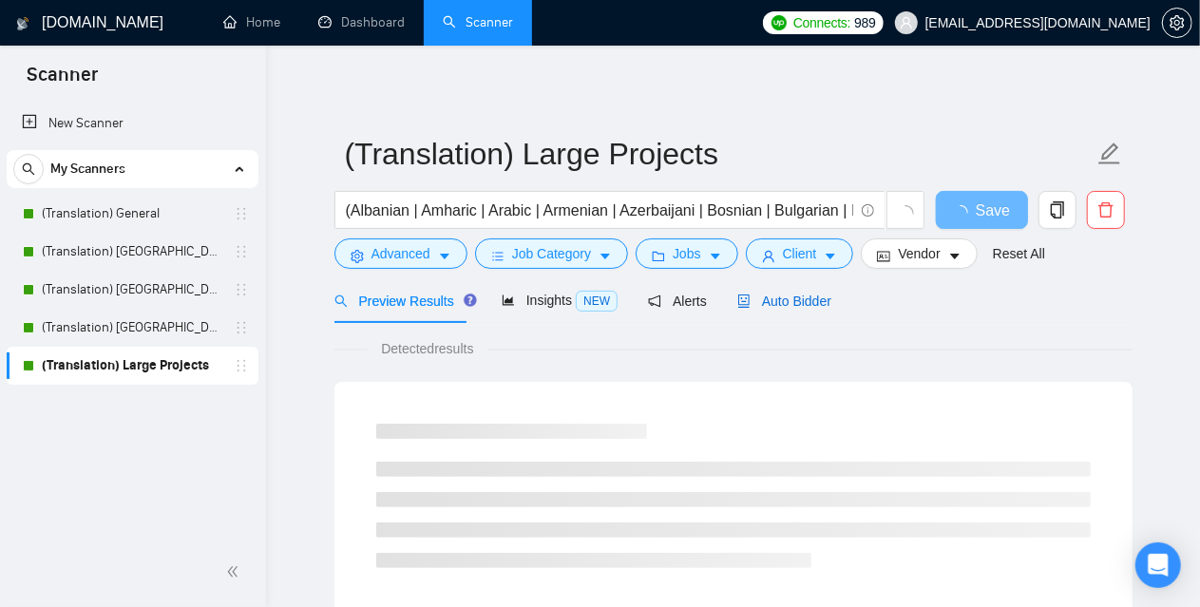
click at [806, 299] on span "Auto Bidder" at bounding box center [785, 301] width 94 height 15
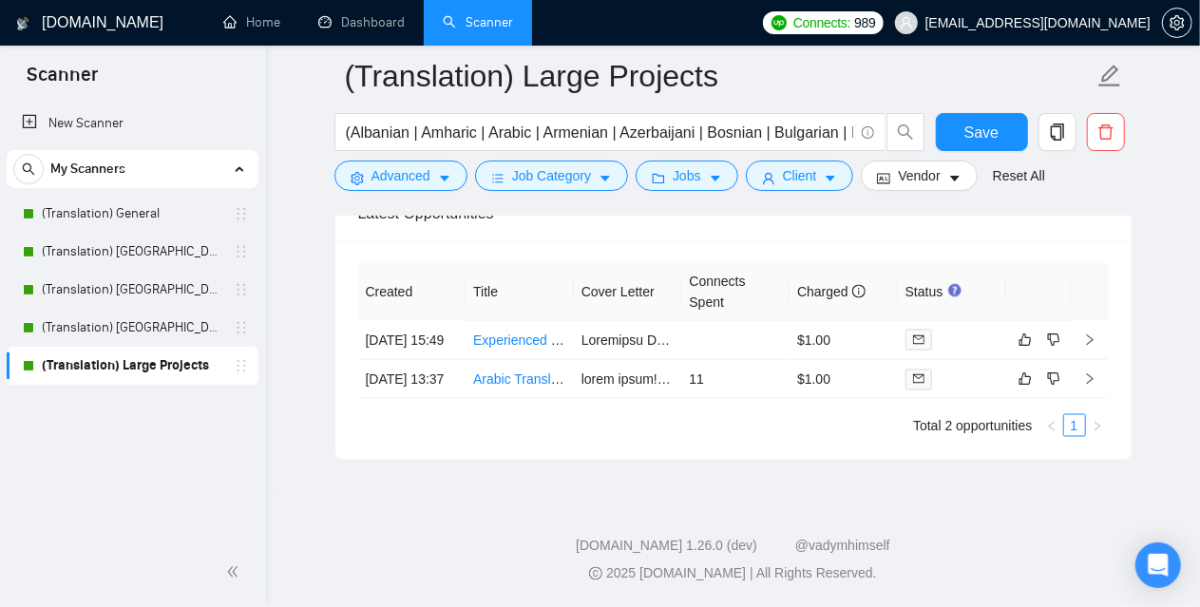
scroll to position [4959, 0]
click at [124, 318] on link "(Translation) [GEOGRAPHIC_DATA]" at bounding box center [132, 328] width 181 height 38
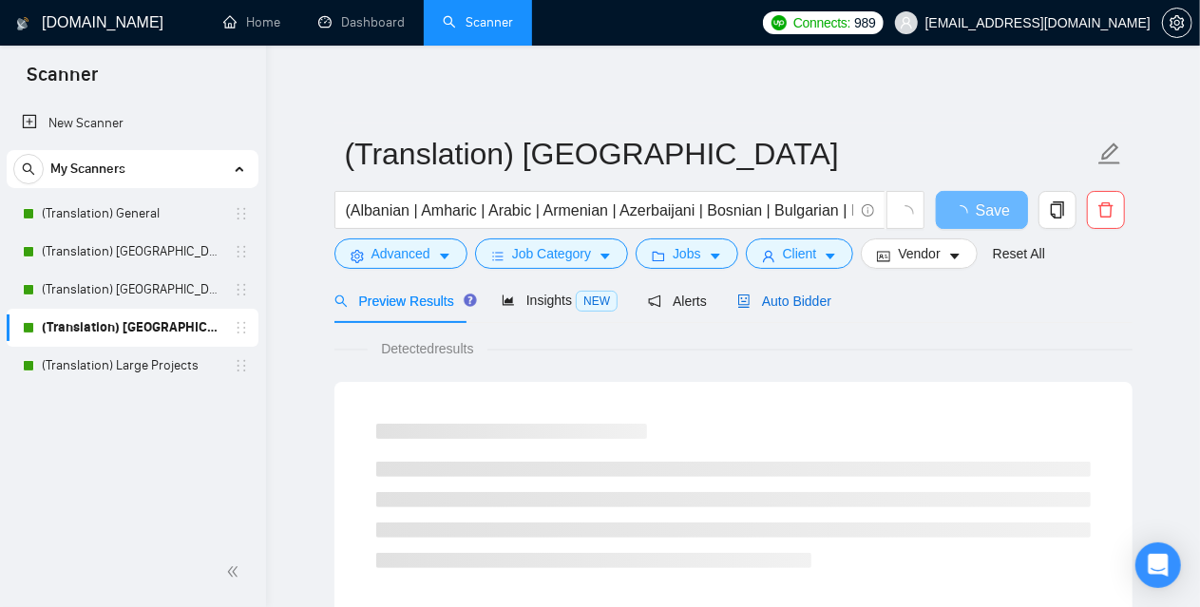
drag, startPoint x: 767, startPoint y: 299, endPoint x: 778, endPoint y: 300, distance: 11.4
click at [766, 299] on span "Auto Bidder" at bounding box center [785, 301] width 94 height 15
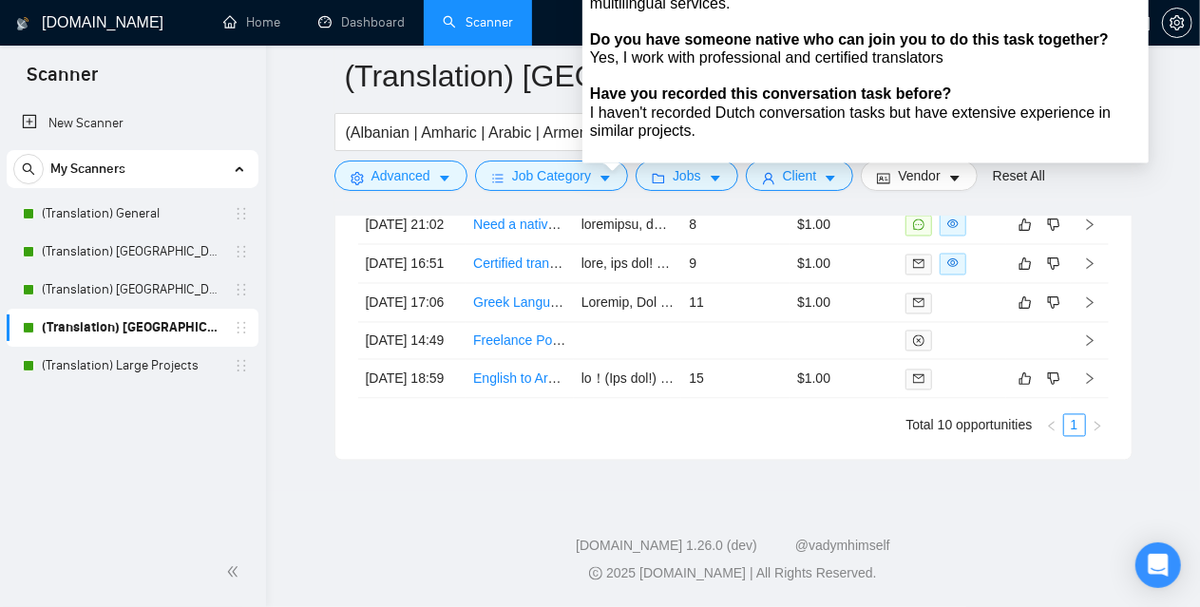
scroll to position [5417, 0]
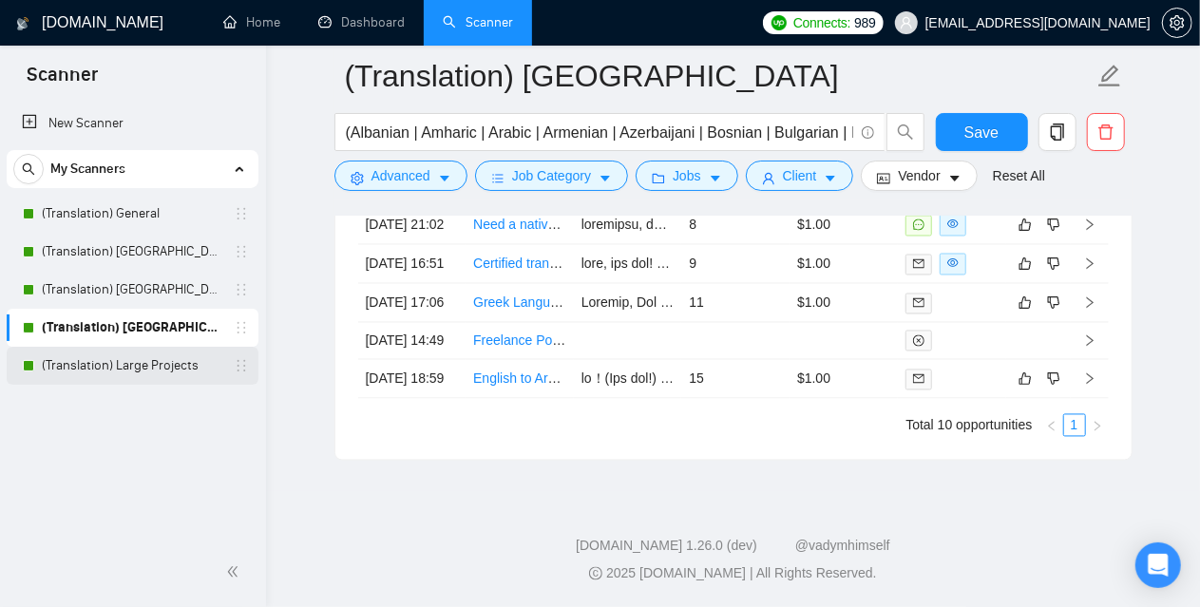
click at [155, 365] on link "(Translation) Large Projects" at bounding box center [132, 366] width 181 height 38
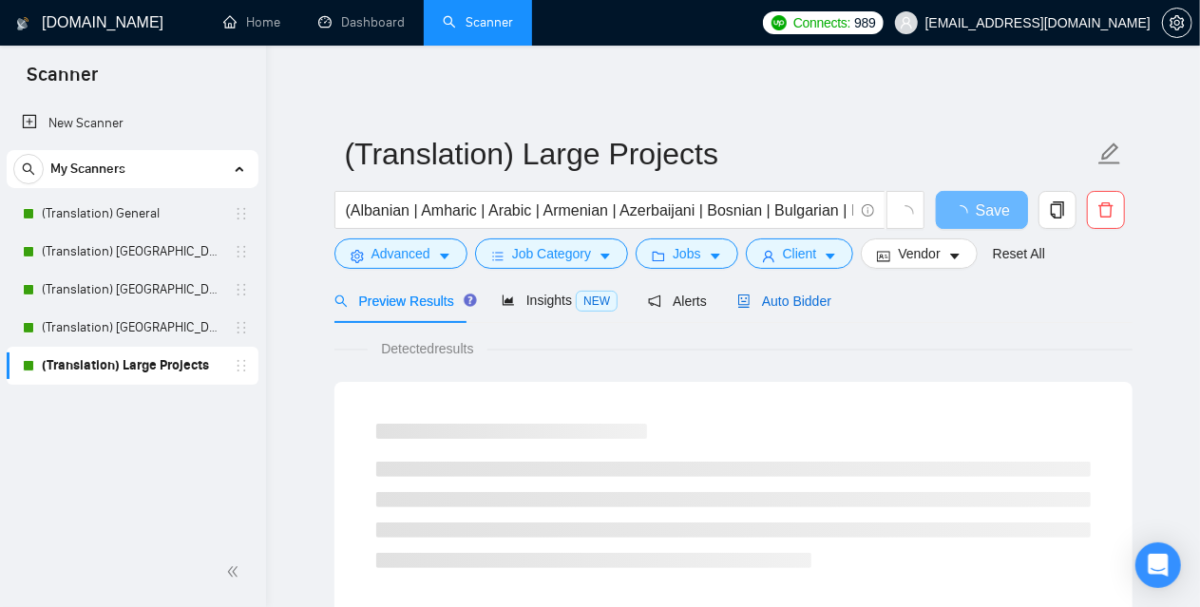
click at [751, 300] on span "Auto Bidder" at bounding box center [785, 301] width 94 height 15
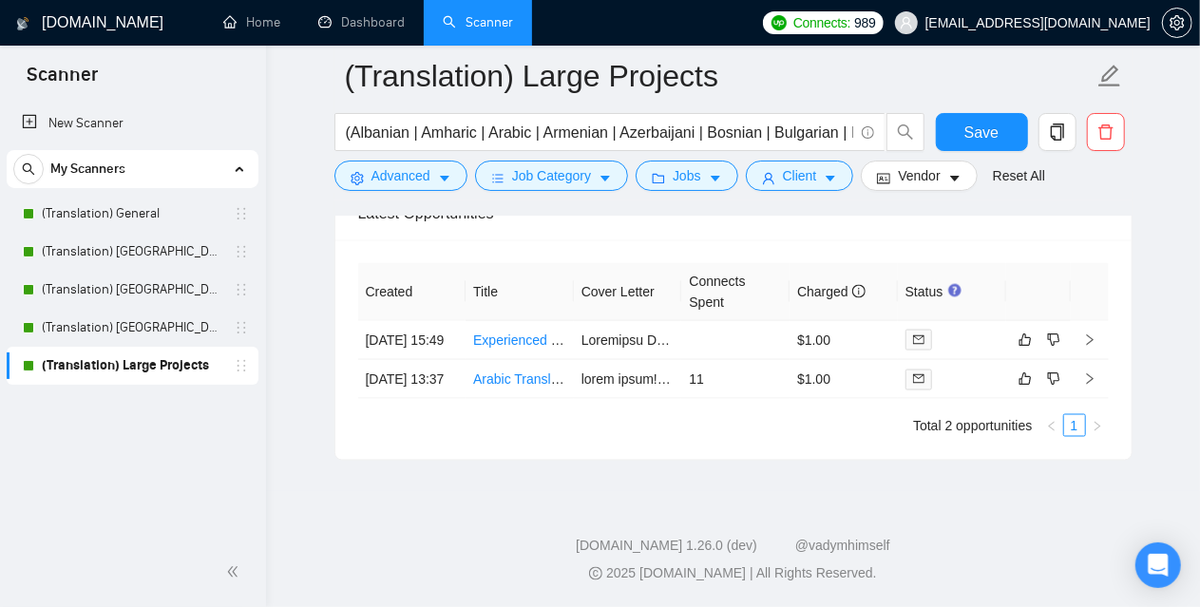
scroll to position [4959, 0]
click at [137, 210] on link "(Translation) General" at bounding box center [132, 214] width 181 height 38
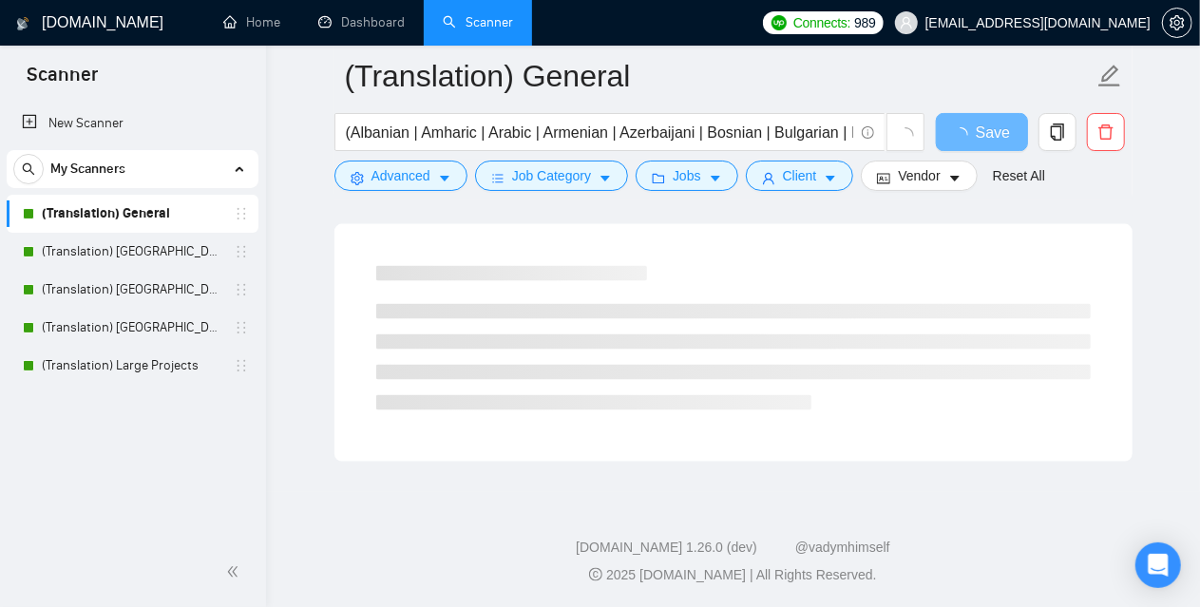
scroll to position [4092, 0]
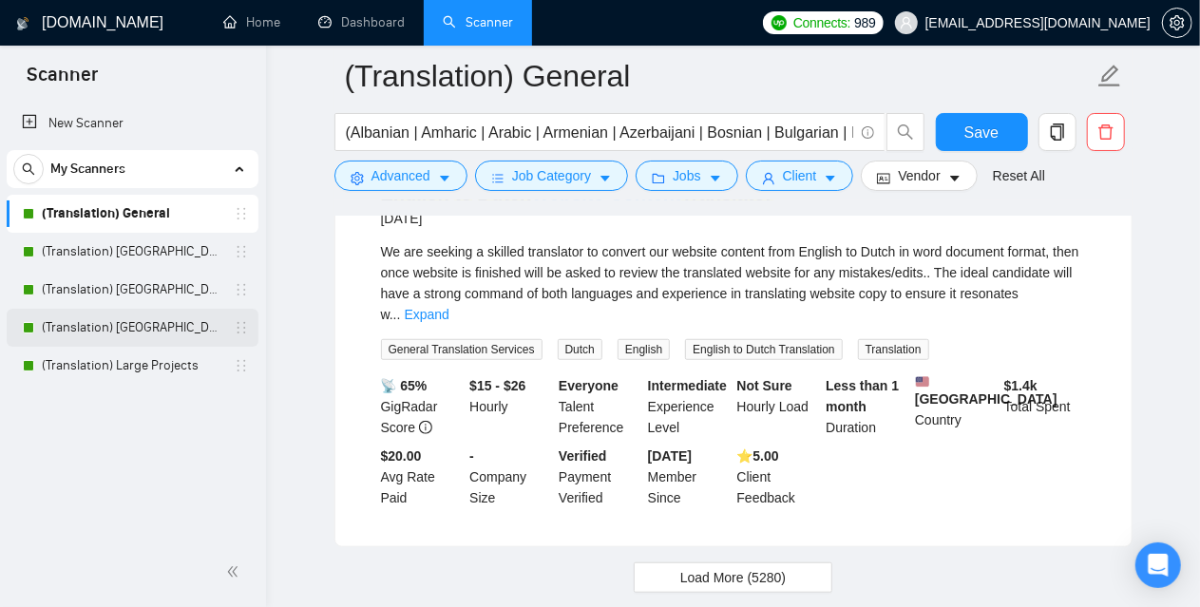
click at [133, 321] on link "(Translation) [GEOGRAPHIC_DATA]" at bounding box center [132, 328] width 181 height 38
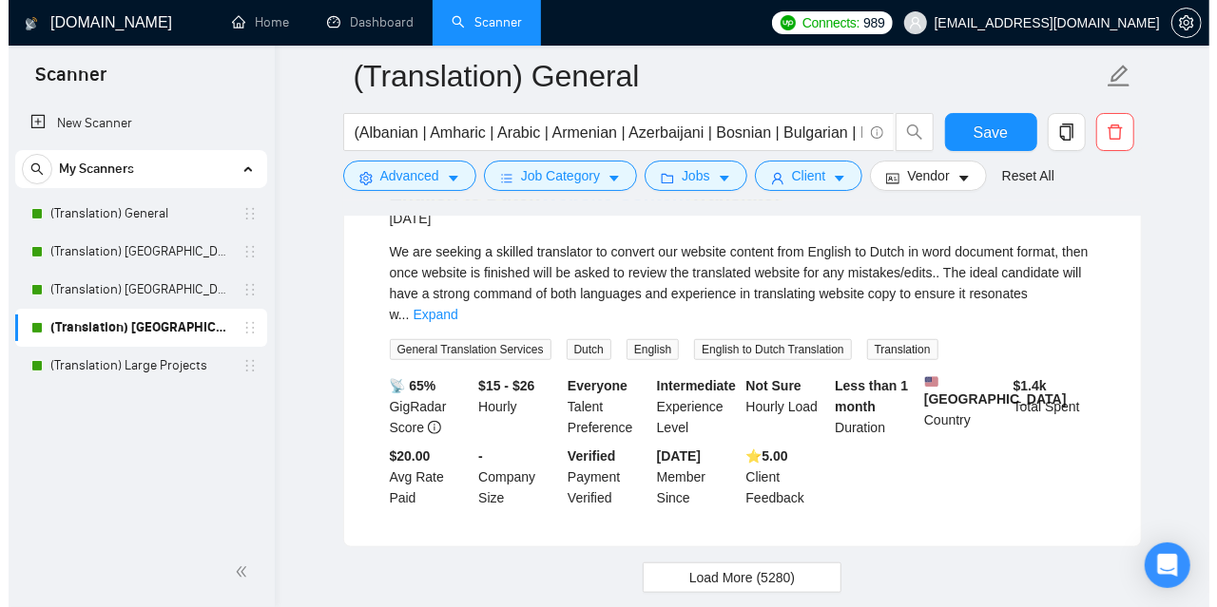
scroll to position [1215, 0]
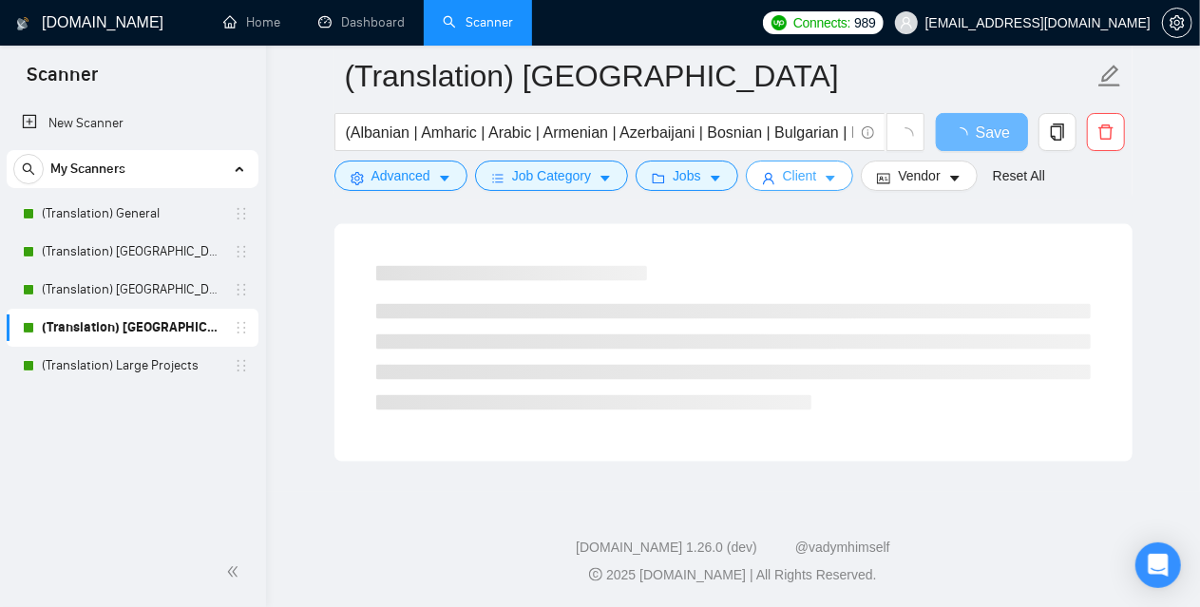
click at [795, 172] on span "Client" at bounding box center [800, 175] width 34 height 21
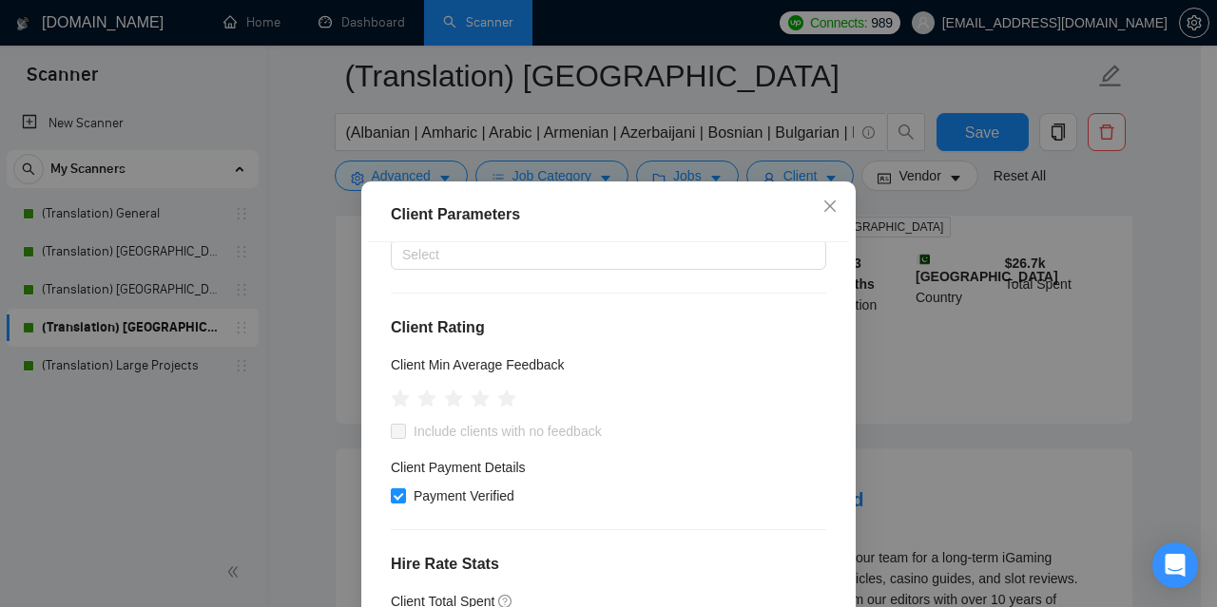
scroll to position [95, 0]
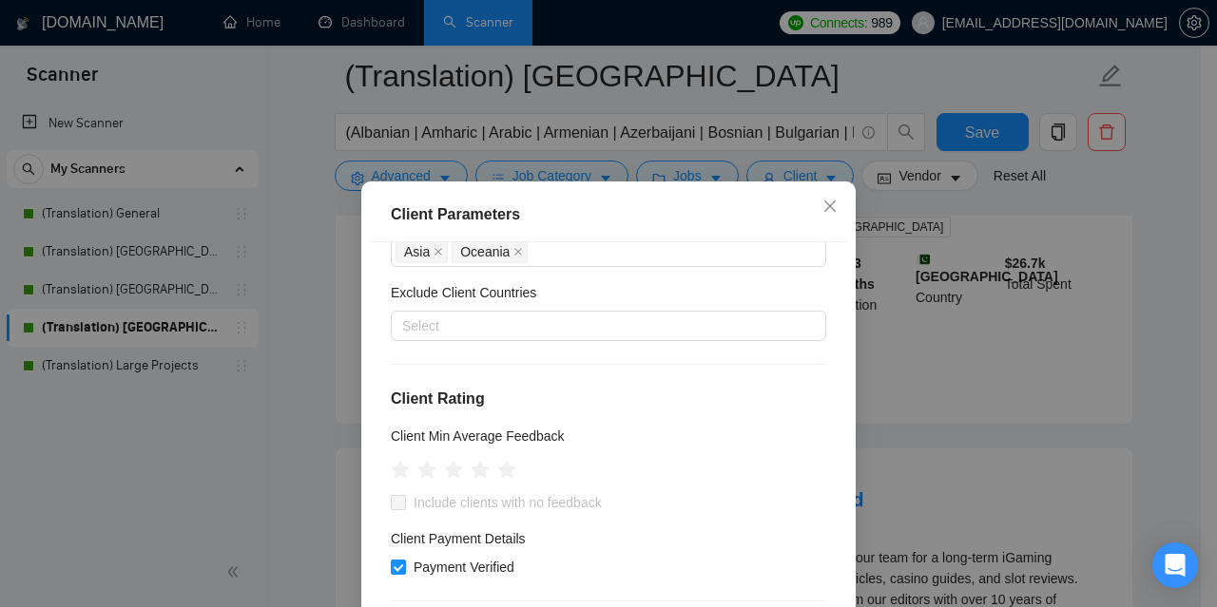
click at [316, 349] on div "Client Parameters Client Location Include Client Countries [GEOGRAPHIC_DATA] [G…" at bounding box center [608, 303] width 1217 height 607
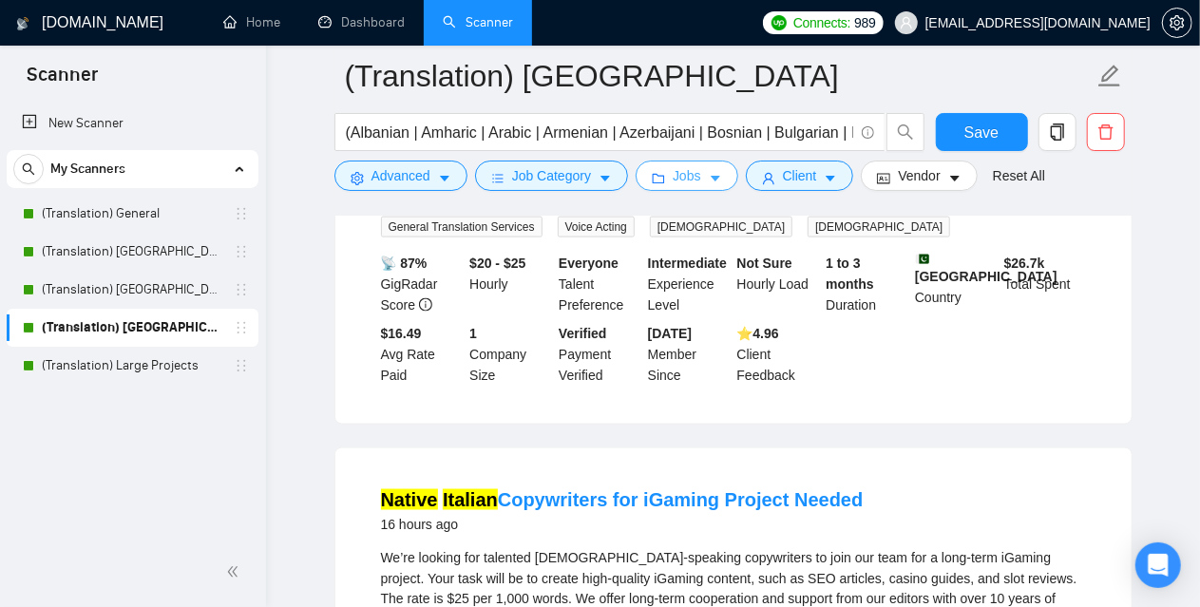
click at [673, 172] on span "Jobs" at bounding box center [687, 175] width 29 height 21
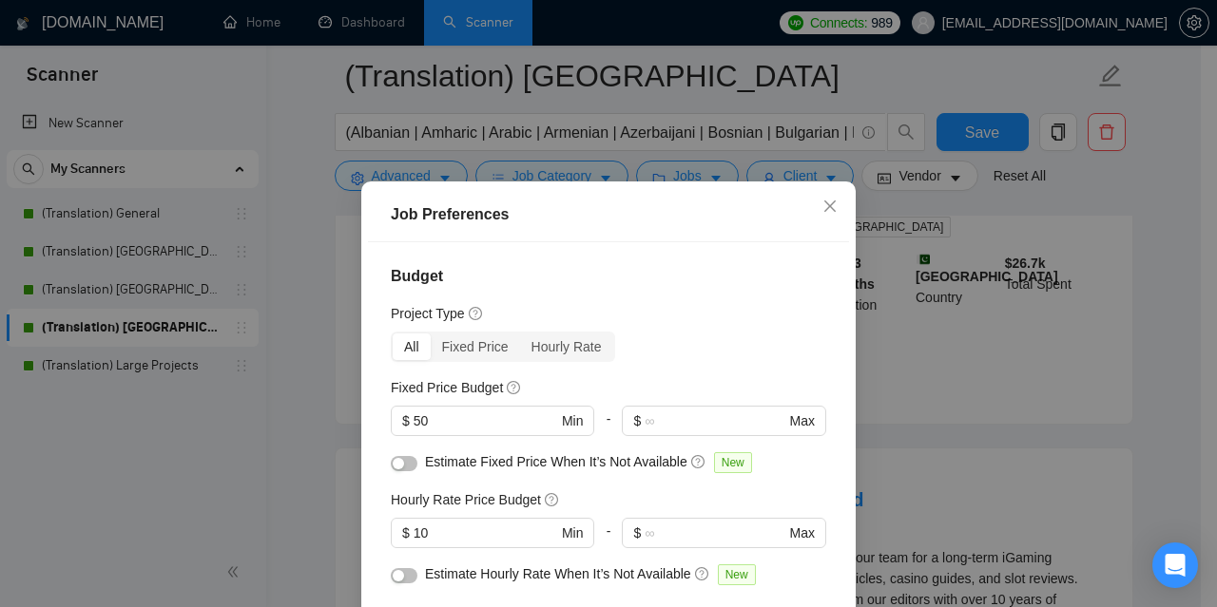
click at [894, 210] on div "Job Preferences Budget Project Type All Fixed Price Hourly Rate Fixed Price Bud…" at bounding box center [608, 303] width 1217 height 607
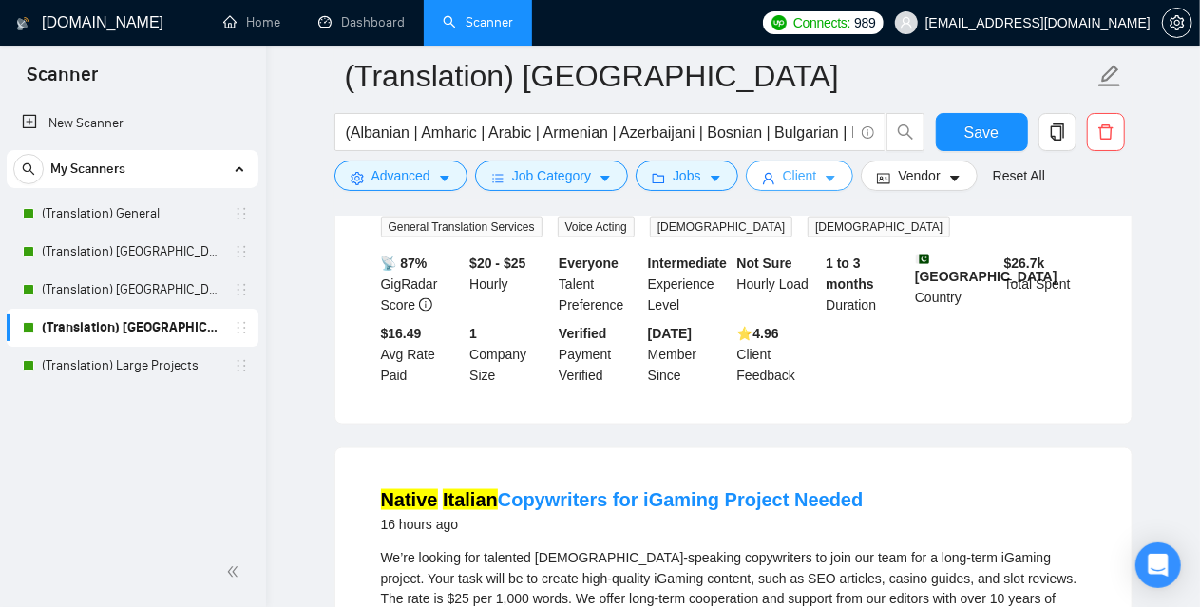
click at [787, 174] on span "Client" at bounding box center [800, 175] width 34 height 21
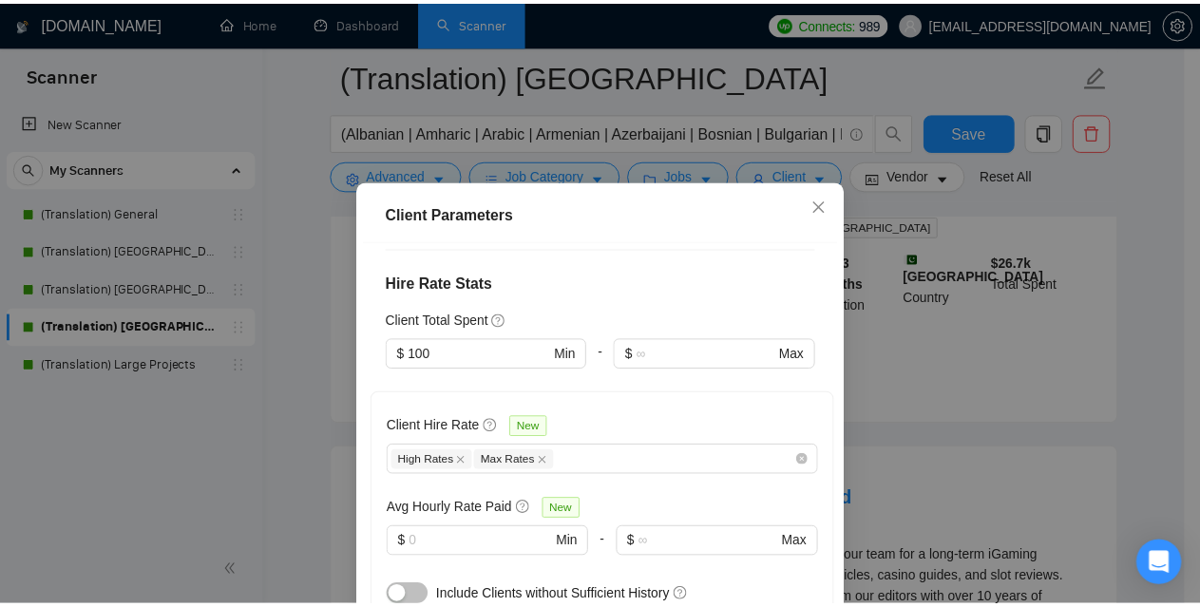
scroll to position [475, 0]
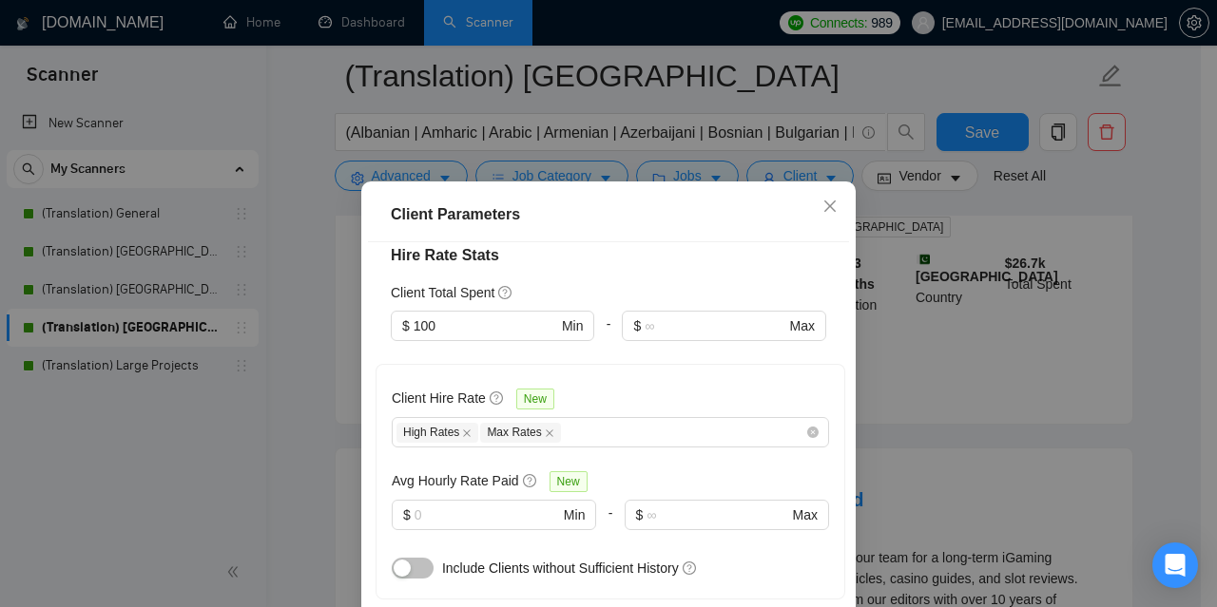
click at [290, 406] on div "Client Parameters Client Location Include Client Countries [GEOGRAPHIC_DATA] [G…" at bounding box center [608, 303] width 1217 height 607
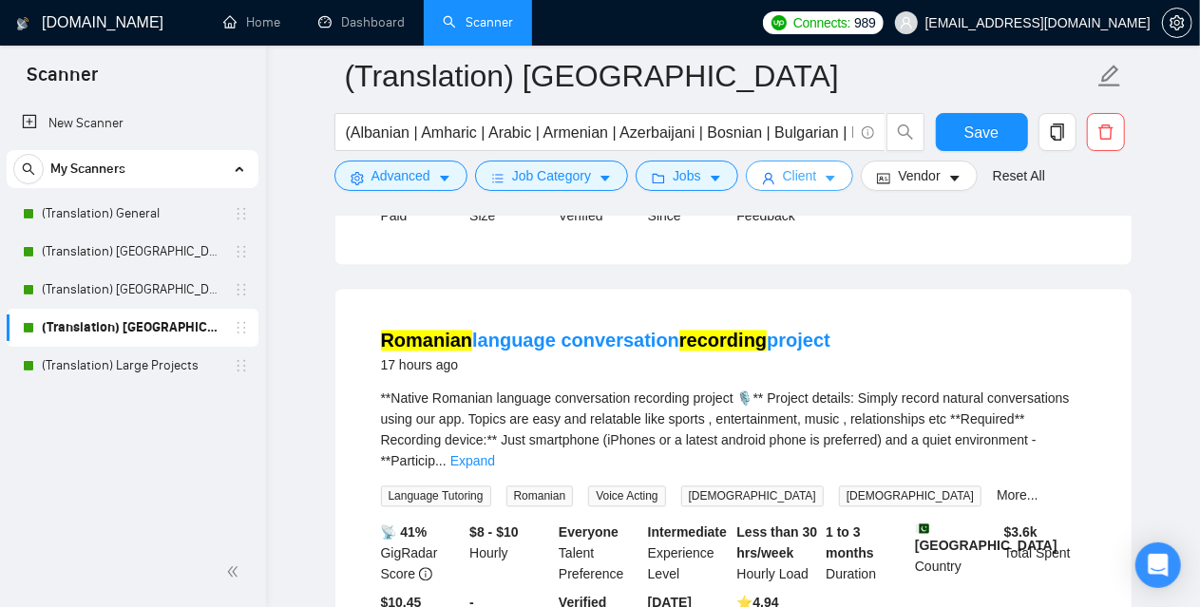
scroll to position [1806, 0]
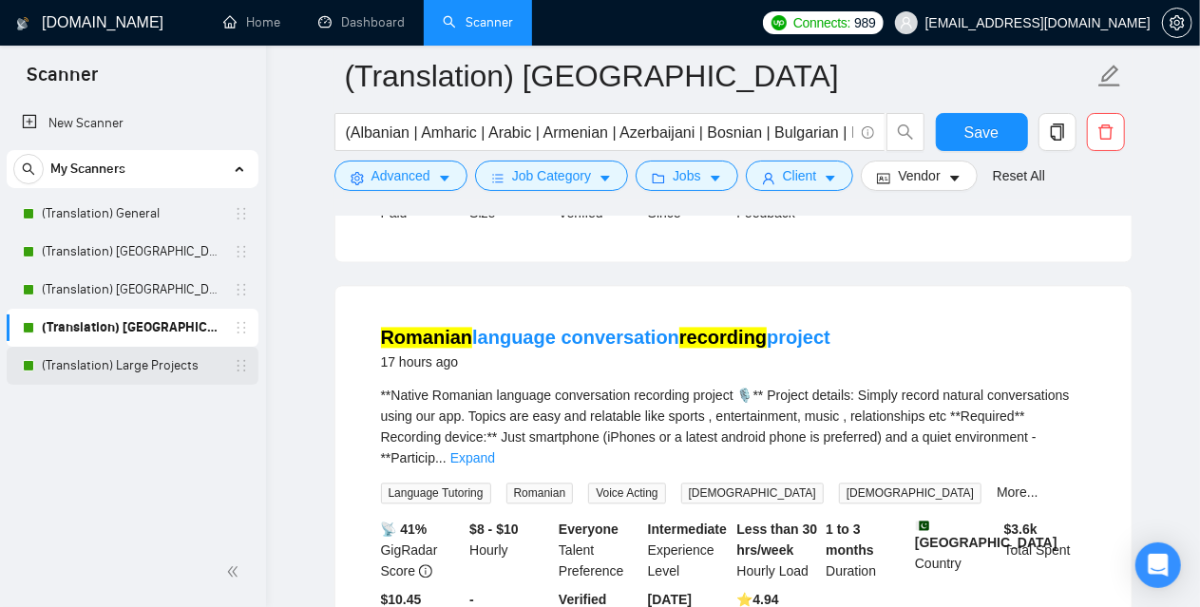
click at [106, 366] on link "(Translation) Large Projects" at bounding box center [132, 366] width 181 height 38
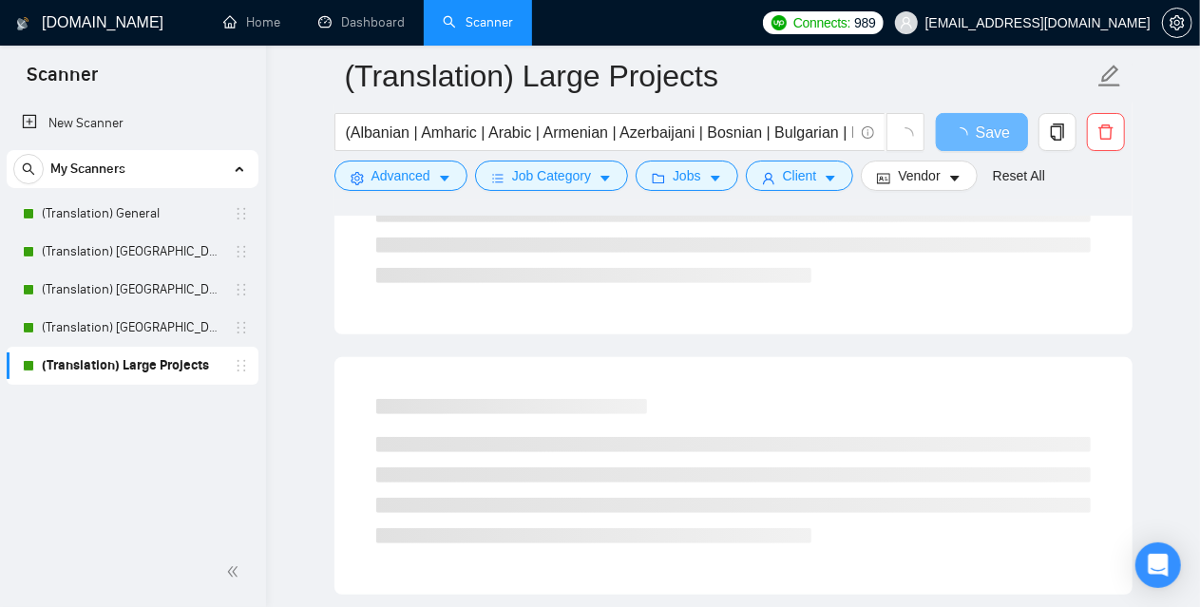
scroll to position [74, 0]
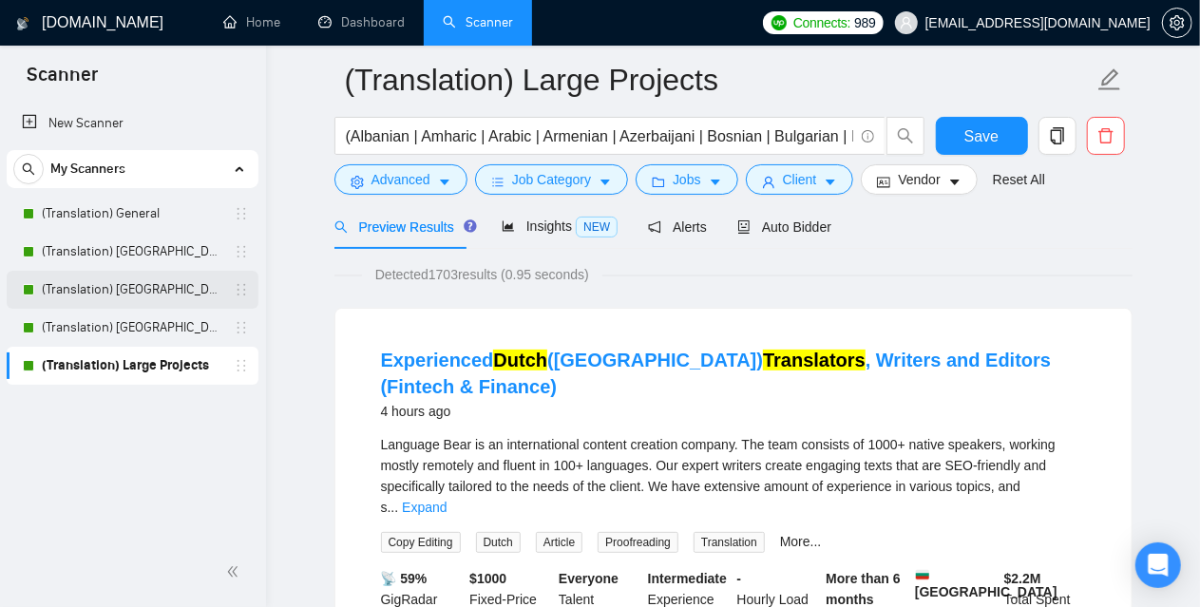
click at [163, 290] on link "(Translation) [GEOGRAPHIC_DATA]" at bounding box center [132, 290] width 181 height 38
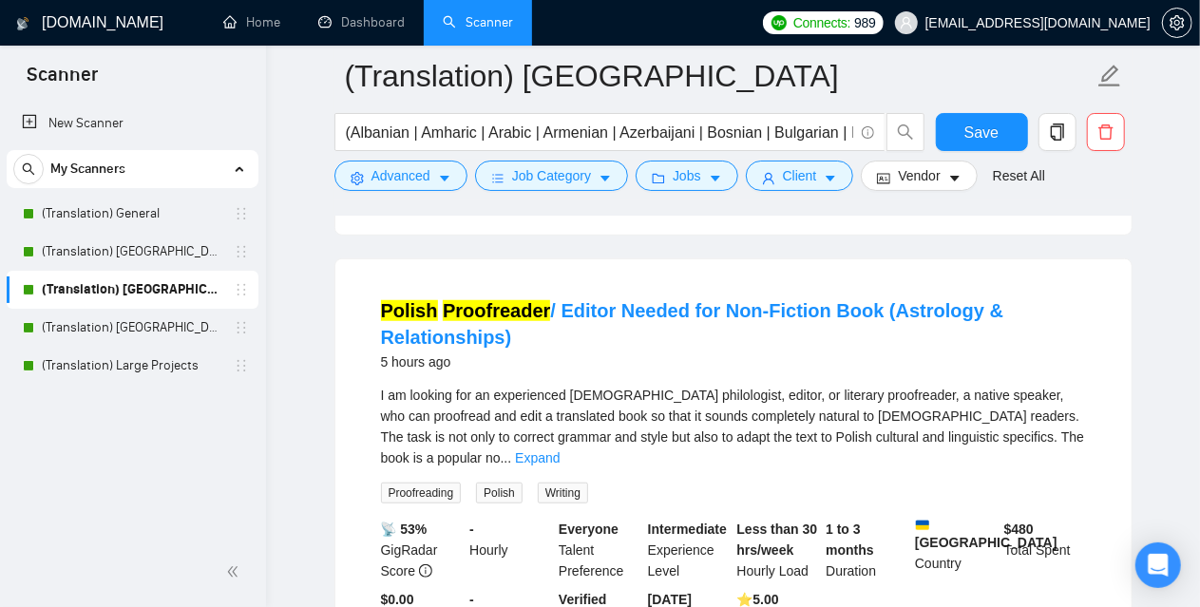
scroll to position [570, 0]
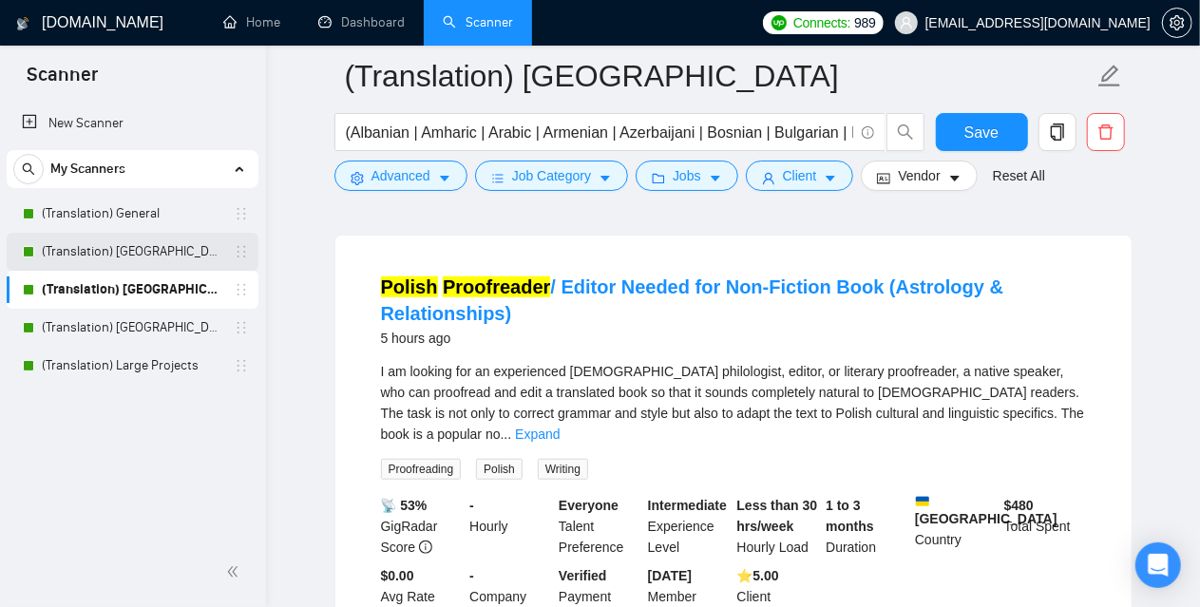
click at [127, 254] on link "(Translation) [GEOGRAPHIC_DATA]" at bounding box center [132, 252] width 181 height 38
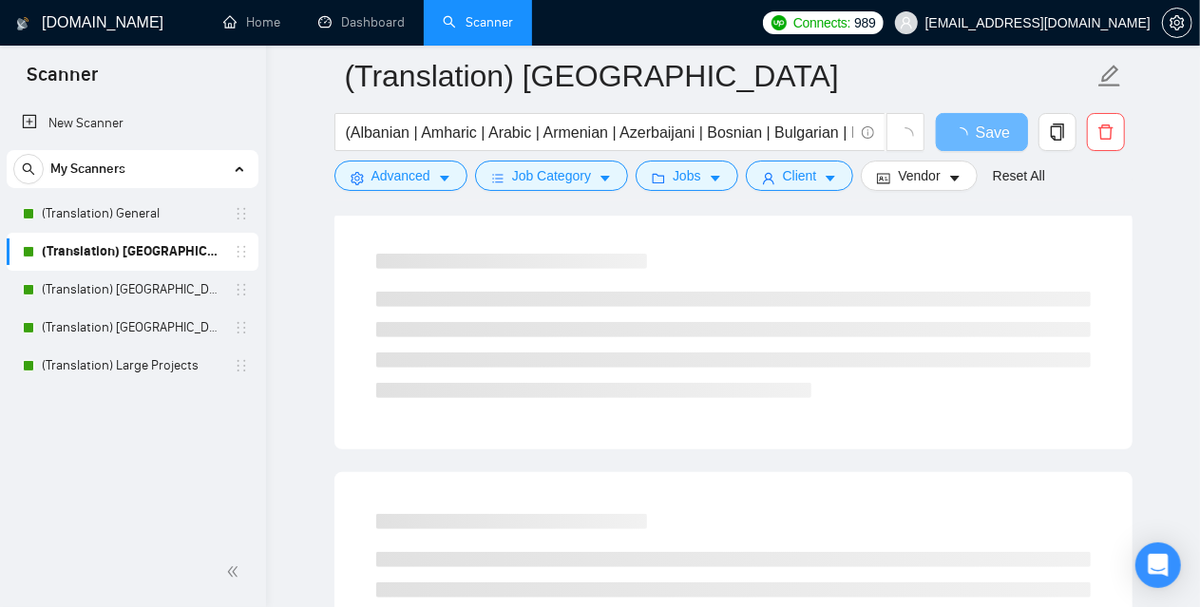
scroll to position [190, 0]
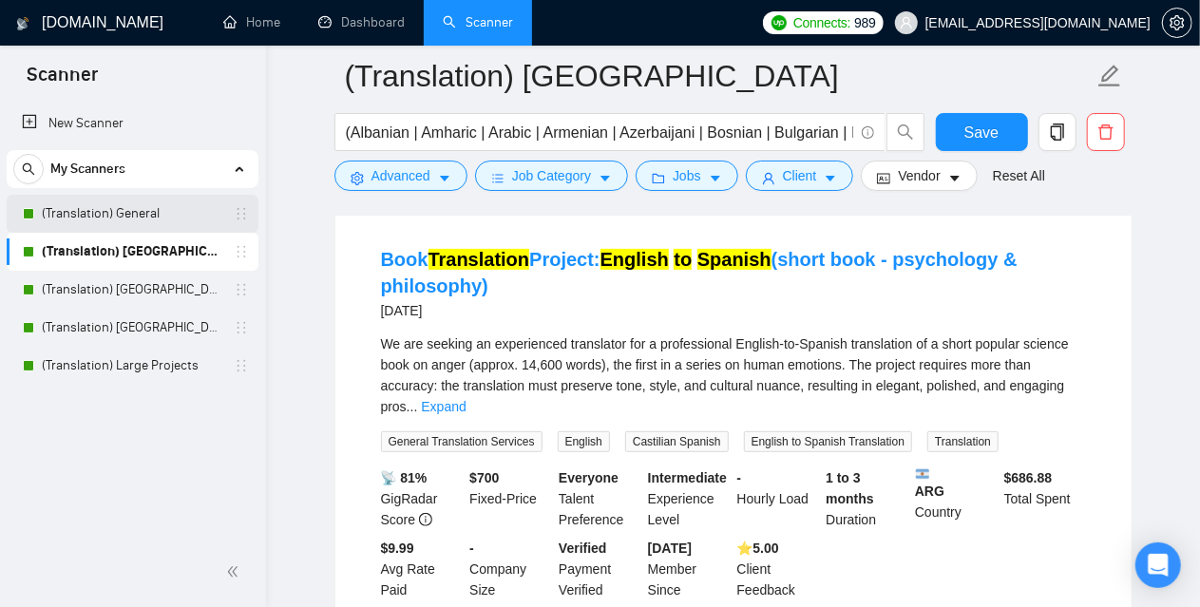
click at [137, 207] on link "(Translation) General" at bounding box center [132, 214] width 181 height 38
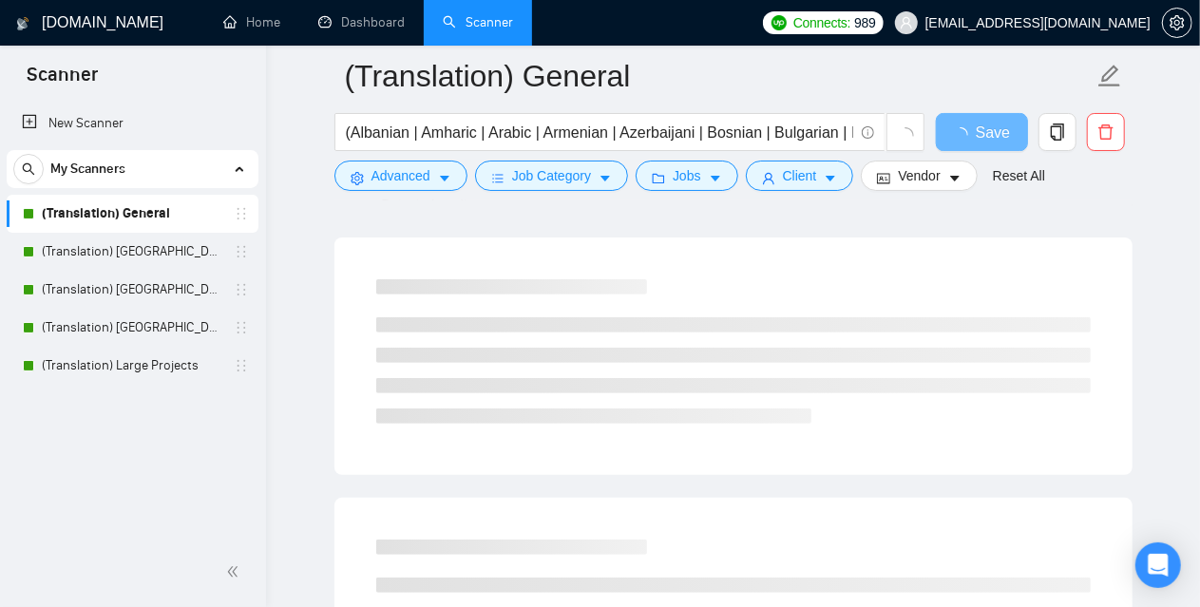
scroll to position [190, 0]
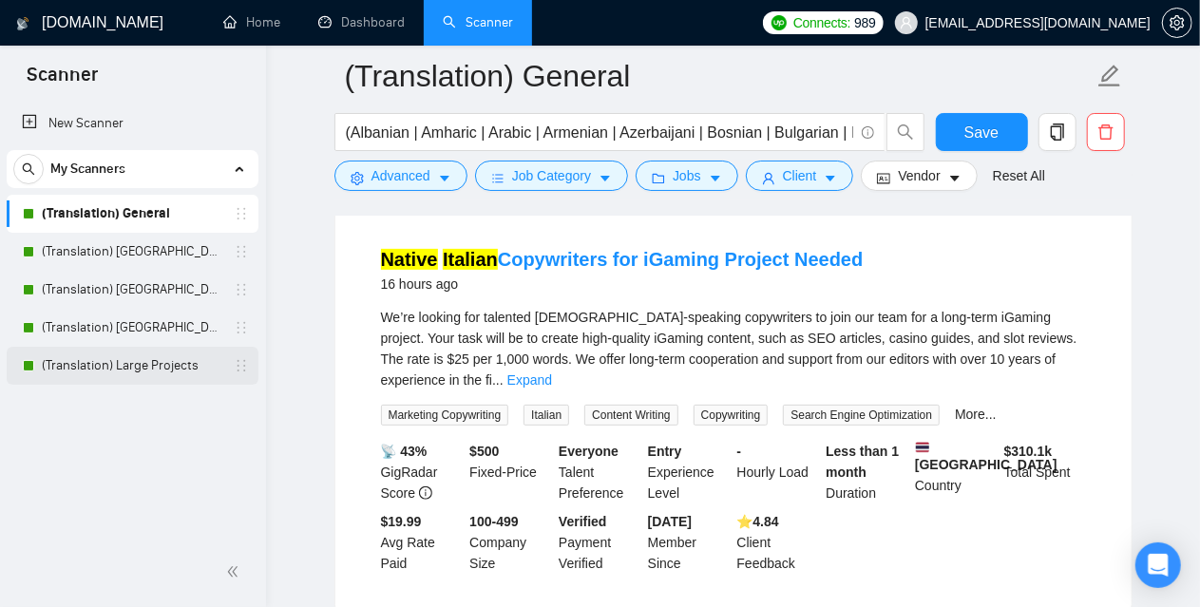
click at [101, 381] on link "(Translation) Large Projects" at bounding box center [132, 366] width 181 height 38
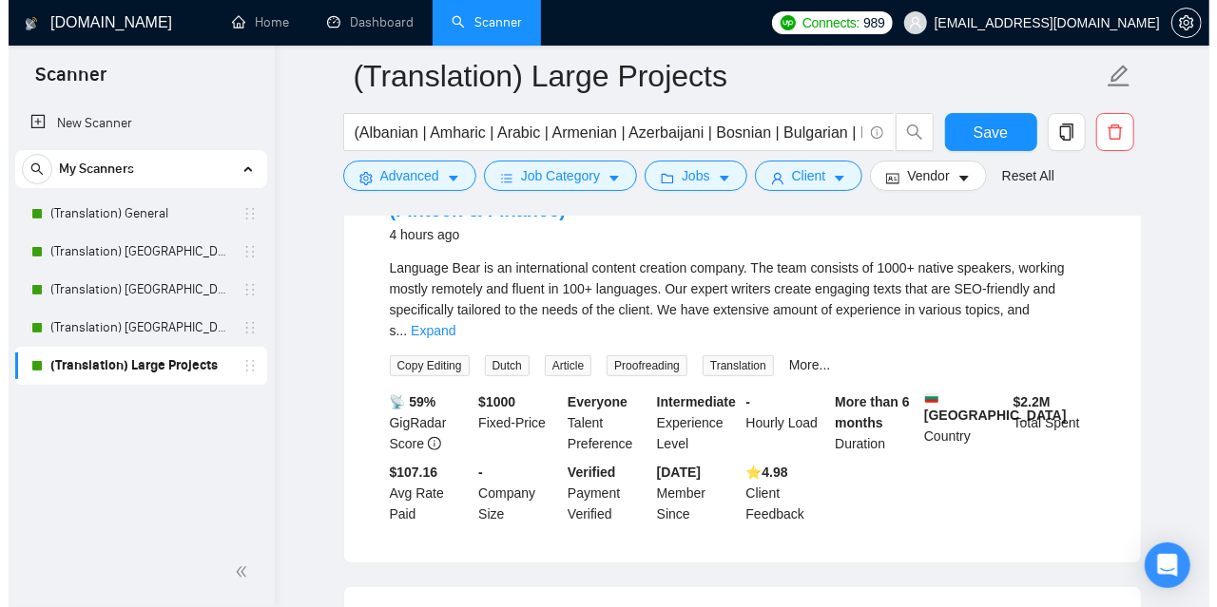
scroll to position [285, 0]
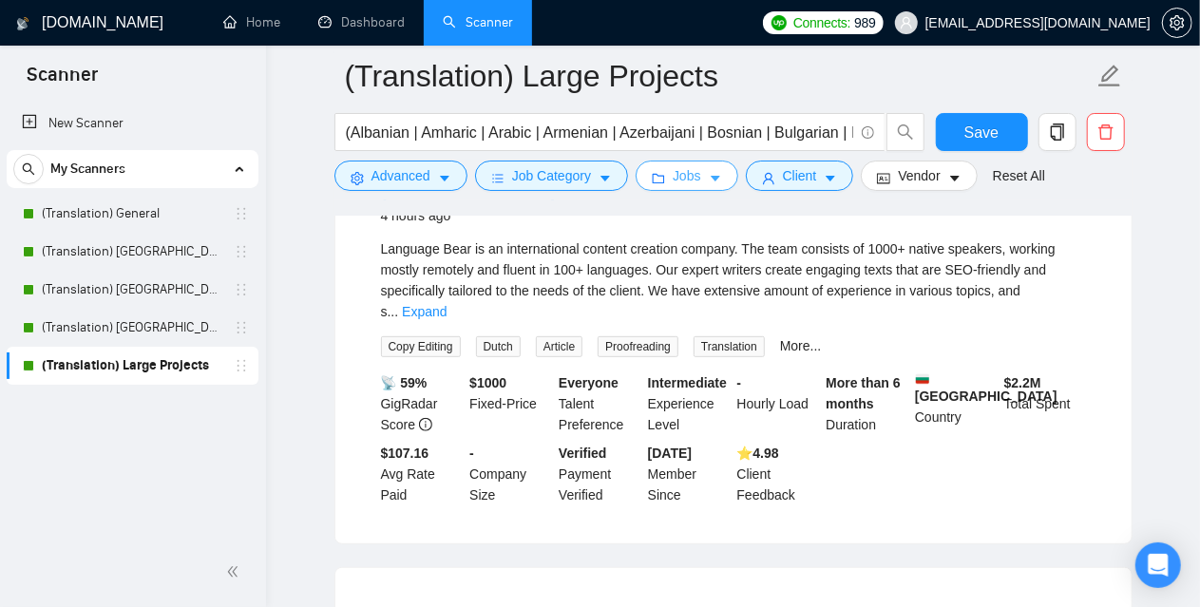
click at [667, 161] on button "Jobs" at bounding box center [687, 176] width 103 height 30
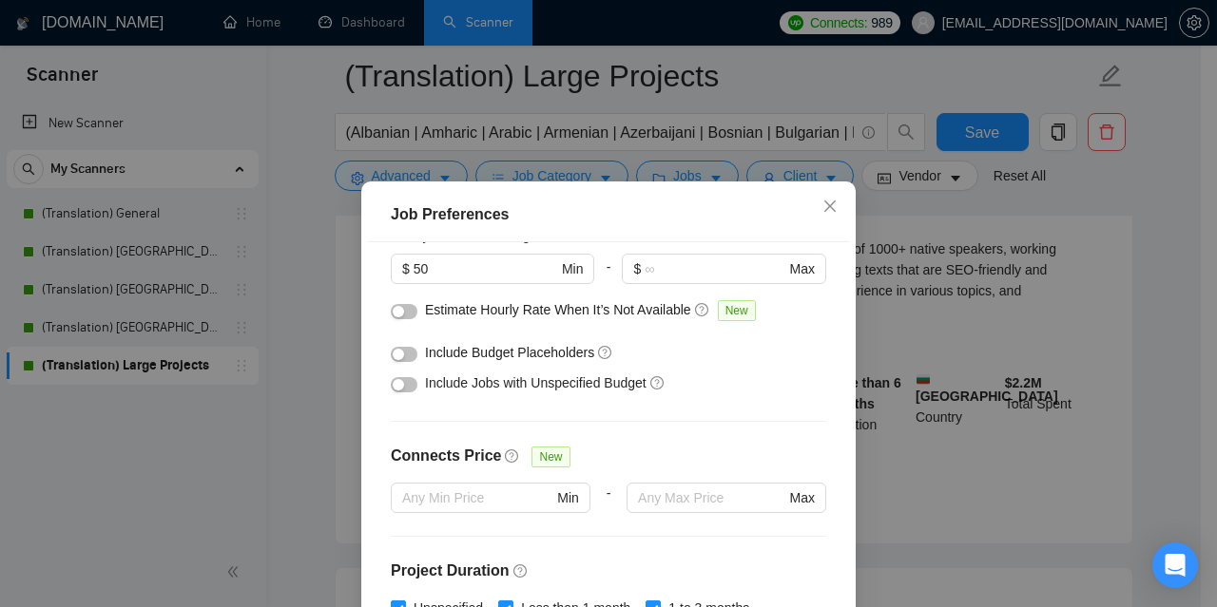
scroll to position [0, 0]
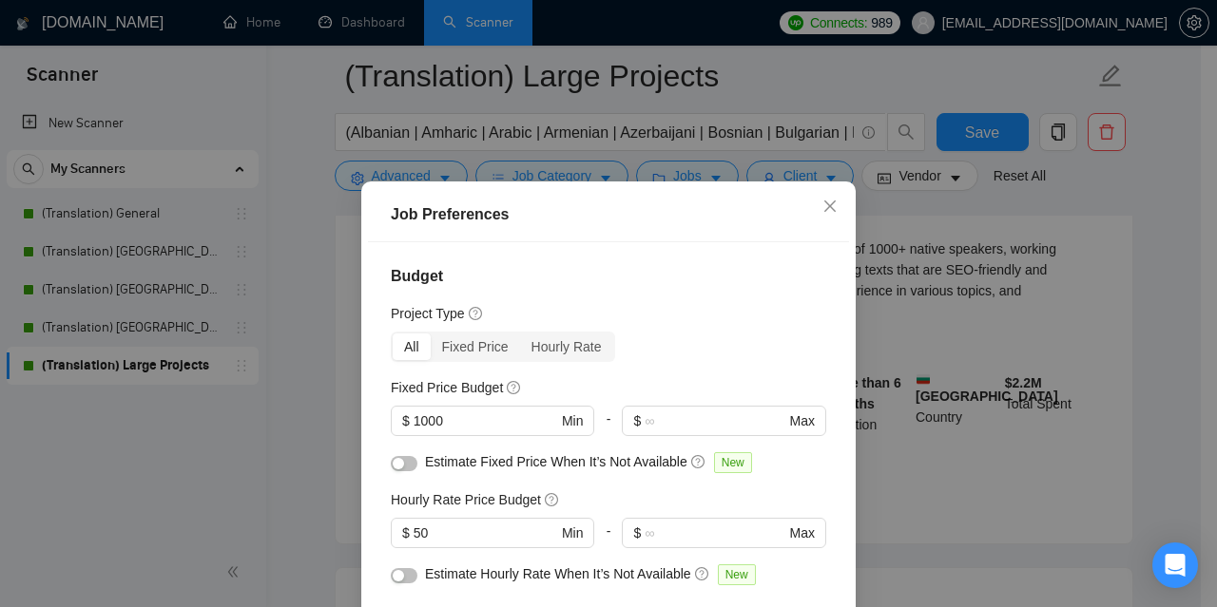
click at [327, 362] on div "Job Preferences Budget Project Type All Fixed Price Hourly Rate Fixed Price Bud…" at bounding box center [608, 303] width 1217 height 607
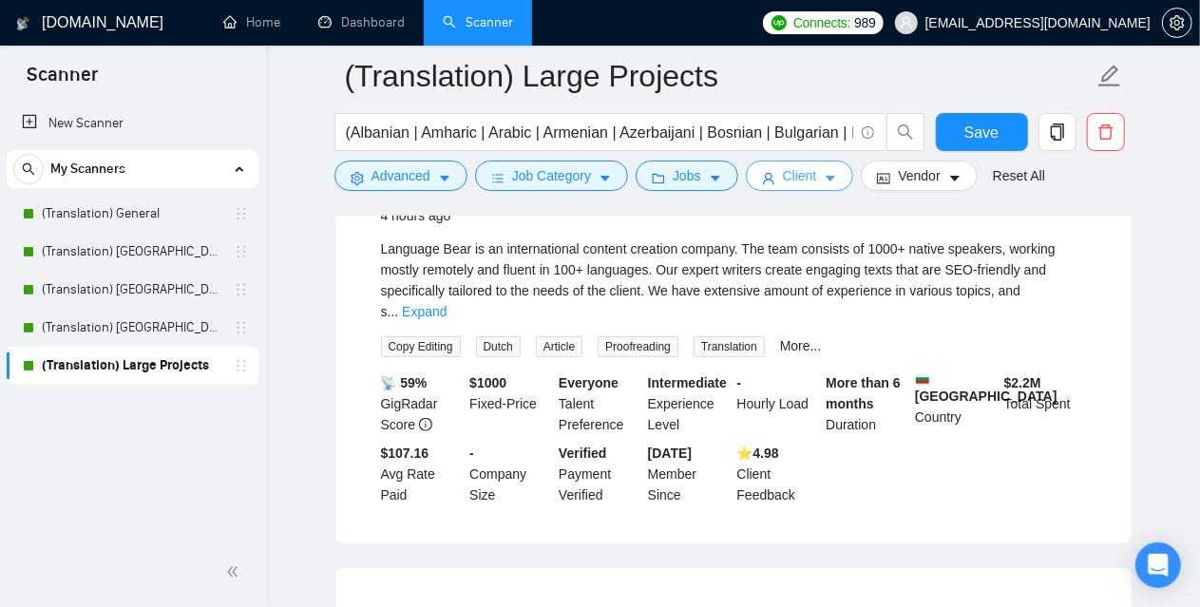
click at [831, 179] on button "Client" at bounding box center [800, 176] width 108 height 30
click at [831, 322] on div "Client Parameters Client Location Include Client Countries Select Exclude Clien…" at bounding box center [600, 322] width 1200 height 0
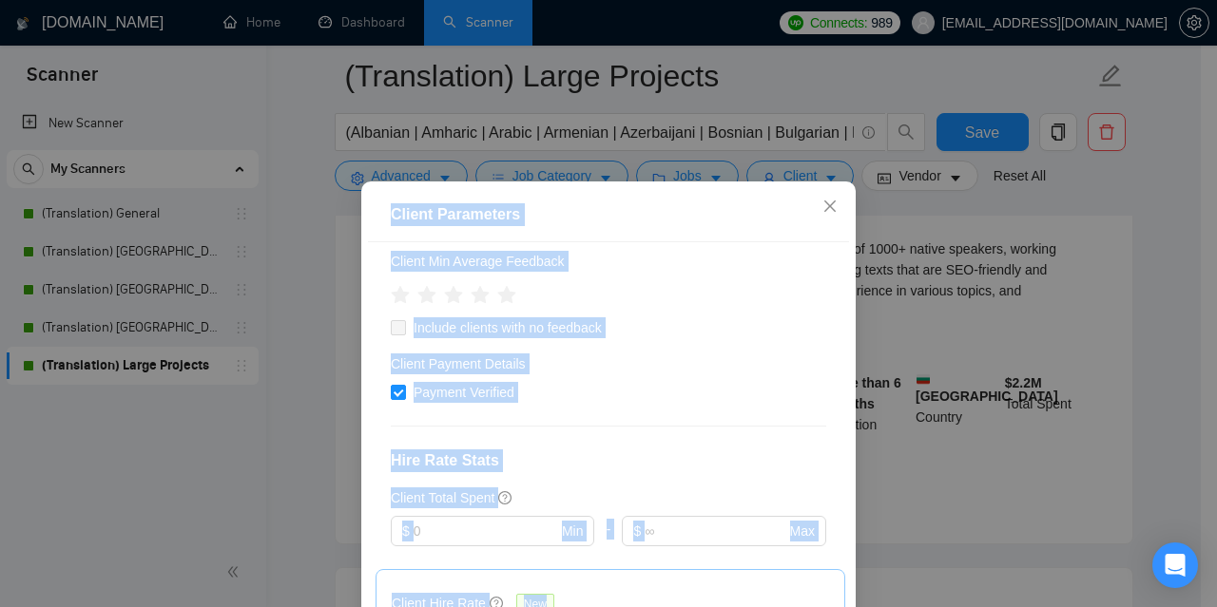
scroll to position [190, 0]
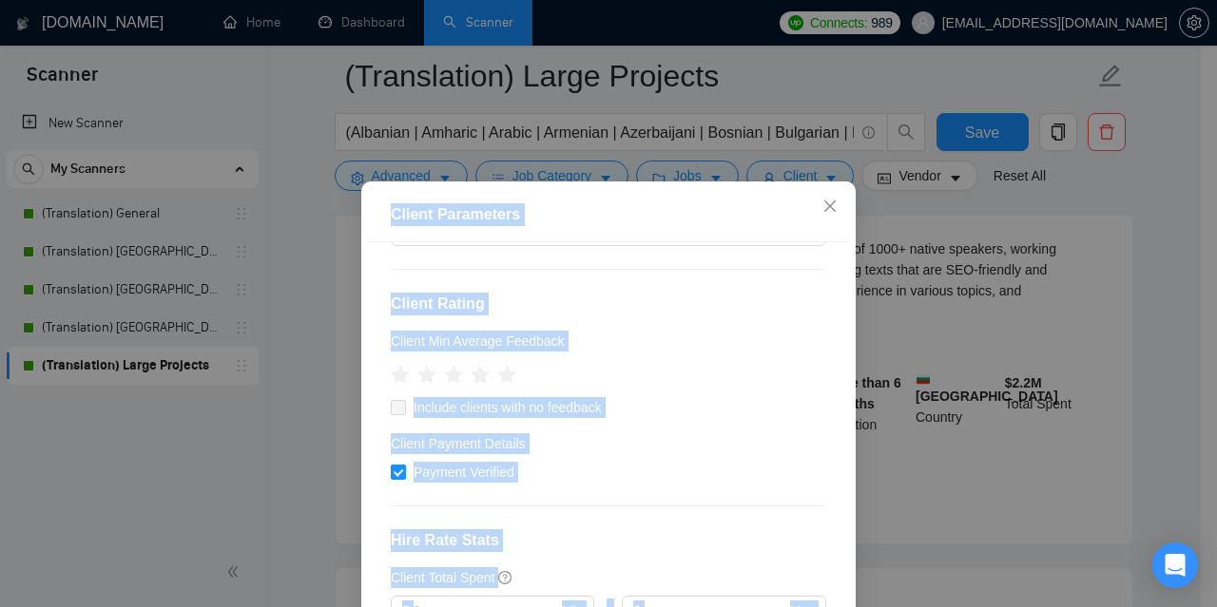
click at [593, 282] on div "Client Location Include Client Countries Select Exclude Client Countries Select…" at bounding box center [608, 454] width 481 height 425
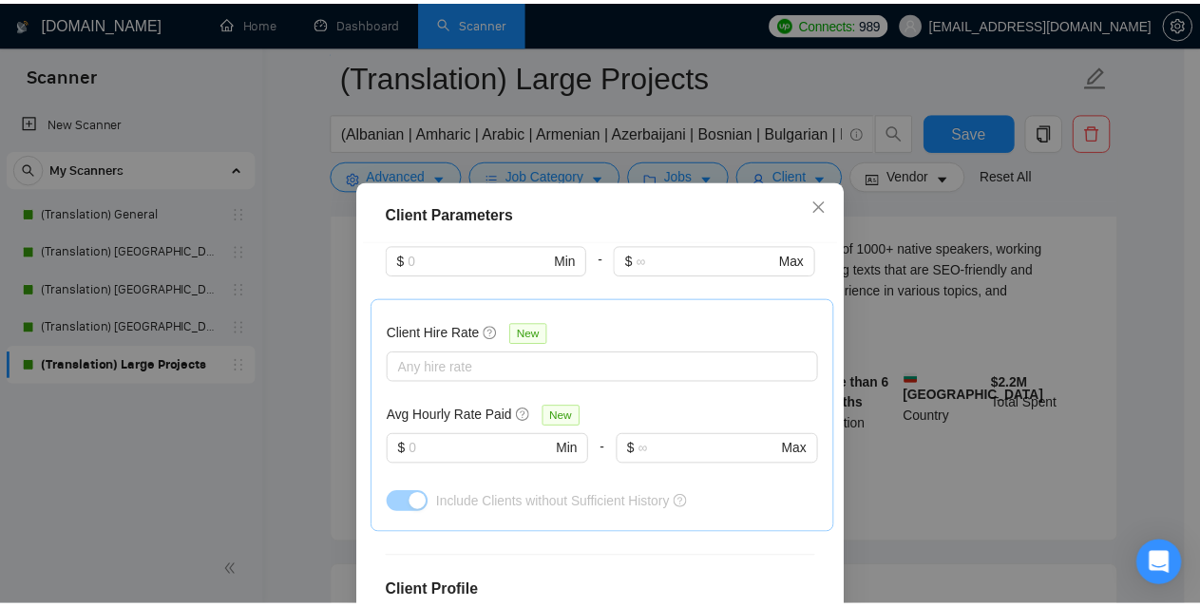
scroll to position [570, 0]
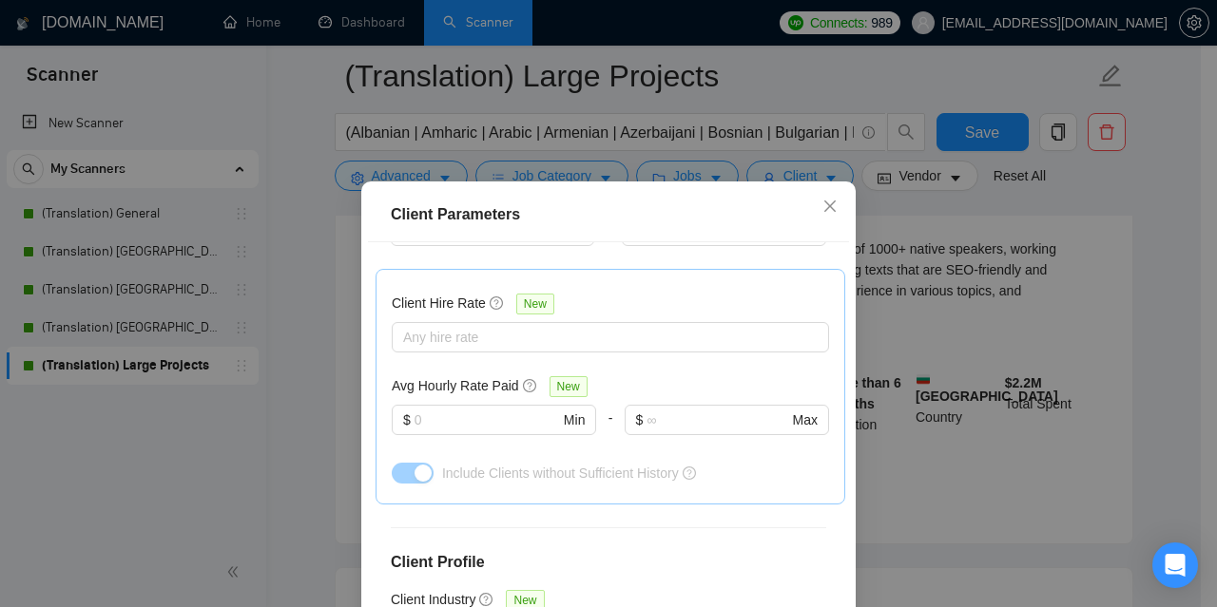
click at [327, 329] on div "Client Parameters Client Location Include Client Countries Select Exclude Clien…" at bounding box center [608, 303] width 1217 height 607
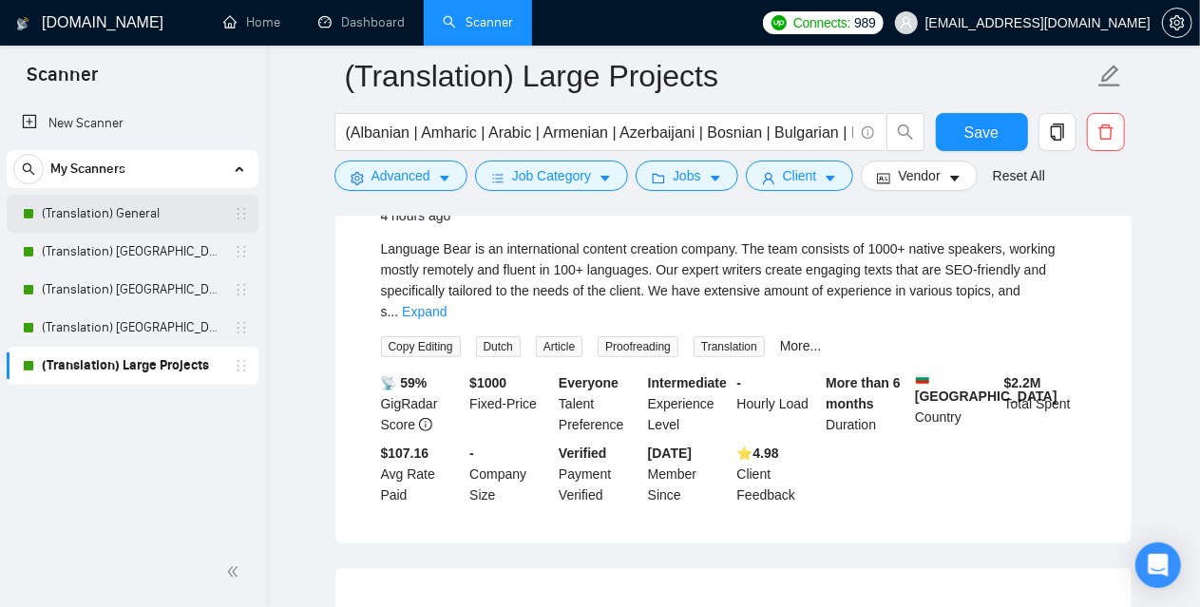
click at [68, 219] on link "(Translation) General" at bounding box center [132, 214] width 181 height 38
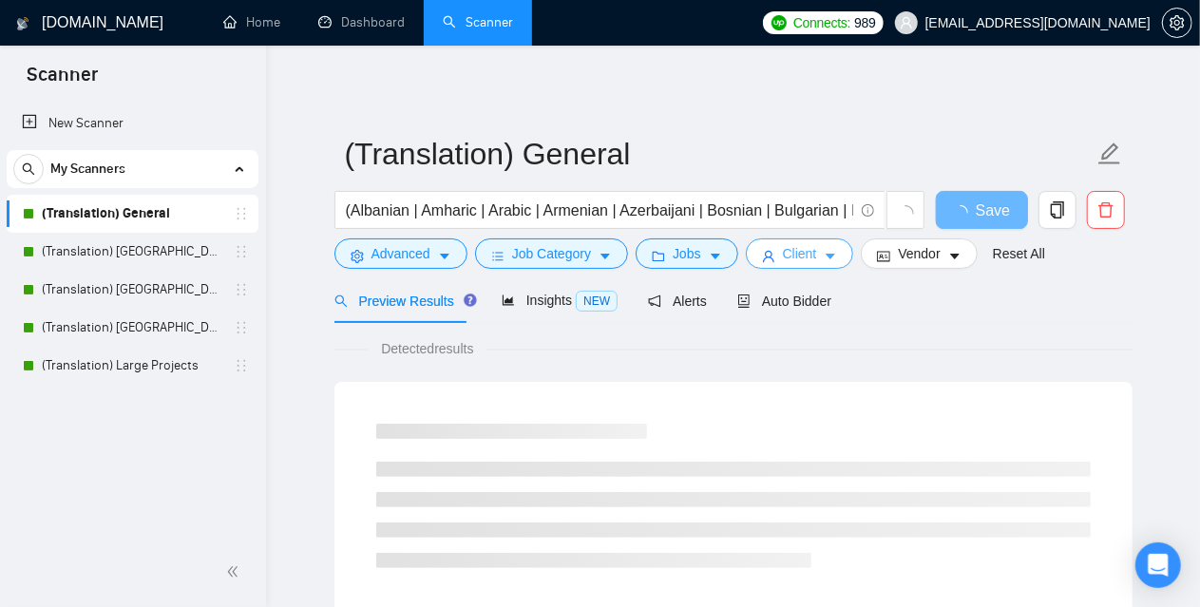
click at [765, 247] on button "Client" at bounding box center [800, 254] width 108 height 30
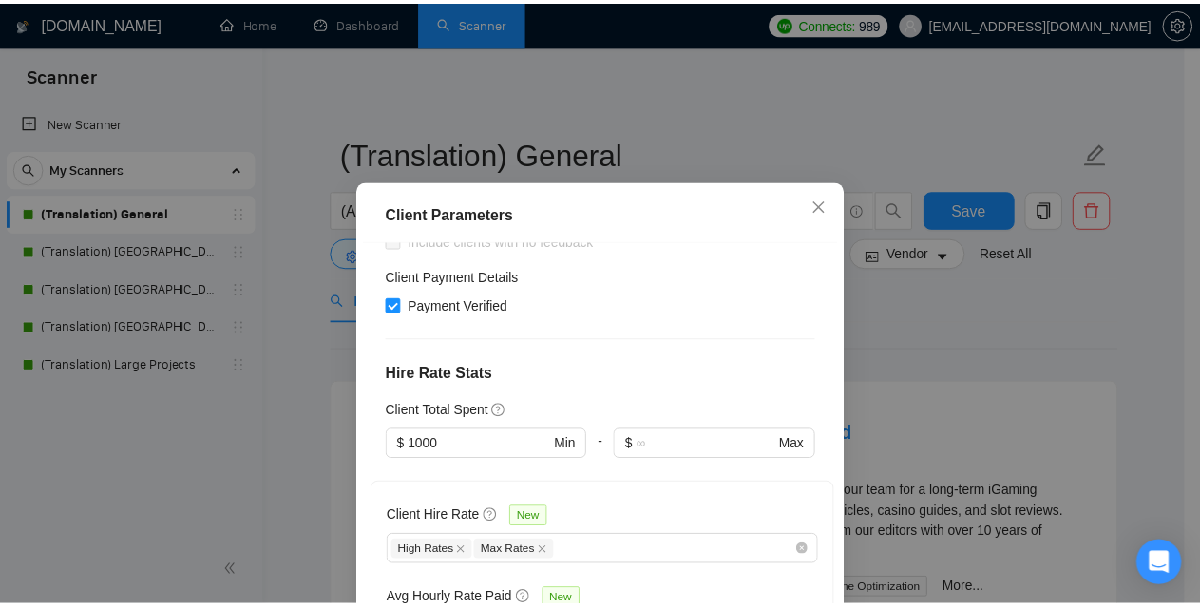
scroll to position [380, 0]
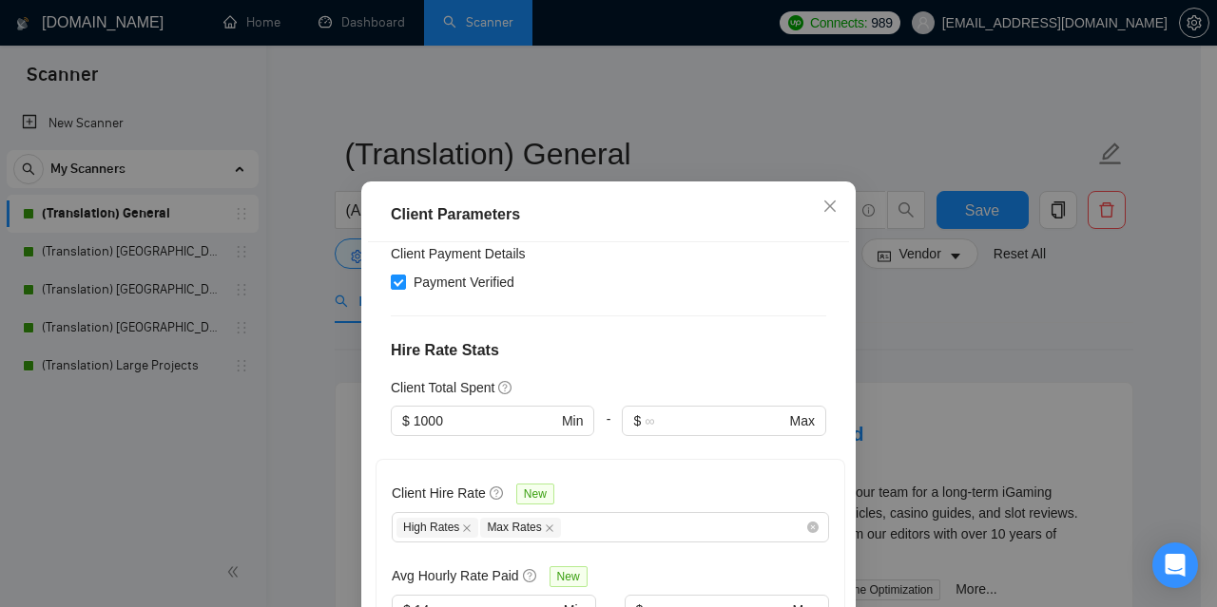
click at [307, 351] on div "Client Parameters Client Location Include Client Countries Select Exclude Clien…" at bounding box center [608, 303] width 1217 height 607
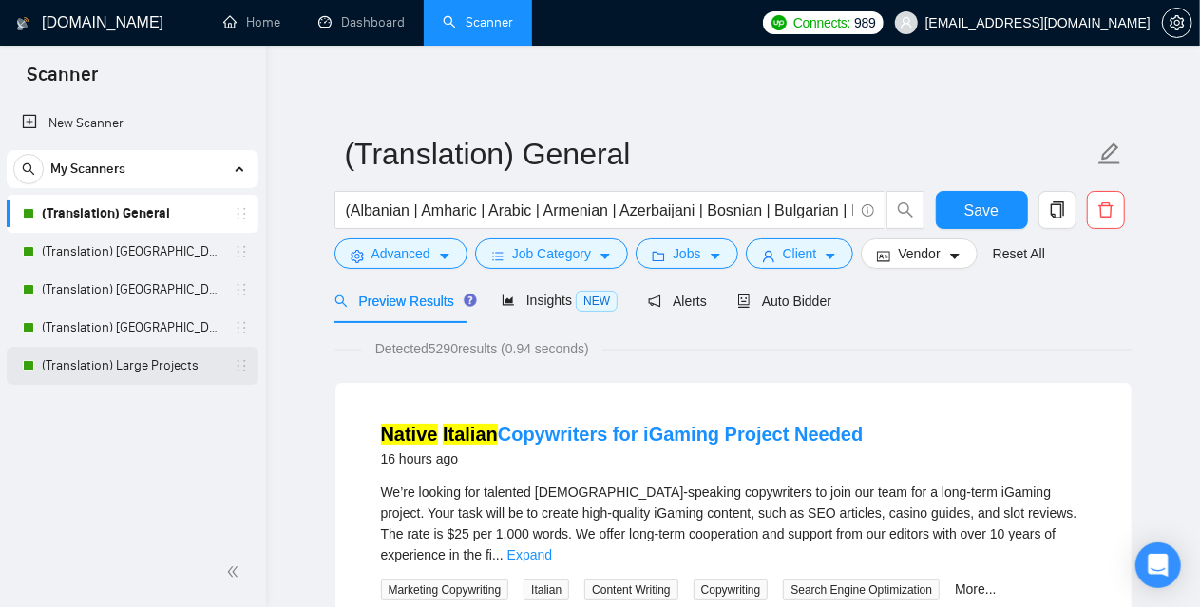
click at [139, 369] on link "(Translation) Large Projects" at bounding box center [132, 366] width 181 height 38
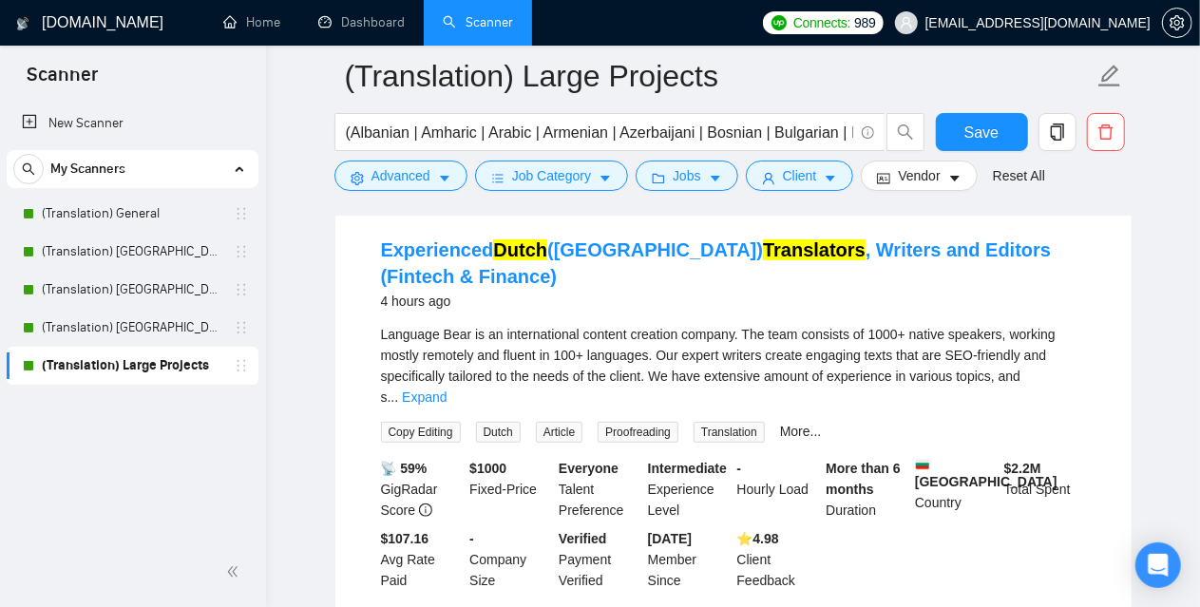
scroll to position [95, 0]
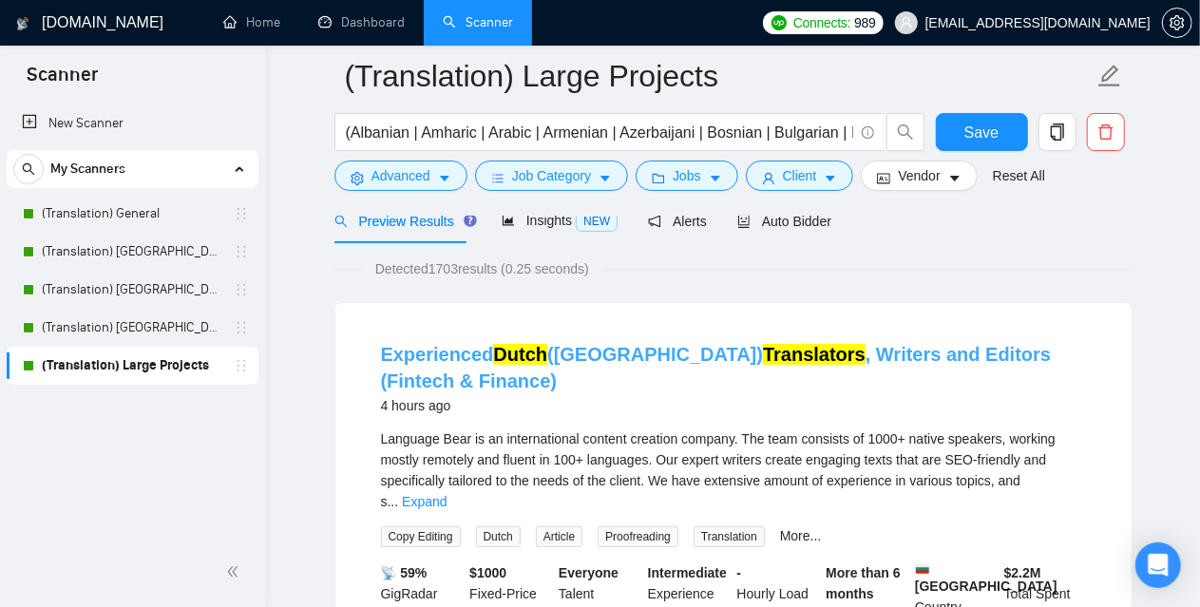
click at [566, 346] on link "Experienced Dutch ([GEOGRAPHIC_DATA]) Translators , Writers and Editors (Fintec…" at bounding box center [716, 368] width 671 height 48
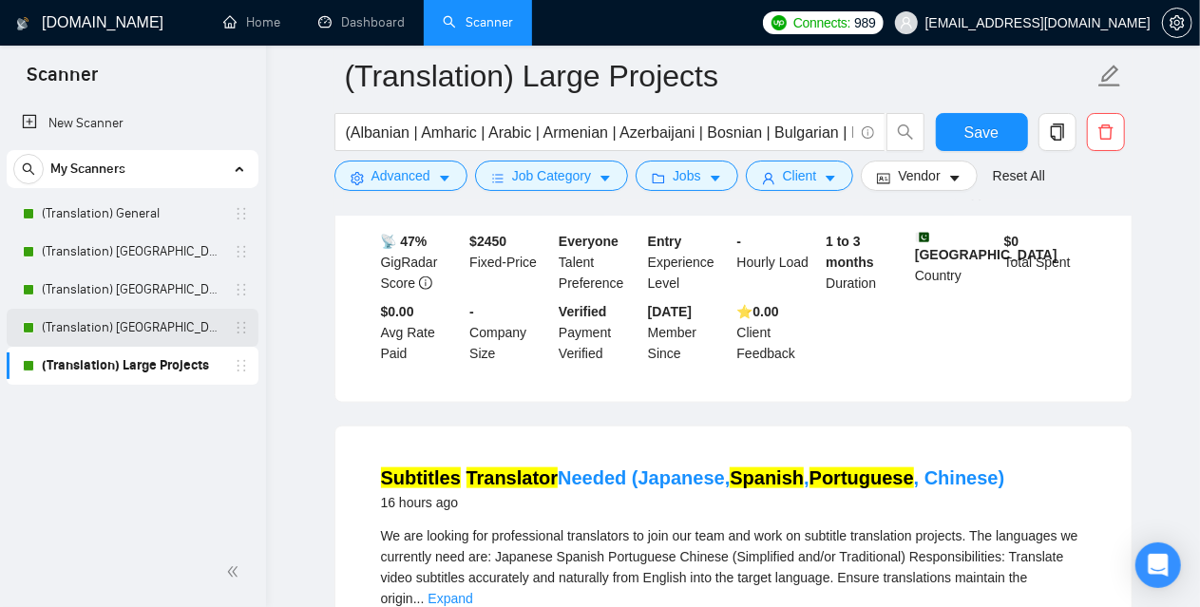
scroll to position [950, 0]
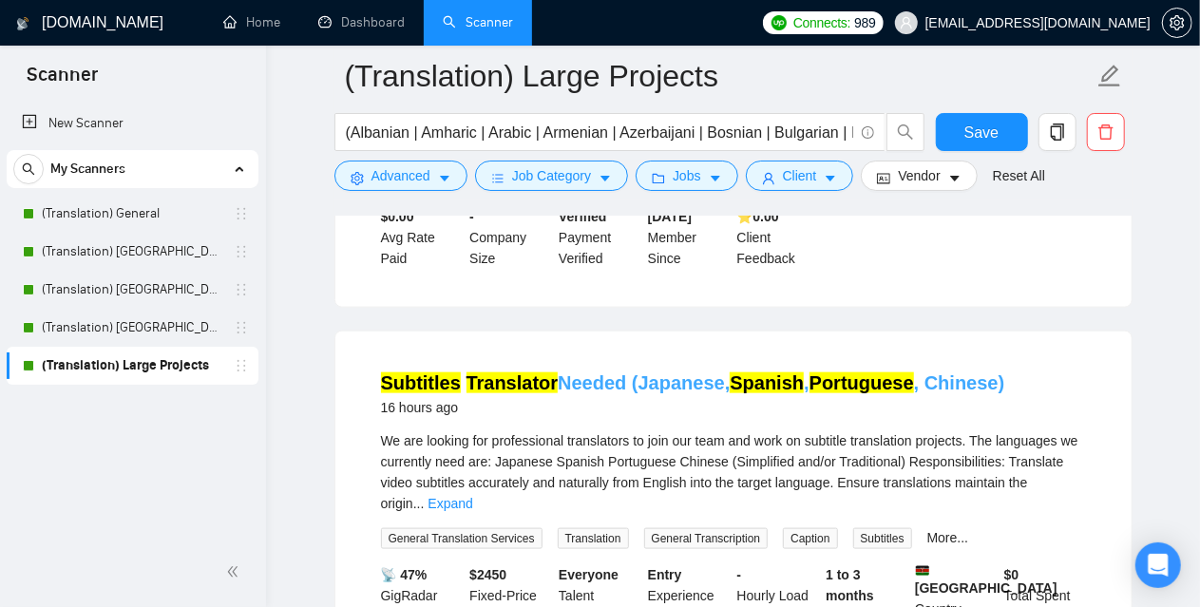
click at [542, 373] on mark "Translator" at bounding box center [513, 383] width 92 height 21
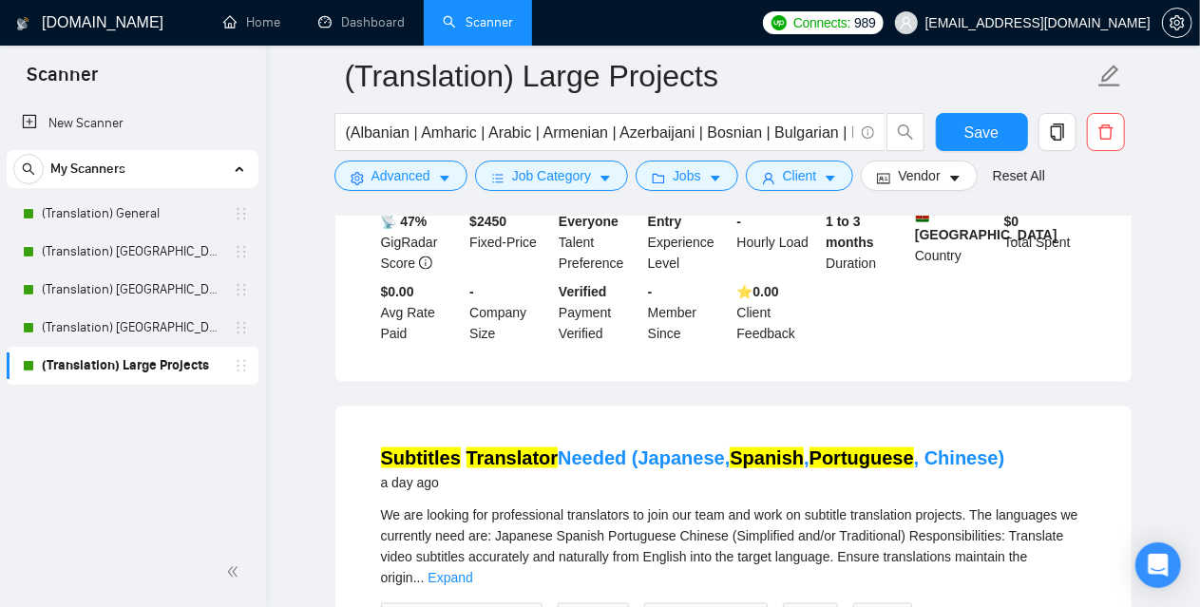
scroll to position [1331, 0]
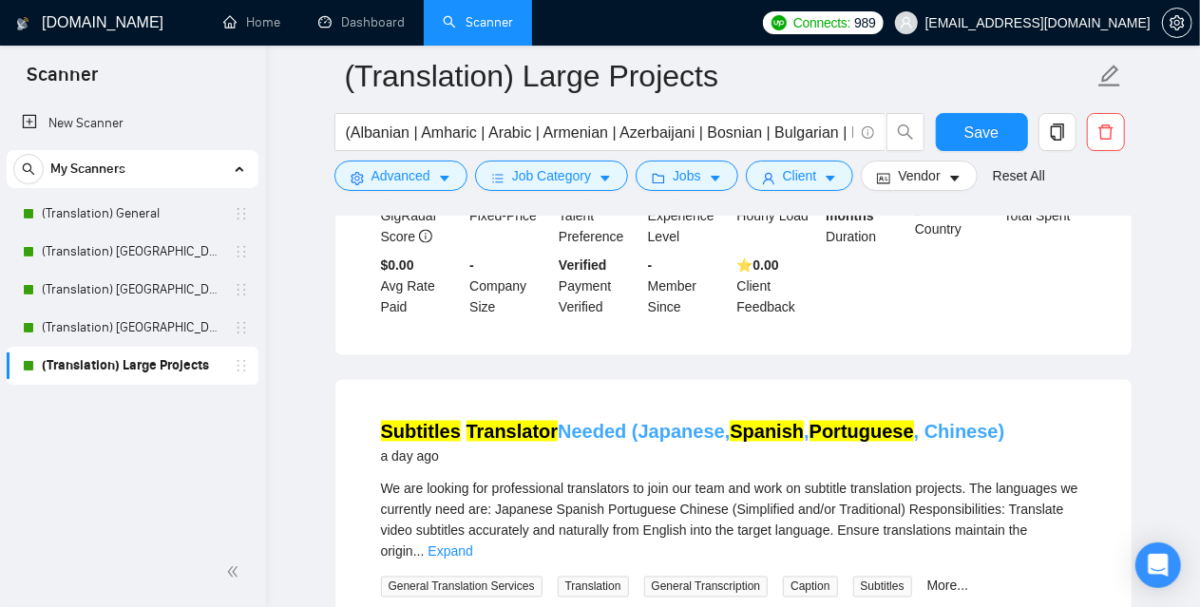
click at [470, 421] on mark "Translator" at bounding box center [513, 431] width 92 height 21
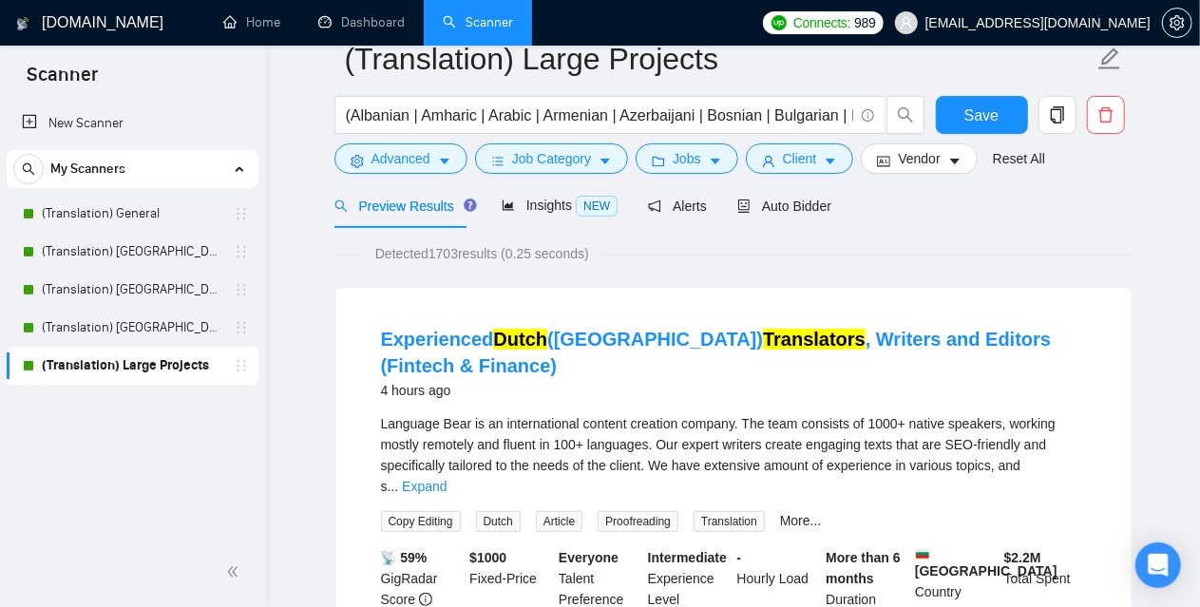
scroll to position [0, 0]
